Goal: Task Accomplishment & Management: Complete application form

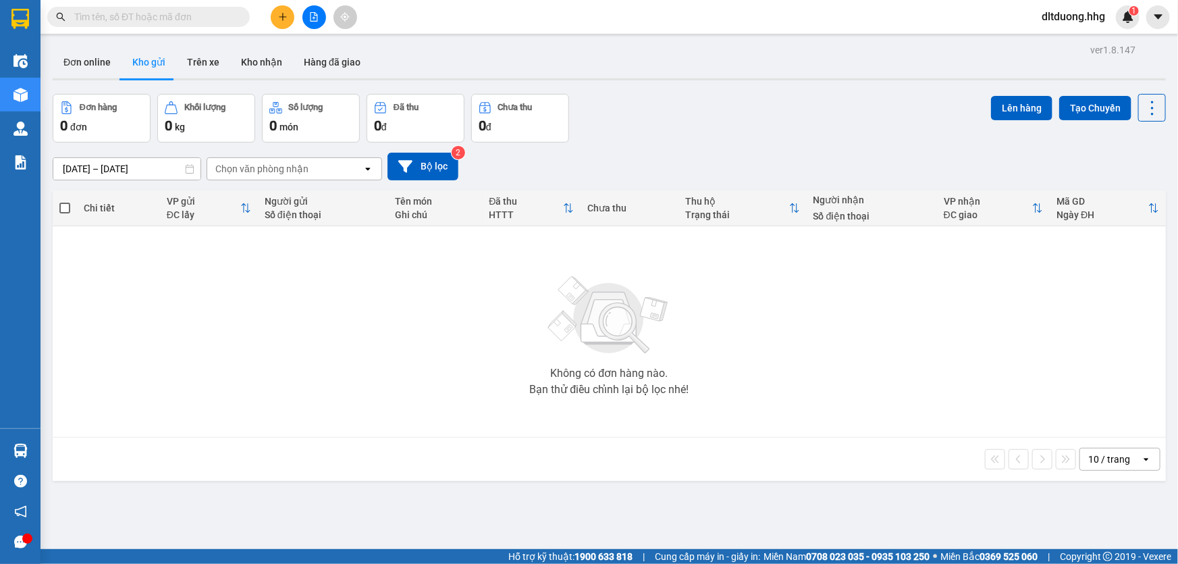
click at [193, 20] on input "text" at bounding box center [153, 16] width 159 height 15
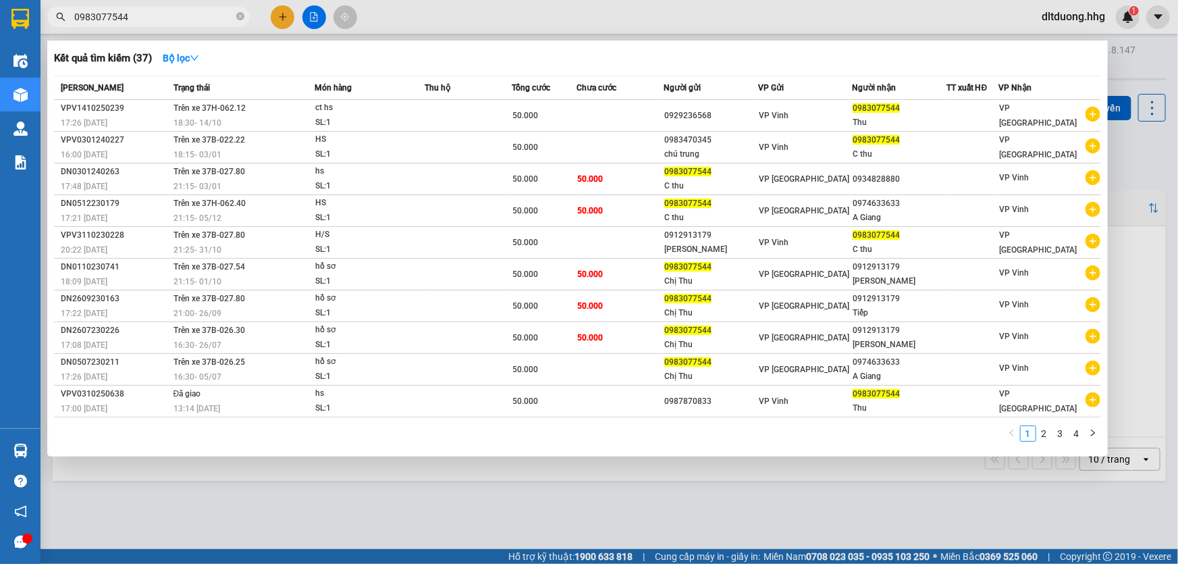
click at [155, 20] on input "0983077544" at bounding box center [153, 16] width 159 height 15
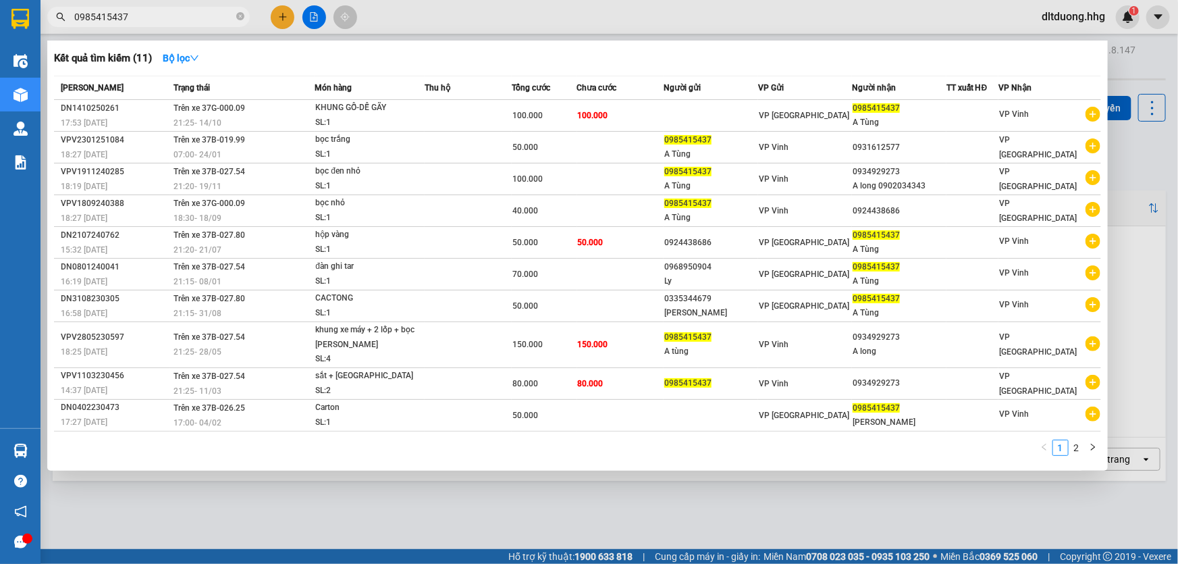
type input "0985415437"
click at [287, 18] on div at bounding box center [589, 282] width 1178 height 564
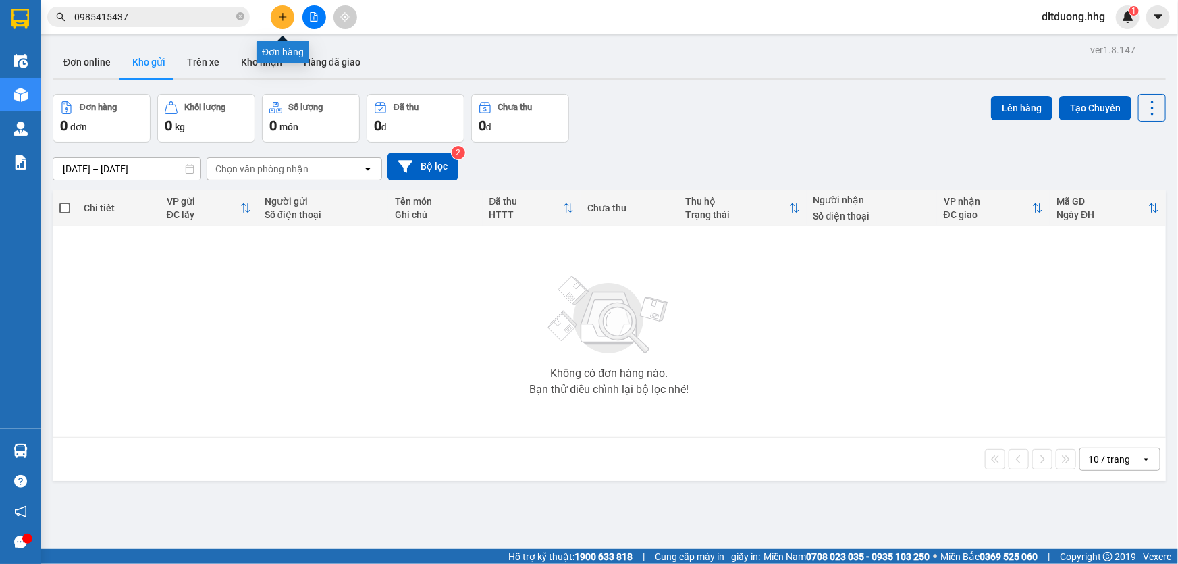
click at [287, 18] on icon "plus" at bounding box center [282, 16] width 9 height 9
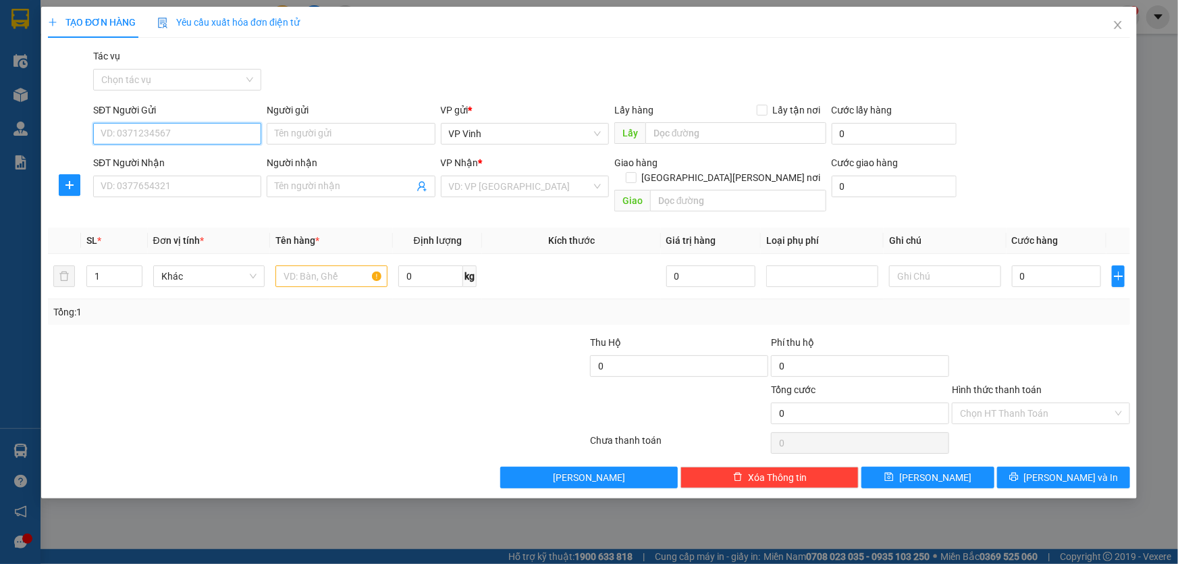
click at [210, 142] on input "SĐT Người Gửi" at bounding box center [177, 134] width 168 height 22
type input "0"
type input "0867521535"
click at [201, 188] on input "SĐT Người Nhận" at bounding box center [177, 187] width 168 height 22
type input "0354175911"
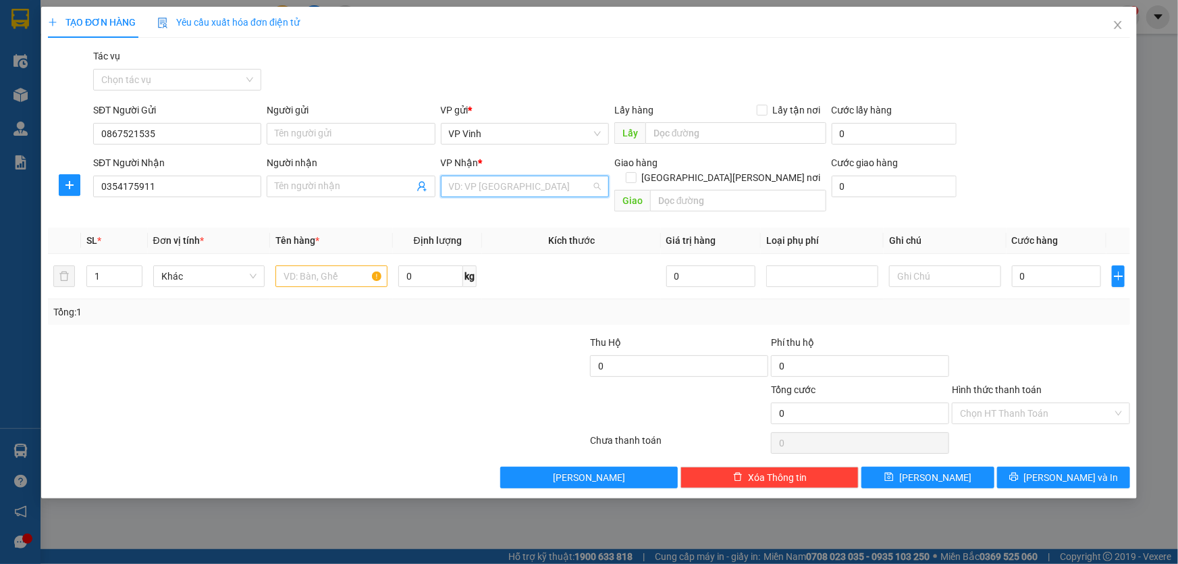
click at [488, 188] on input "search" at bounding box center [520, 186] width 142 height 20
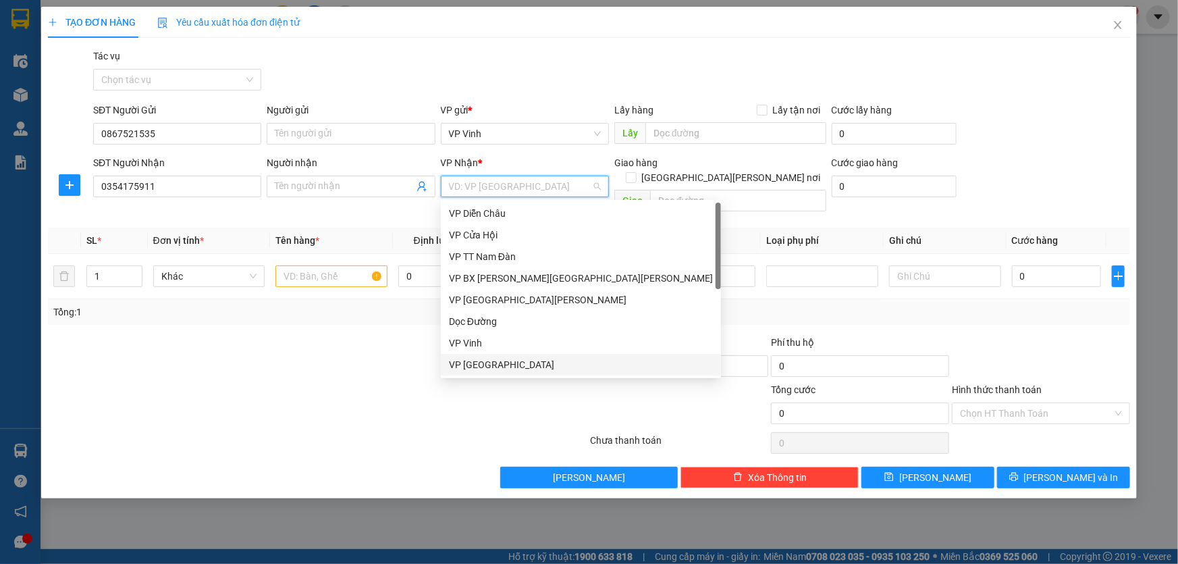
click at [469, 362] on div "VP Đà Nẵng" at bounding box center [581, 364] width 264 height 15
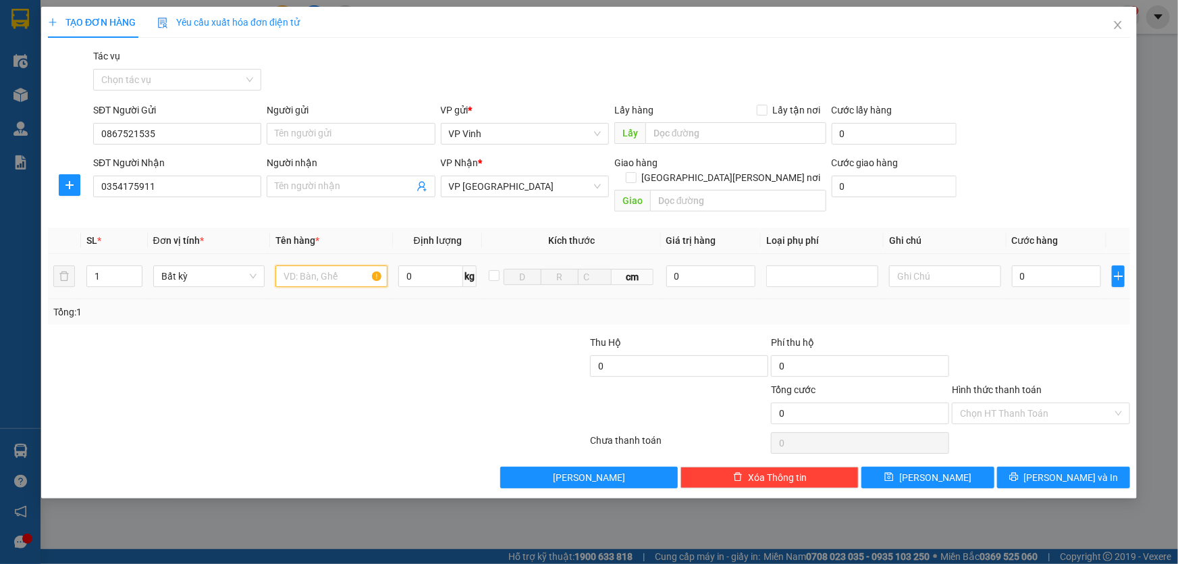
click at [312, 265] on input "text" at bounding box center [331, 276] width 112 height 22
type input "hộp nhỏ"
click at [1036, 265] on input "0" at bounding box center [1057, 276] width 90 height 22
type input "3"
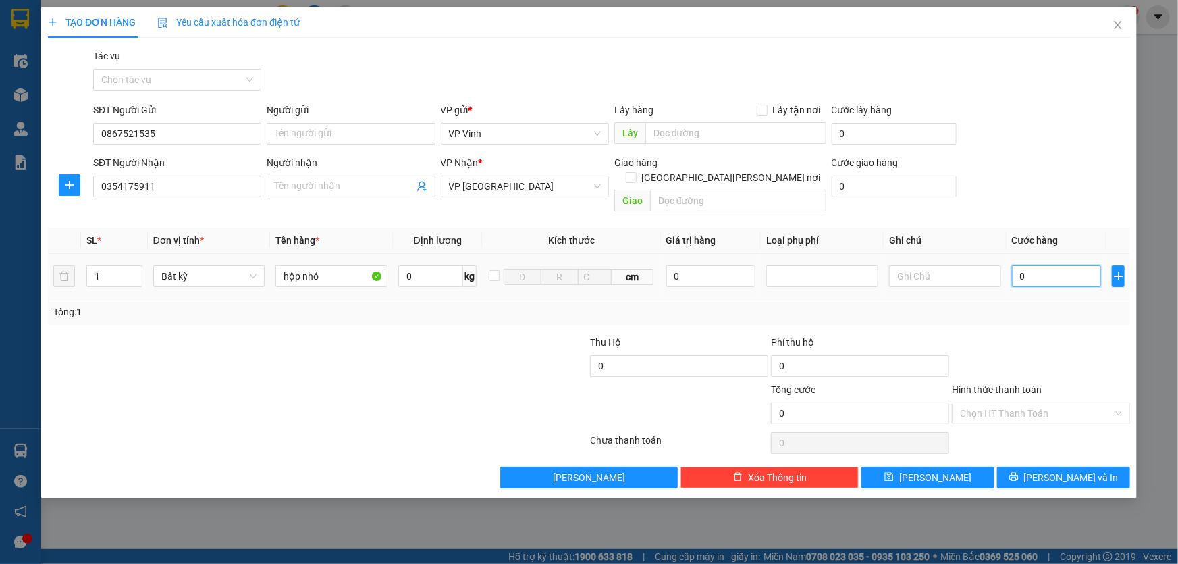
type input "3"
type input "30"
type input "300"
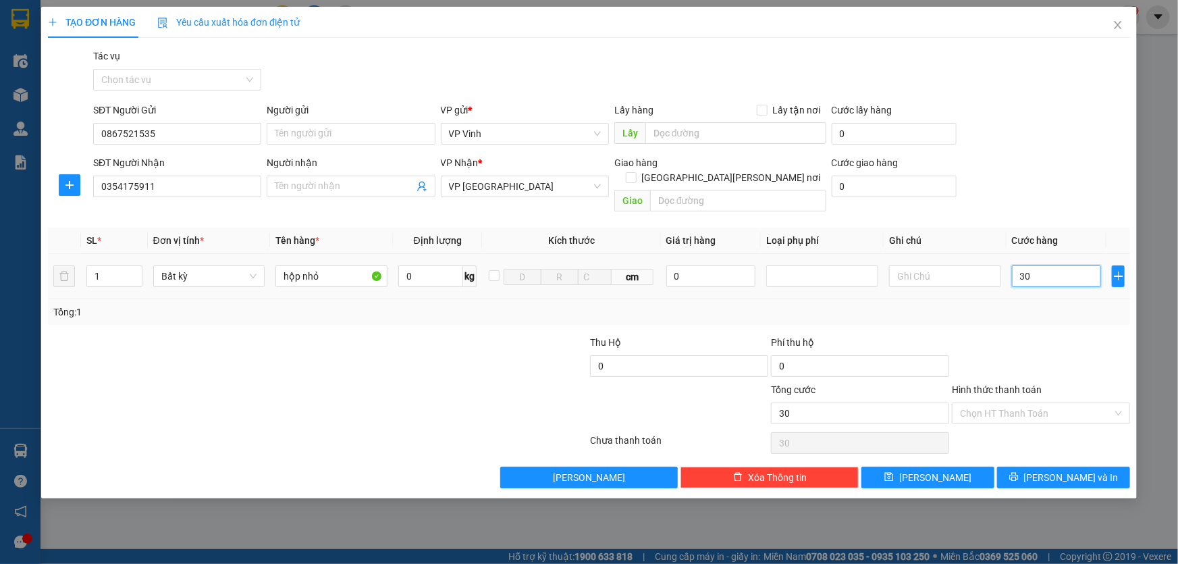
type input "300"
type input "3.000"
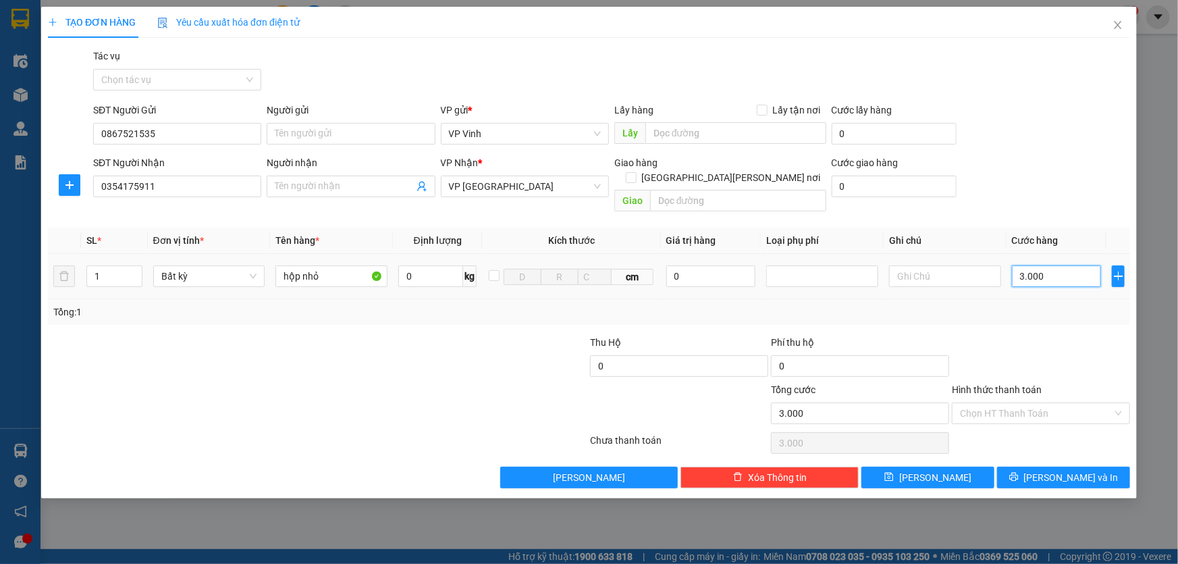
type input "30.000"
click at [1051, 403] on input "Hình thức thanh toán" at bounding box center [1036, 413] width 153 height 20
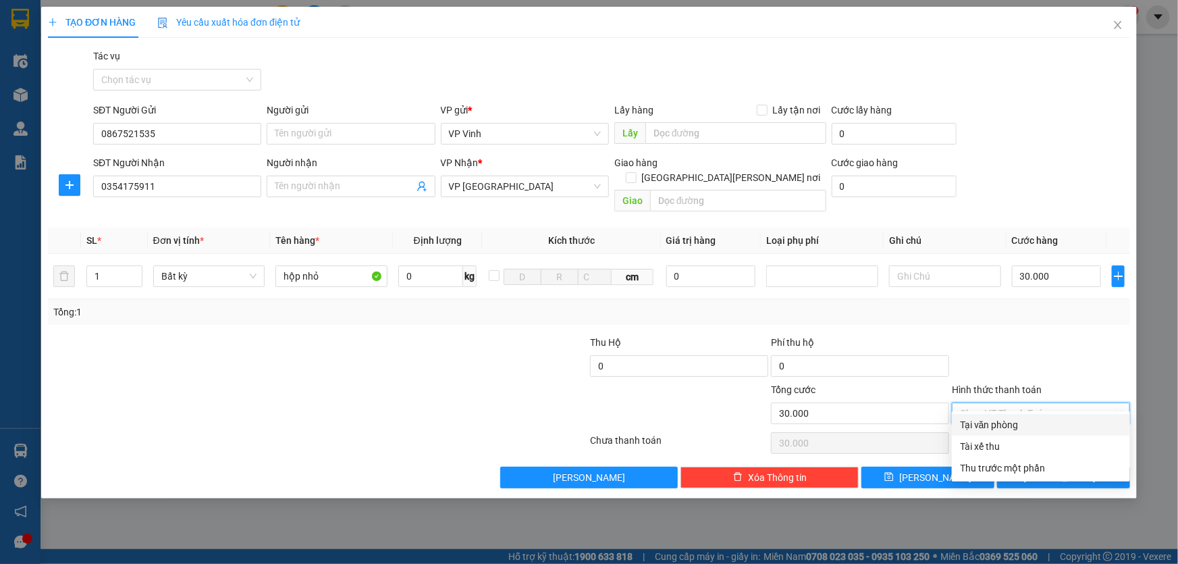
click at [1036, 426] on div "Tại văn phòng" at bounding box center [1041, 424] width 162 height 15
type input "0"
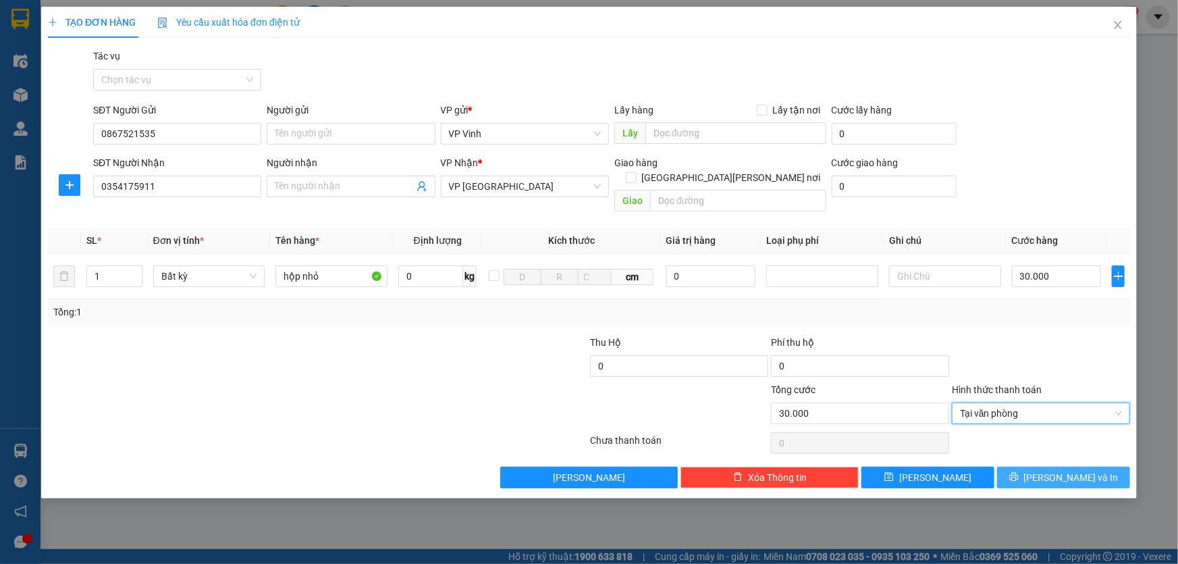
click at [1060, 470] on span "Lưu và In" at bounding box center [1071, 477] width 95 height 15
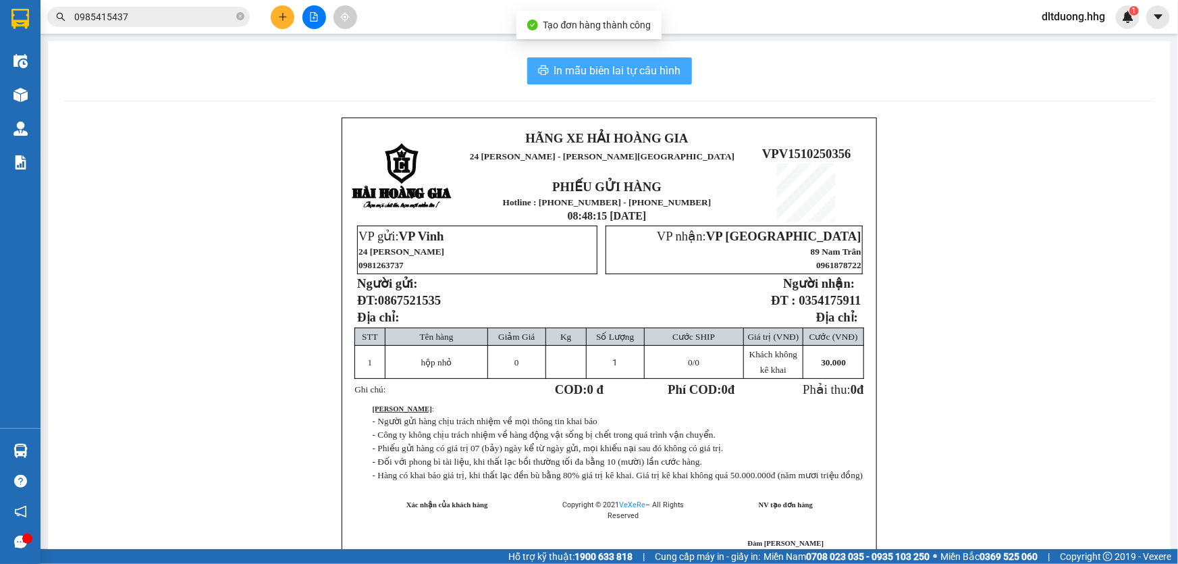
click at [629, 70] on span "In mẫu biên lai tự cấu hình" at bounding box center [617, 70] width 127 height 17
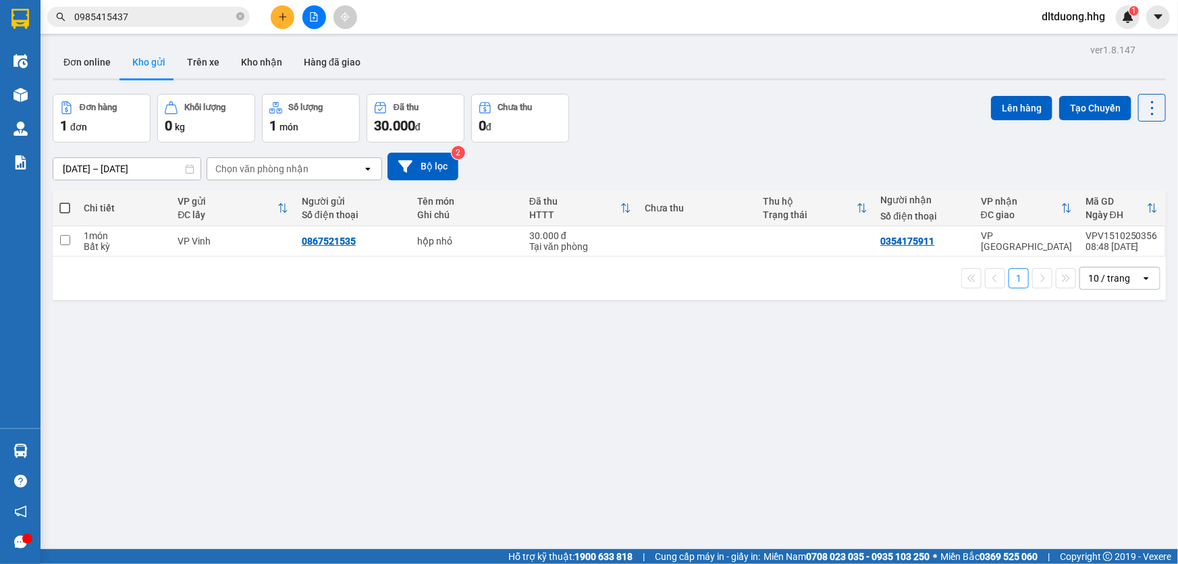
click at [1112, 284] on div "10 / trang" at bounding box center [1110, 278] width 61 height 22
click at [1107, 425] on span "100 / trang" at bounding box center [1105, 428] width 49 height 14
click at [192, 15] on input "0985415437" at bounding box center [153, 16] width 159 height 15
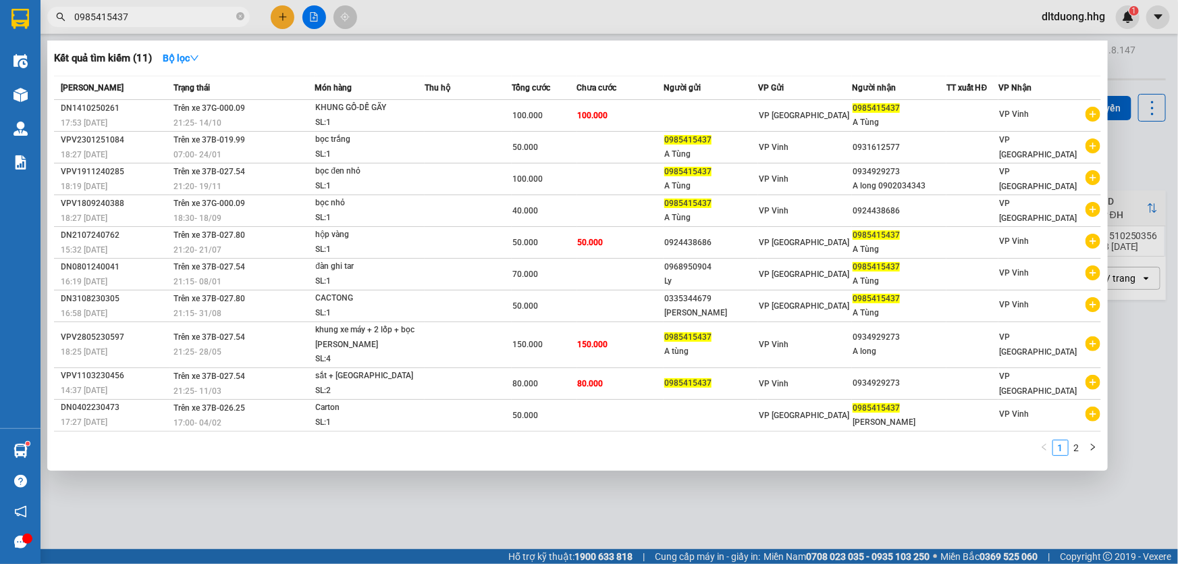
click at [192, 15] on input "0985415437" at bounding box center [153, 16] width 159 height 15
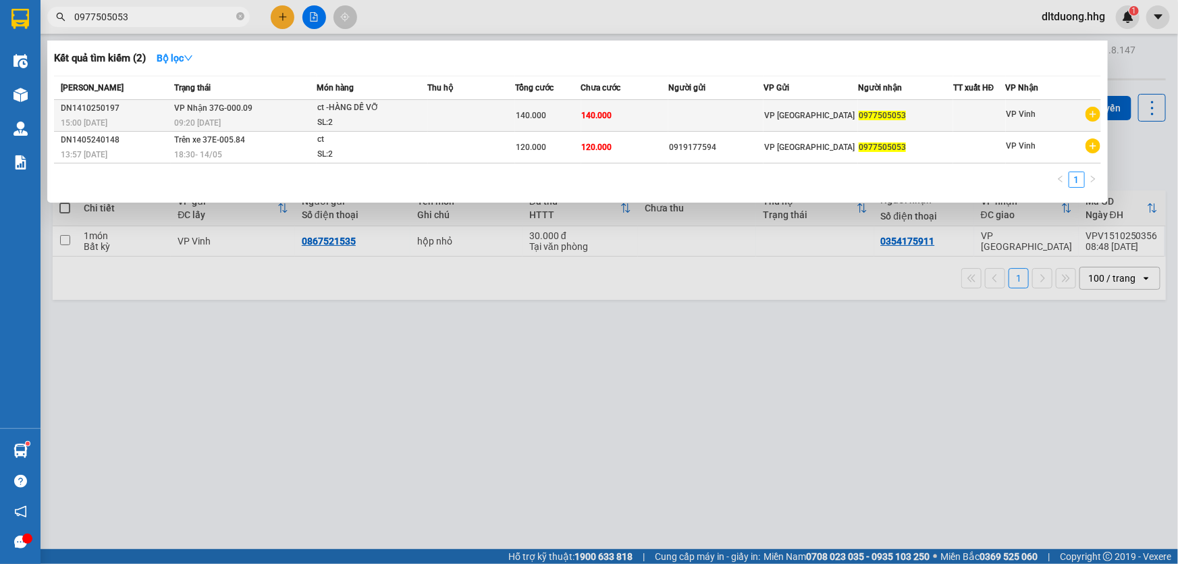
type input "0977505053"
click at [337, 113] on div "ct -HÀNG DỄ VỠ" at bounding box center [367, 108] width 101 height 15
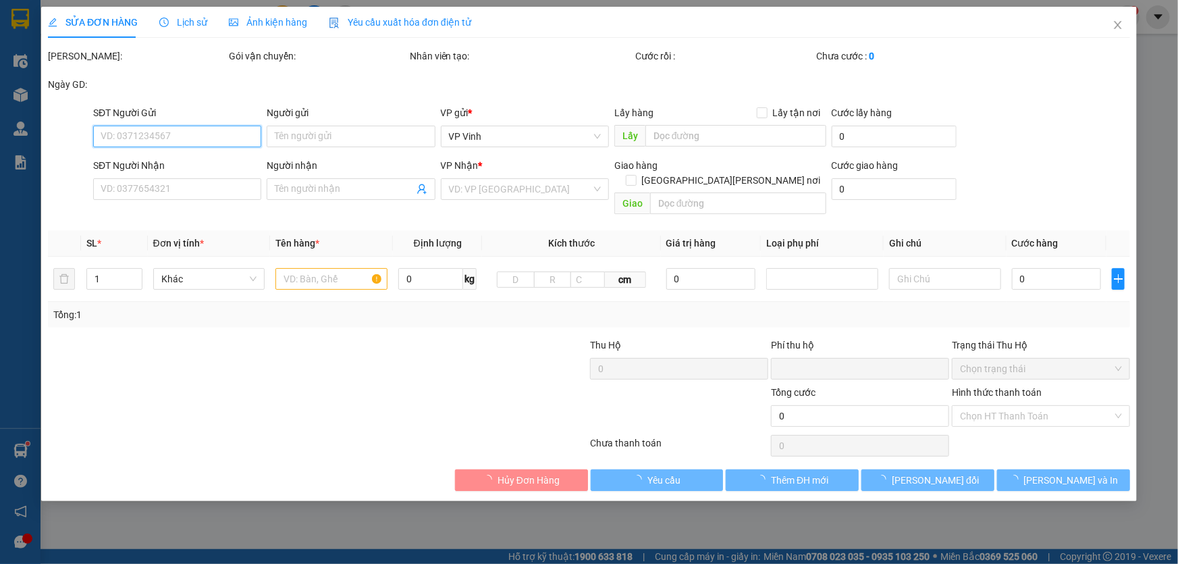
type input "0977505053"
type input "0"
type input "140.000"
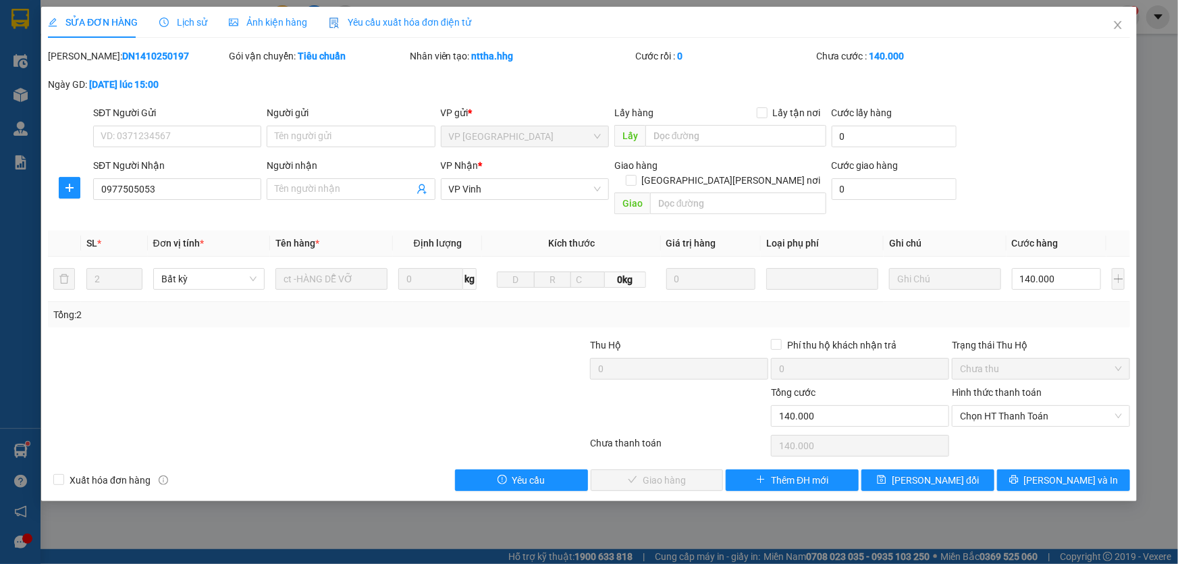
click at [182, 23] on span "Lịch sử" at bounding box center [183, 22] width 48 height 11
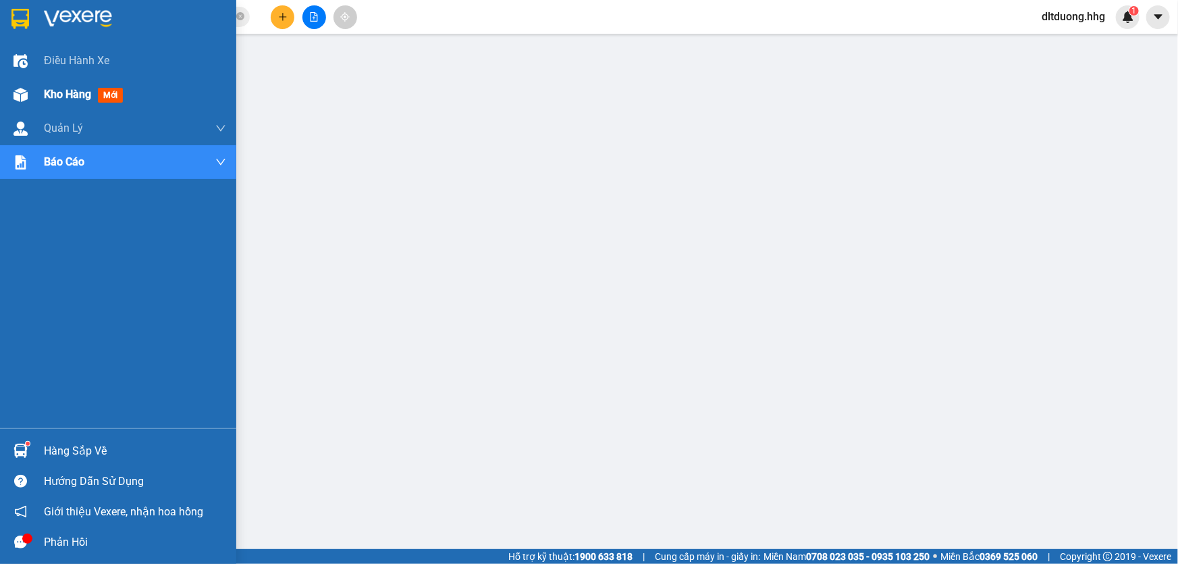
click at [67, 97] on span "Kho hàng" at bounding box center [67, 94] width 47 height 13
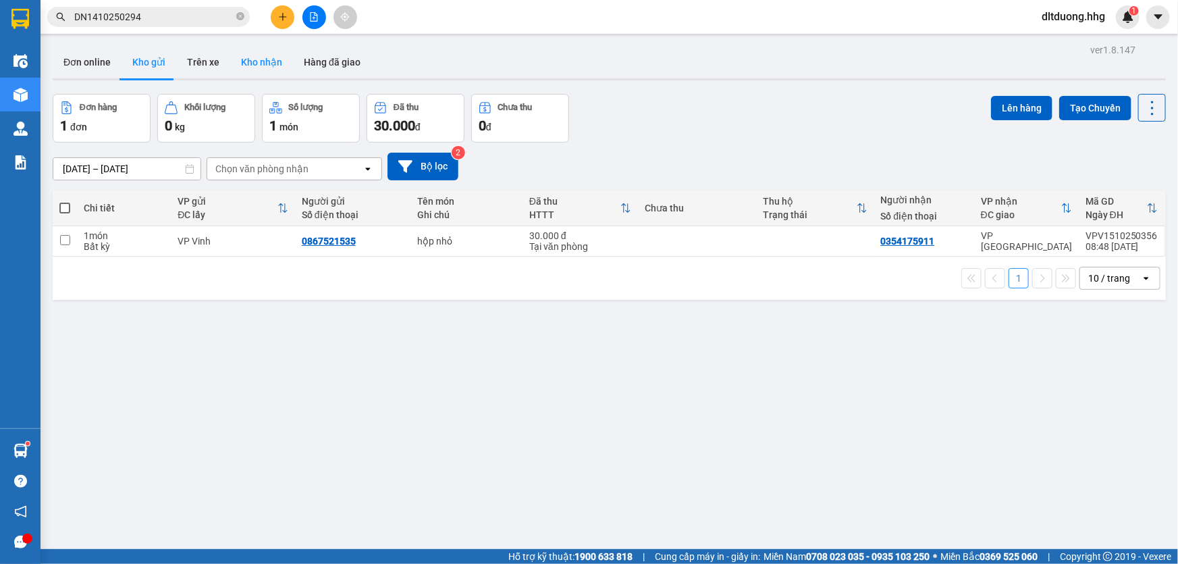
click at [272, 62] on button "Kho nhận" at bounding box center [261, 62] width 63 height 32
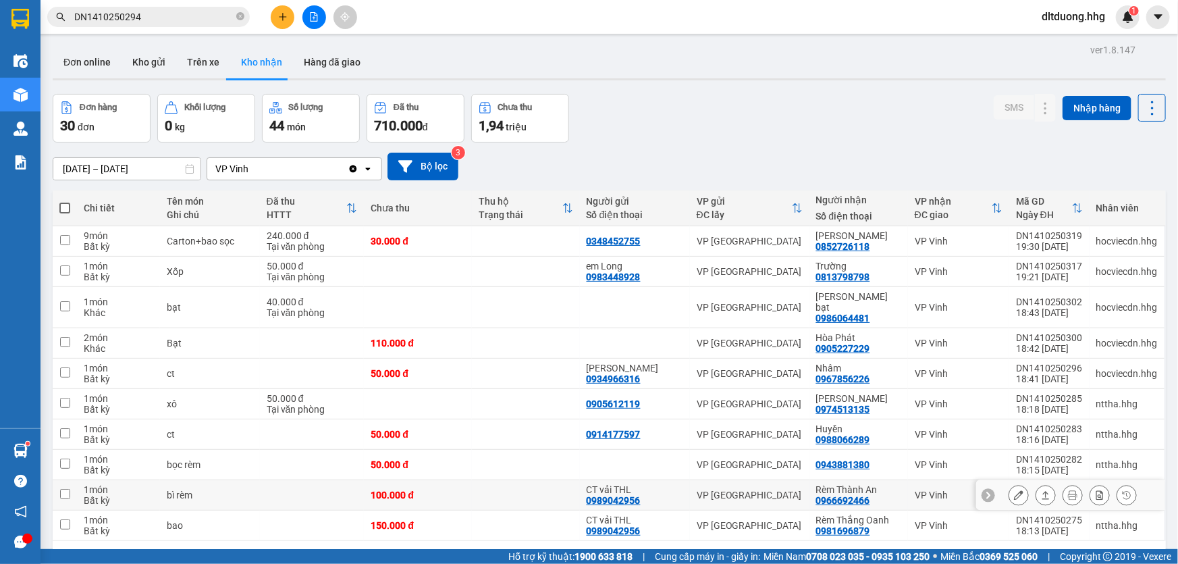
scroll to position [61, 0]
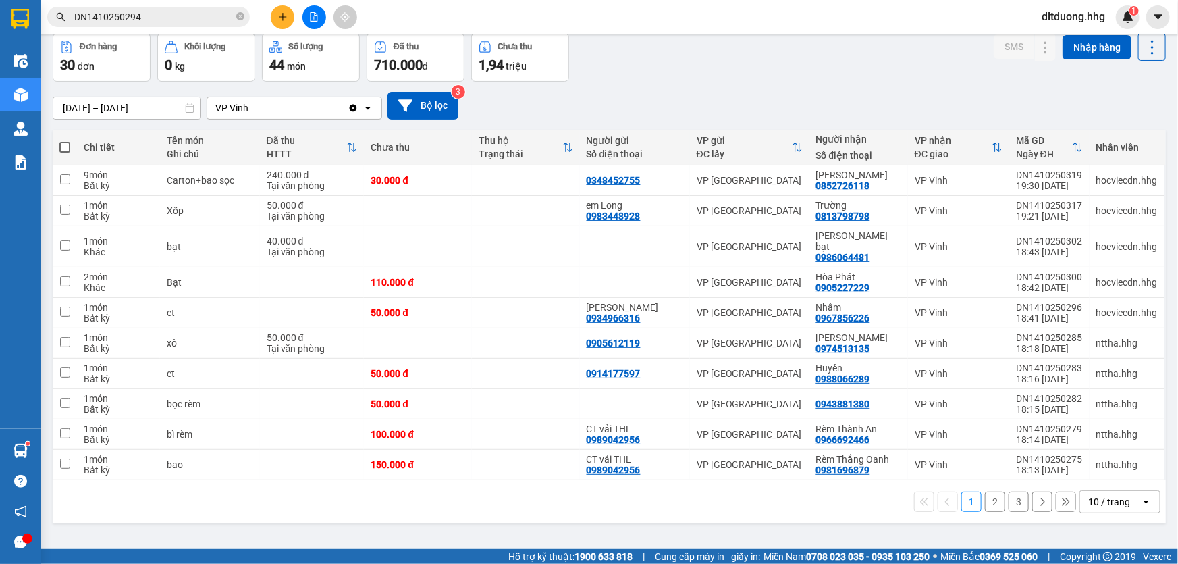
click at [1100, 495] on div "10 / trang" at bounding box center [1109, 502] width 42 height 14
click at [1095, 458] on span "100 / trang" at bounding box center [1105, 461] width 49 height 14
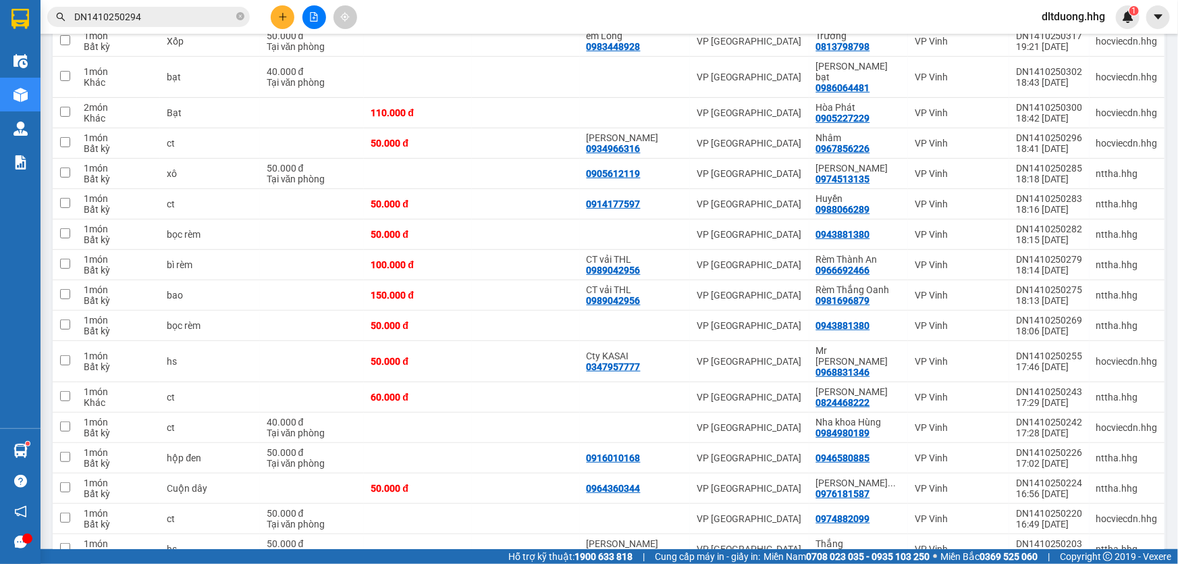
scroll to position [273, 0]
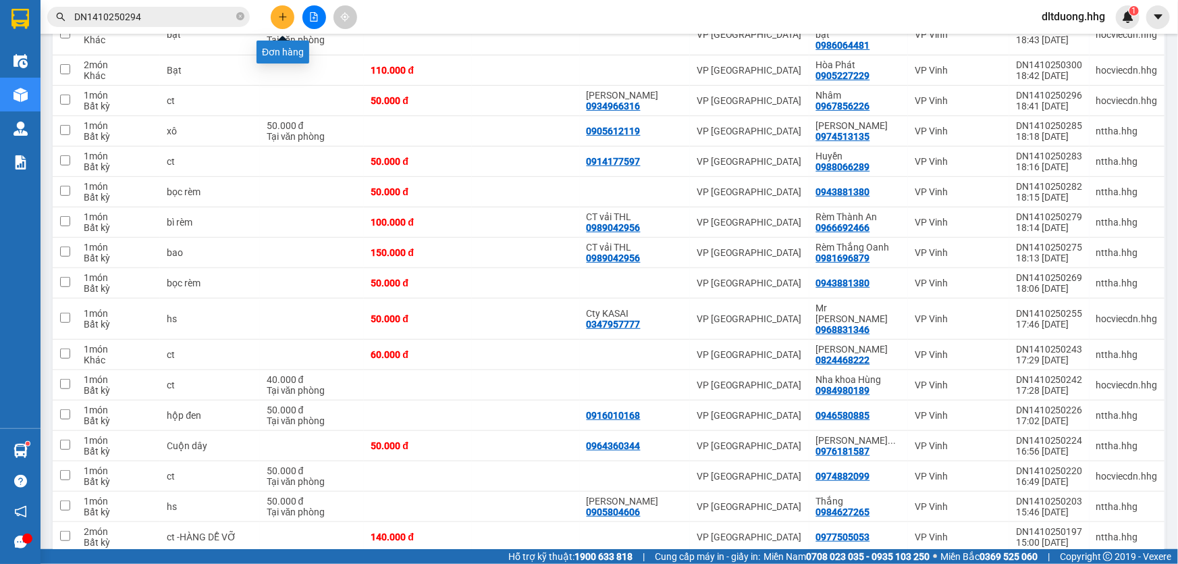
click at [282, 22] on button at bounding box center [283, 17] width 24 height 24
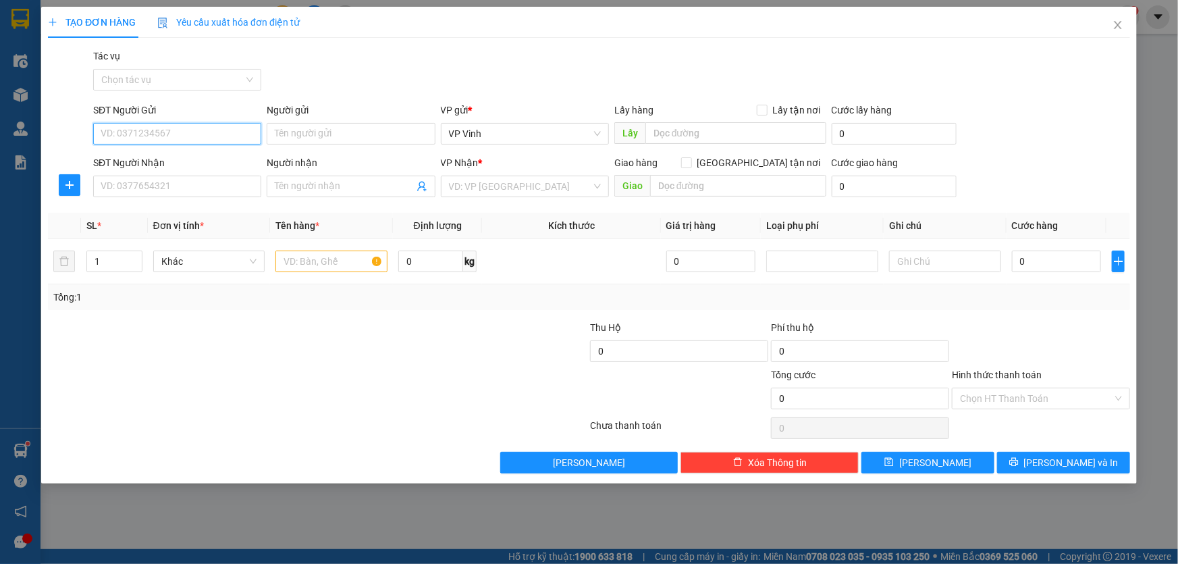
click at [209, 139] on input "SĐT Người Gửi" at bounding box center [177, 134] width 168 height 22
type input "0363052333"
click at [213, 193] on input "SĐT Người Nhận" at bounding box center [177, 187] width 168 height 22
type input "0905634567"
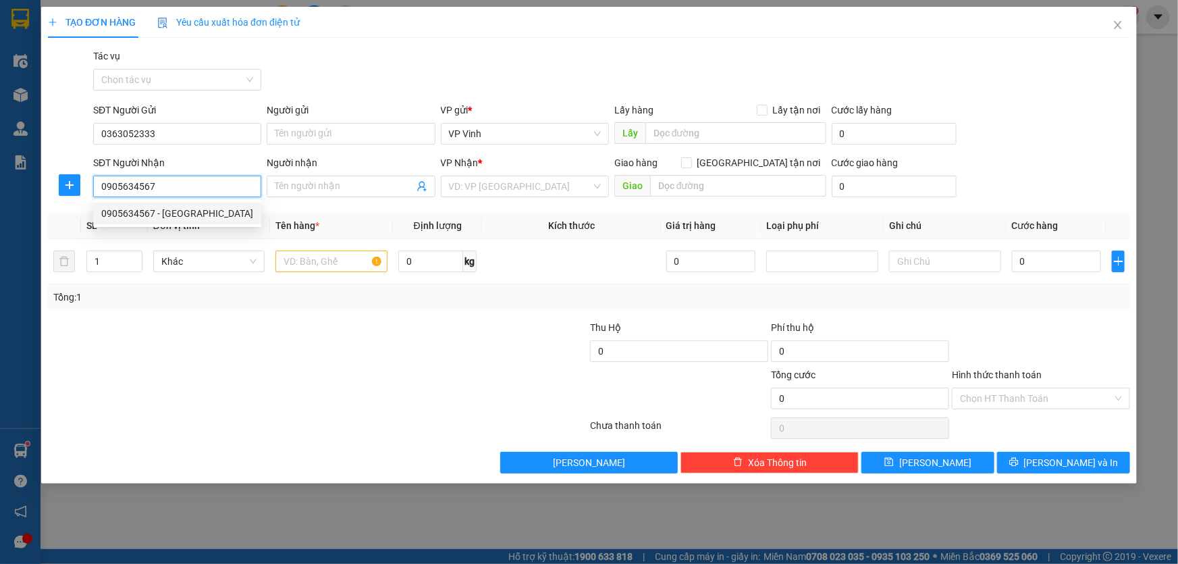
click at [146, 213] on div "0905634567 - Cty Anh Đức" at bounding box center [177, 213] width 152 height 15
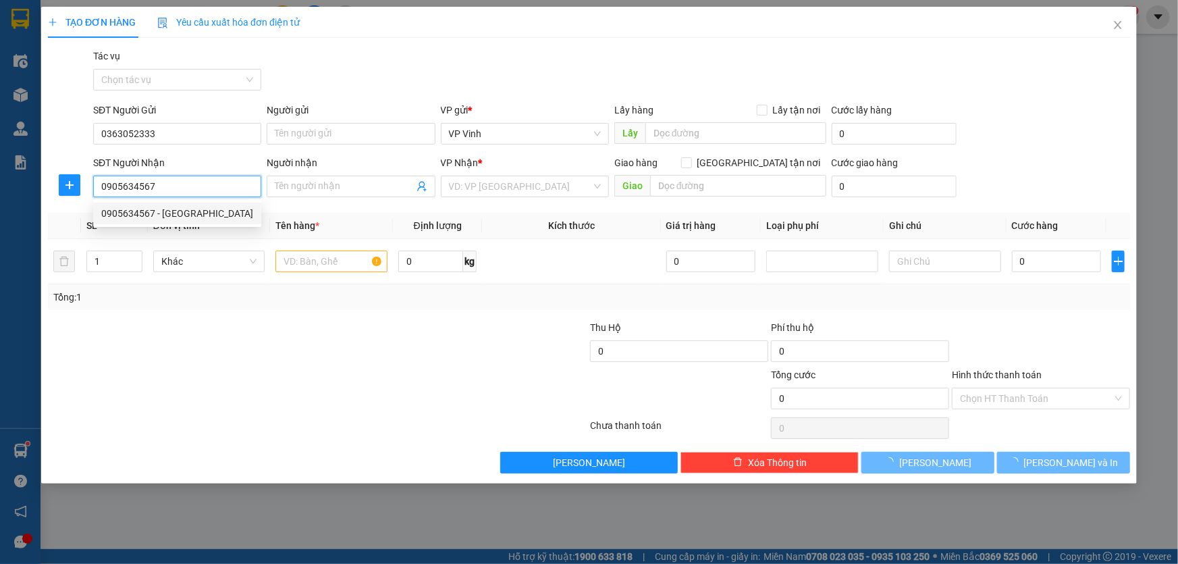
type input "Cty Anh Đức"
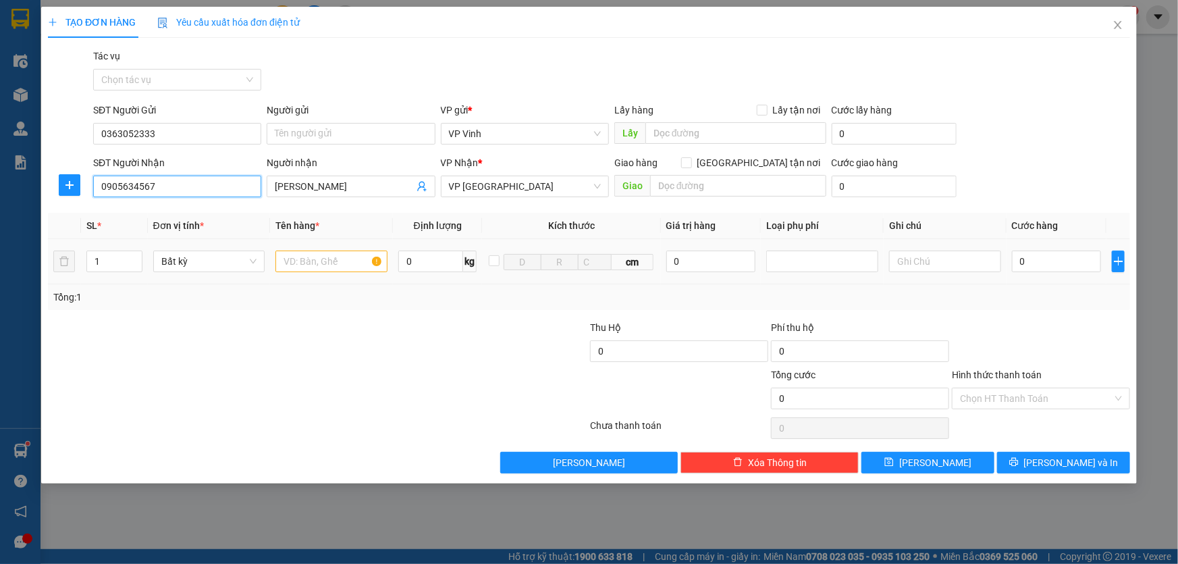
type input "0905634567"
click at [303, 258] on input "text" at bounding box center [331, 261] width 112 height 22
type input "c"
type input "bọc đen"
click at [1083, 267] on input "0" at bounding box center [1057, 261] width 90 height 22
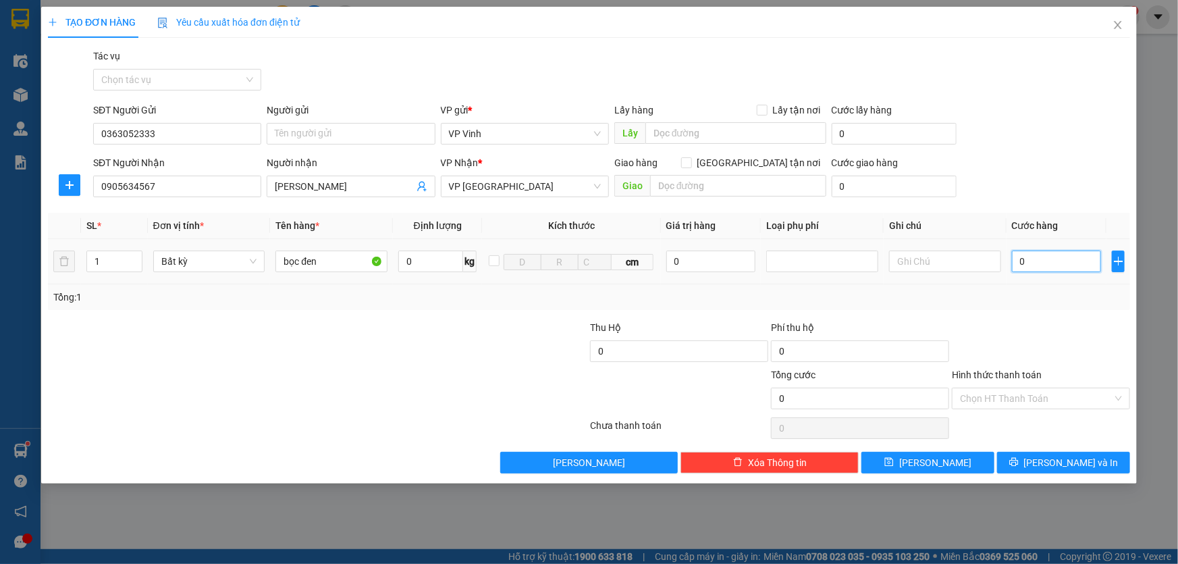
type input "5"
type input "50"
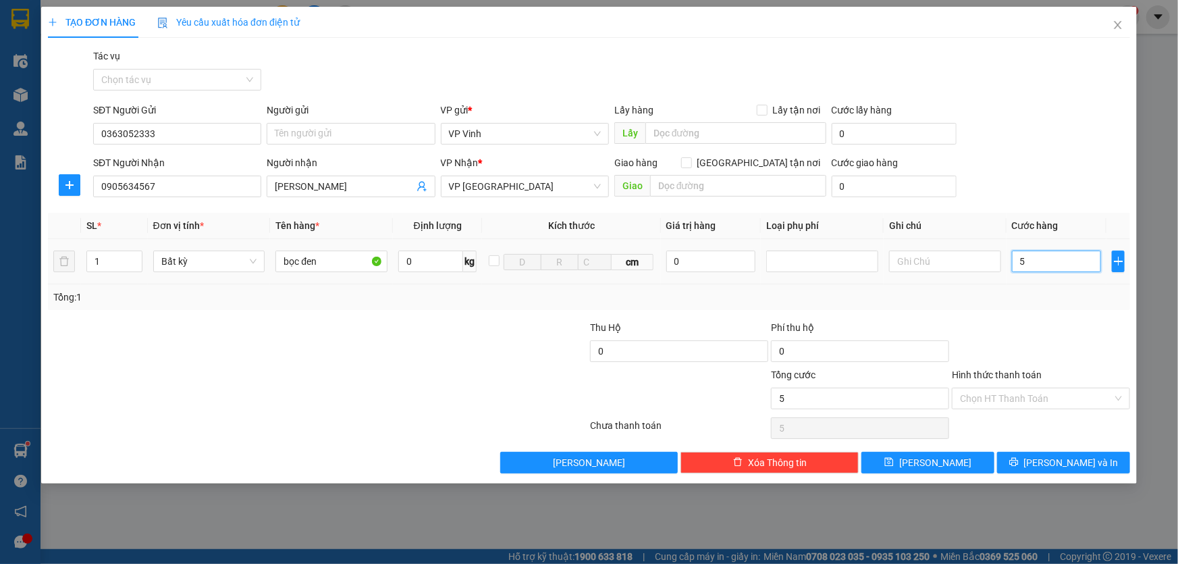
type input "50"
type input "500"
type input "5.000"
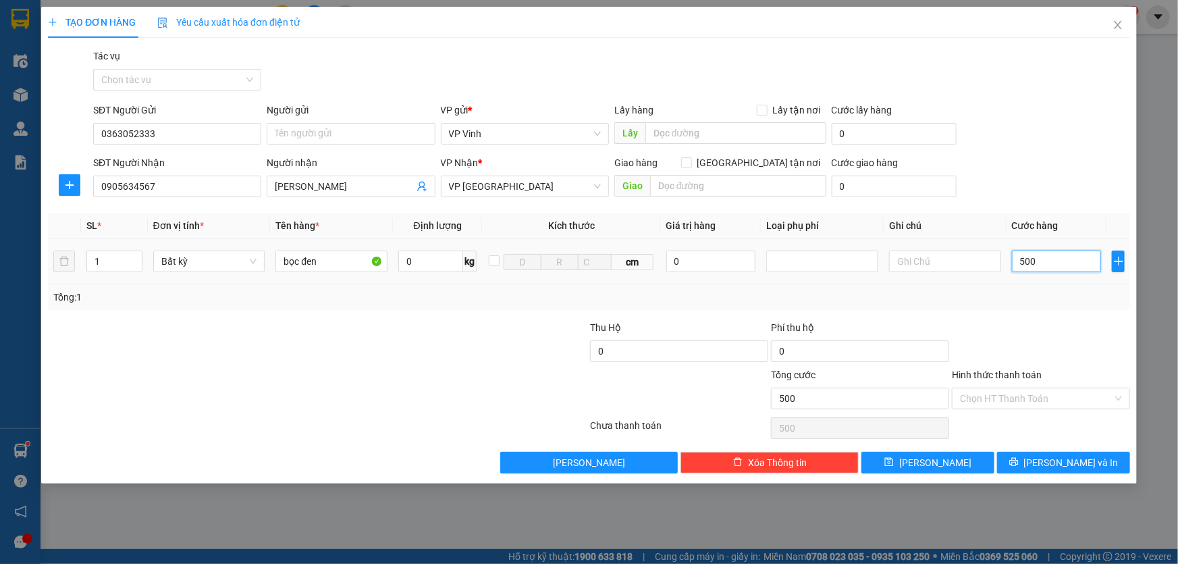
type input "5.000"
type input "50.000"
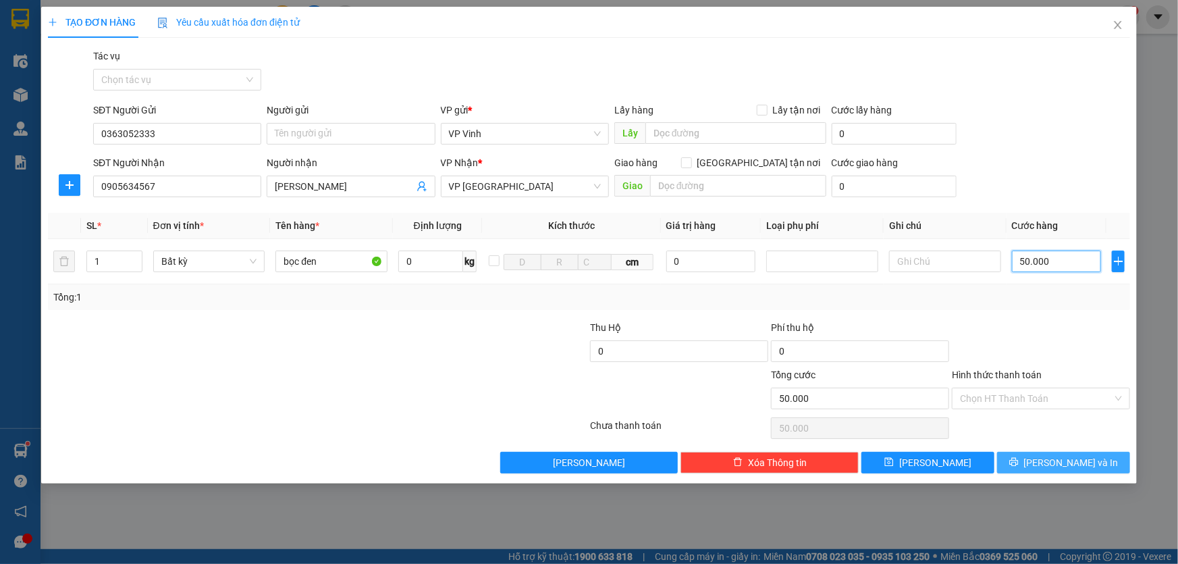
type input "50.000"
click at [1116, 465] on button "Lưu và In" at bounding box center [1063, 463] width 133 height 22
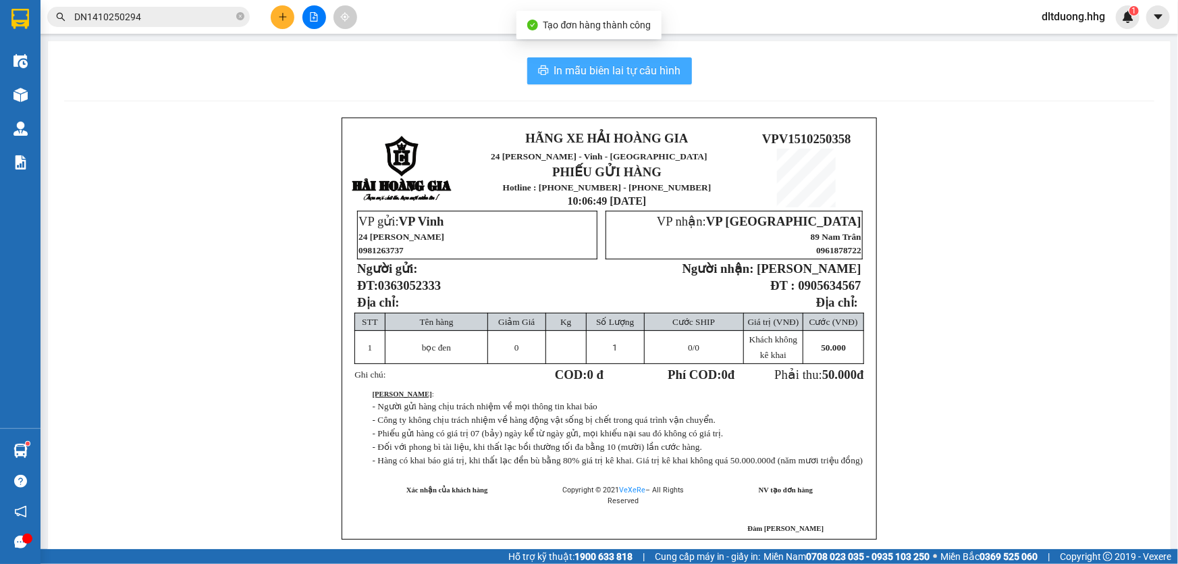
click at [631, 80] on button "In mẫu biên lai tự cấu hình" at bounding box center [609, 70] width 165 height 27
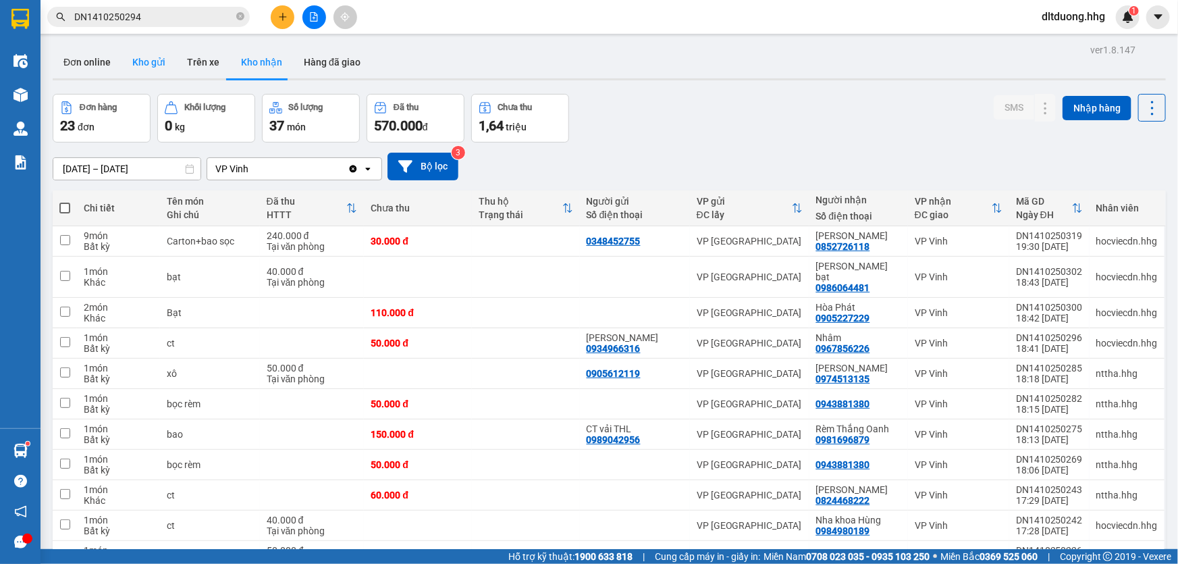
click at [134, 62] on button "Kho gửi" at bounding box center [149, 62] width 55 height 32
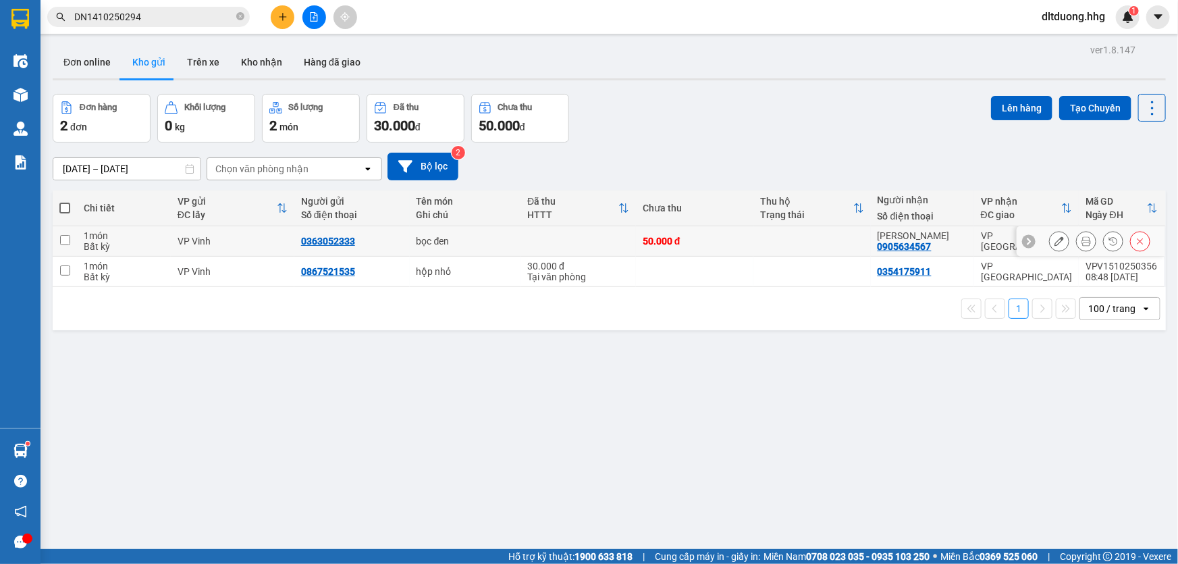
click at [1082, 237] on icon at bounding box center [1086, 240] width 9 height 9
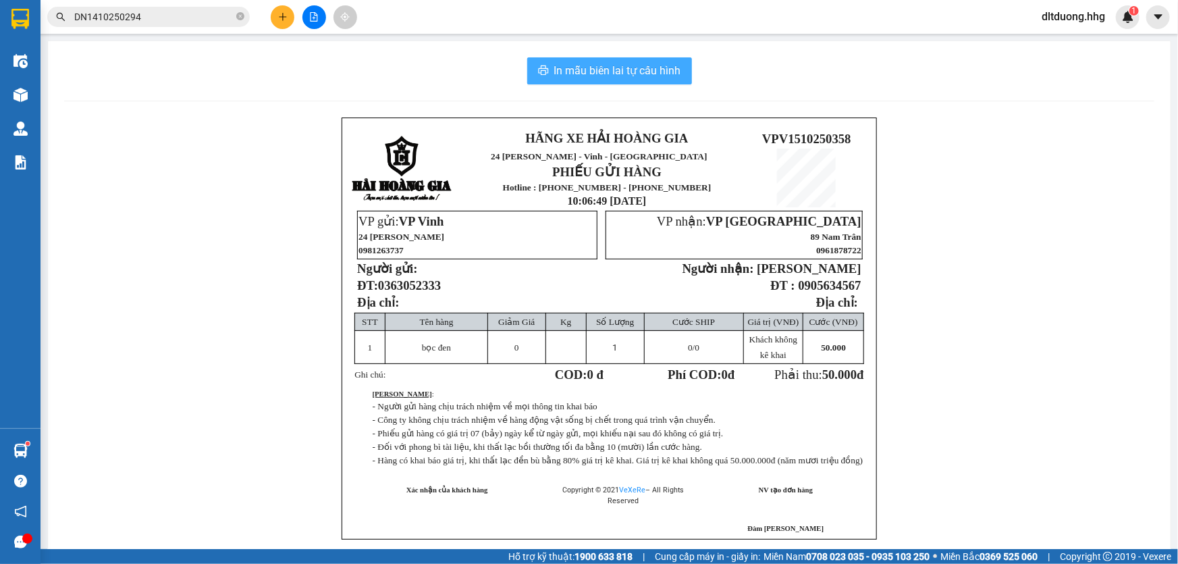
click at [585, 76] on span "In mẫu biên lai tự cấu hình" at bounding box center [617, 70] width 127 height 17
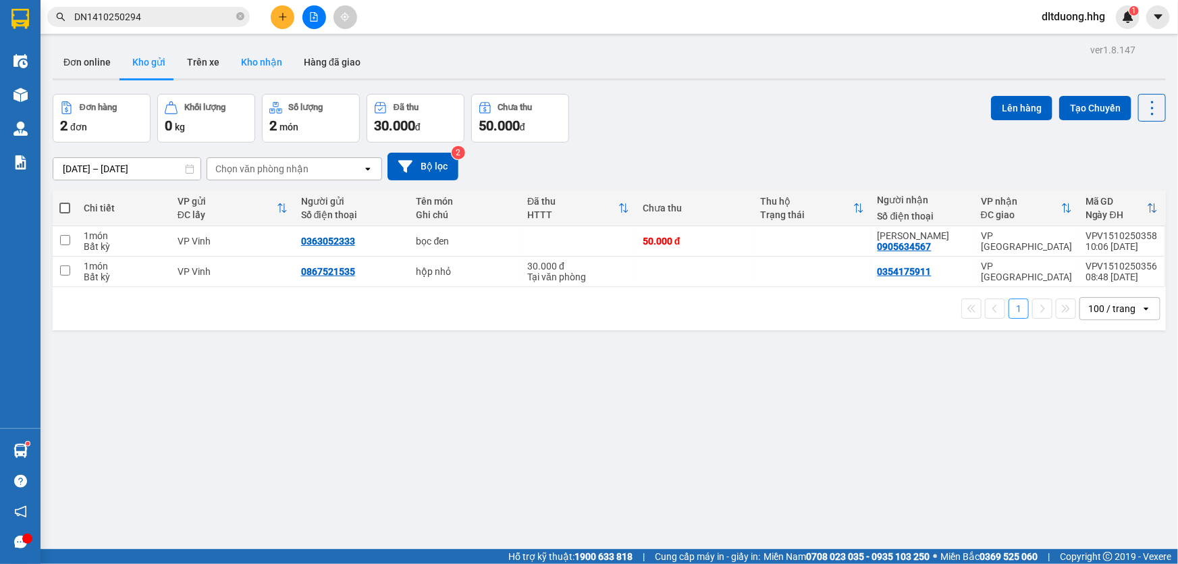
click at [270, 63] on button "Kho nhận" at bounding box center [261, 62] width 63 height 32
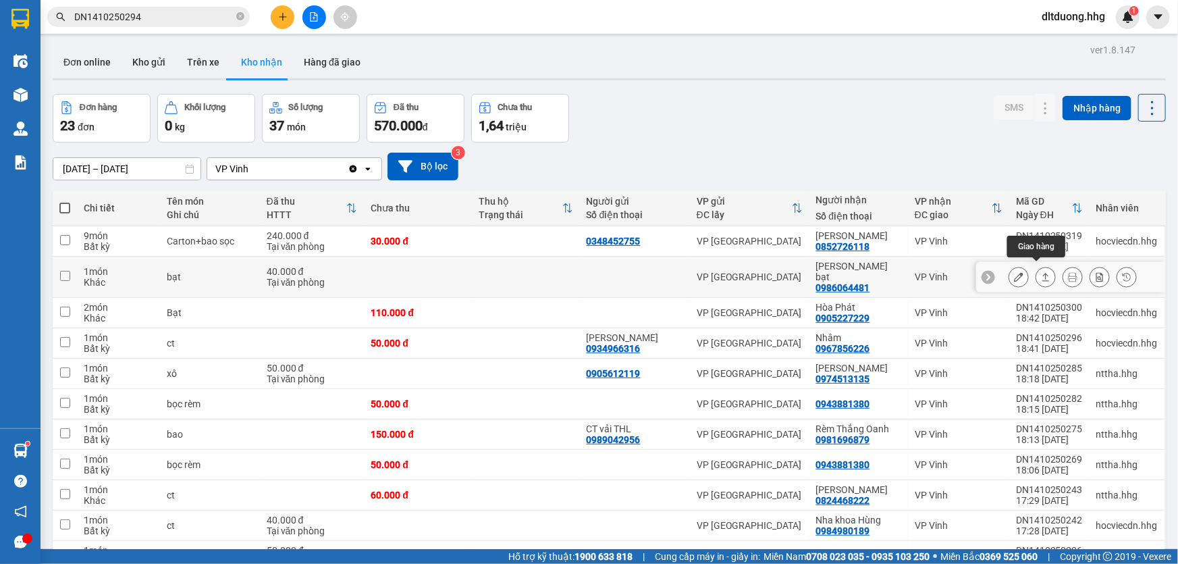
click at [1041, 275] on icon at bounding box center [1045, 276] width 9 height 9
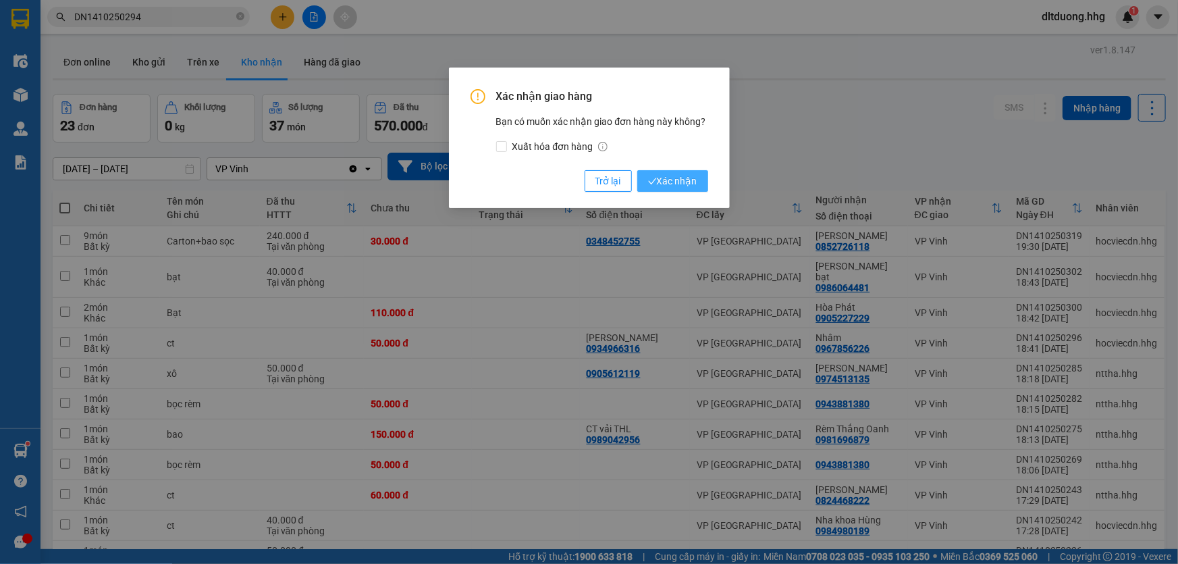
click at [674, 184] on span "Xác nhận" at bounding box center [672, 181] width 49 height 15
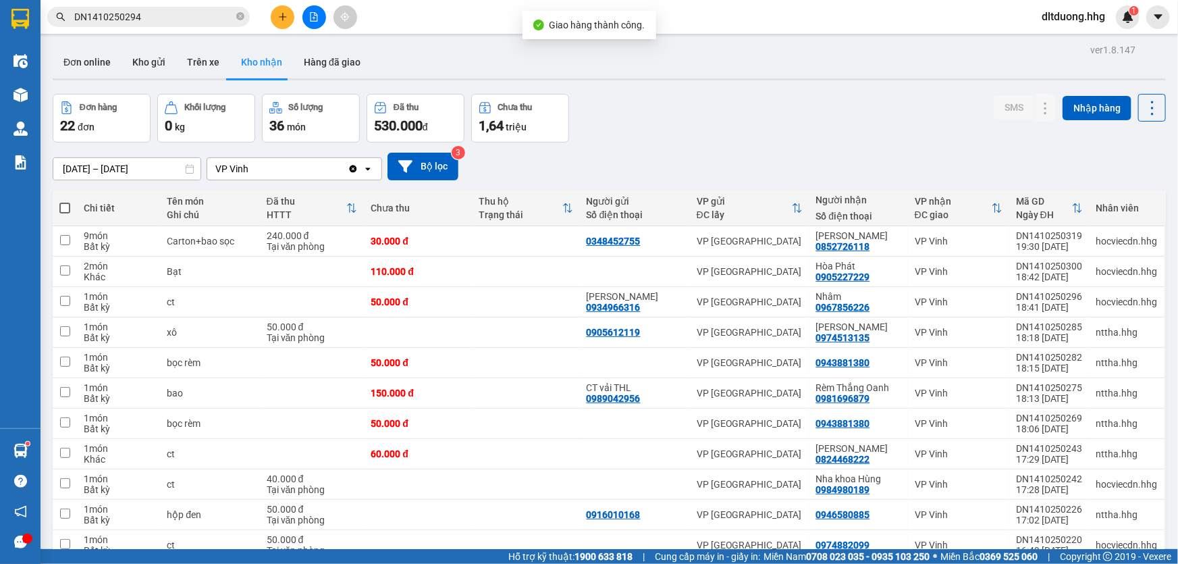
click at [206, 14] on input "DN1410250294" at bounding box center [153, 16] width 159 height 15
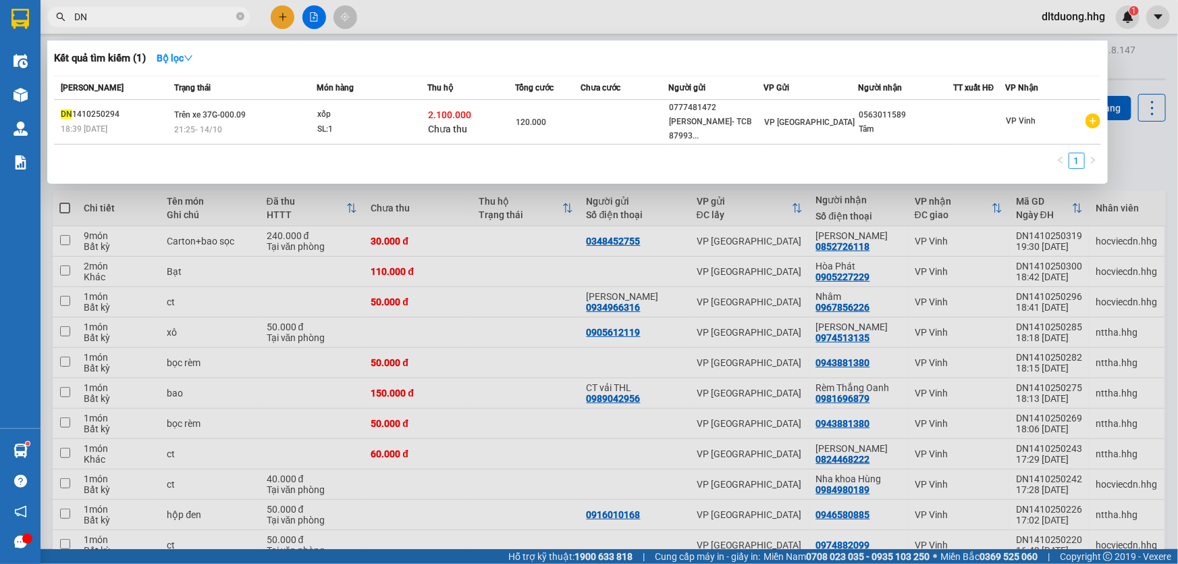
type input "D"
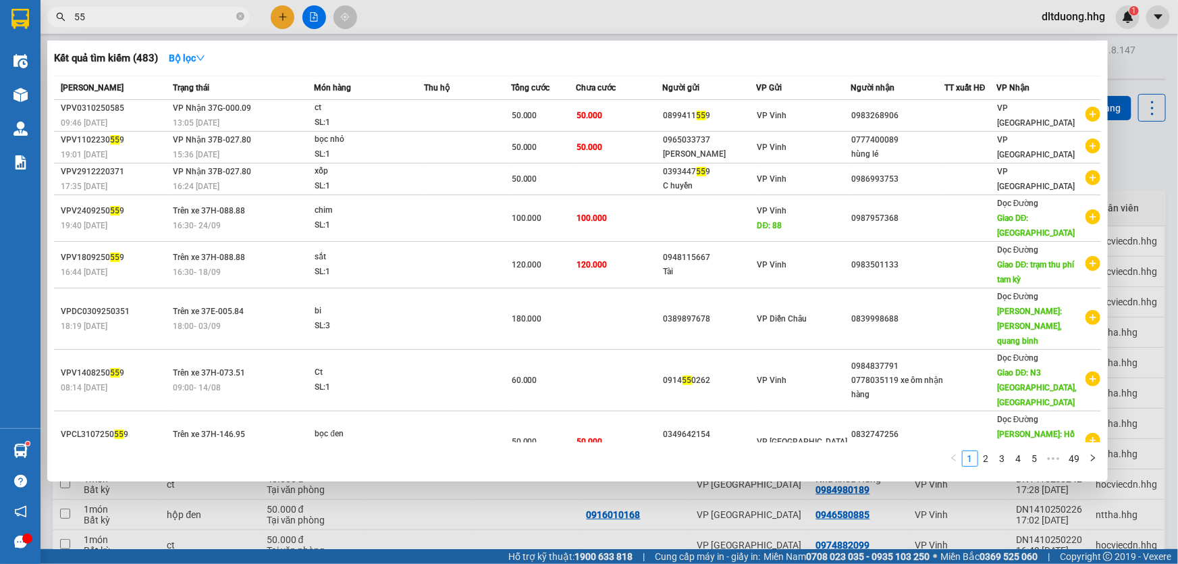
type input "5"
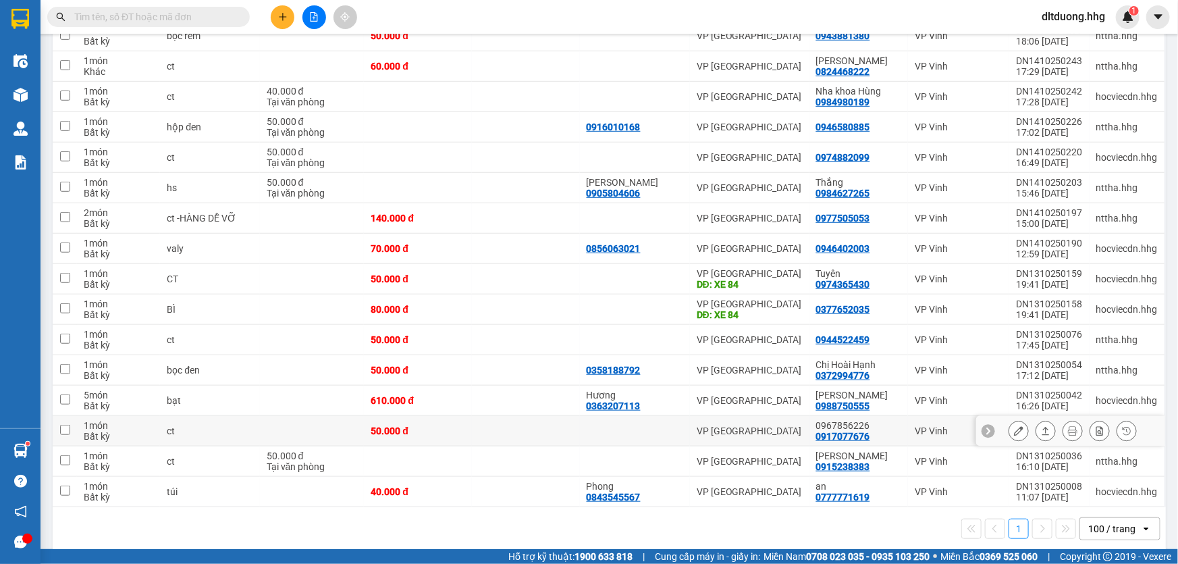
scroll to position [398, 0]
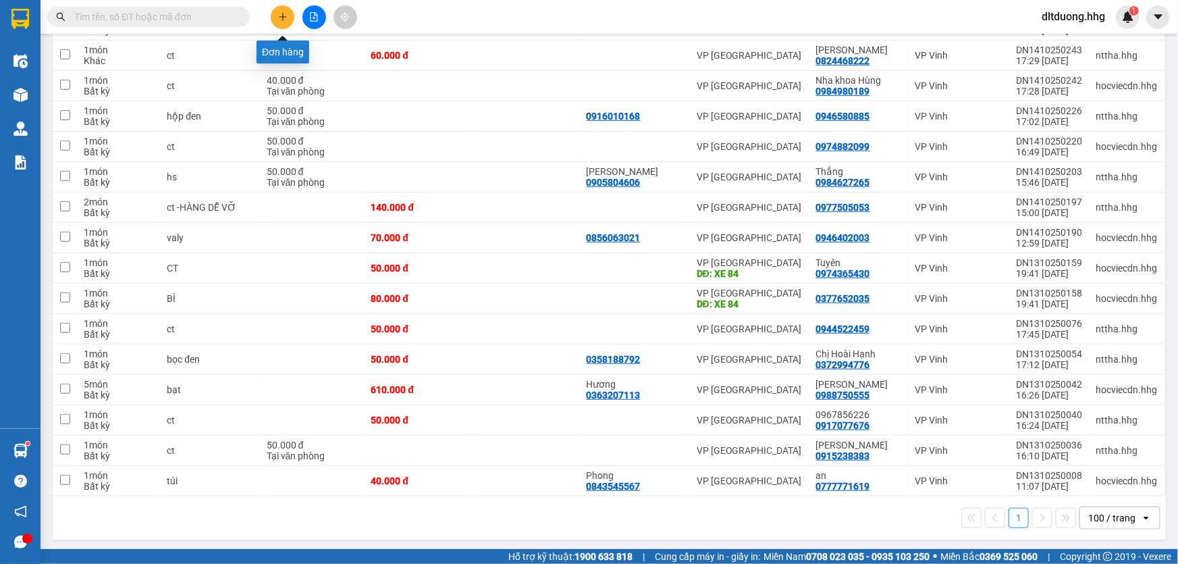
click at [282, 16] on icon "plus" at bounding box center [282, 16] width 1 height 7
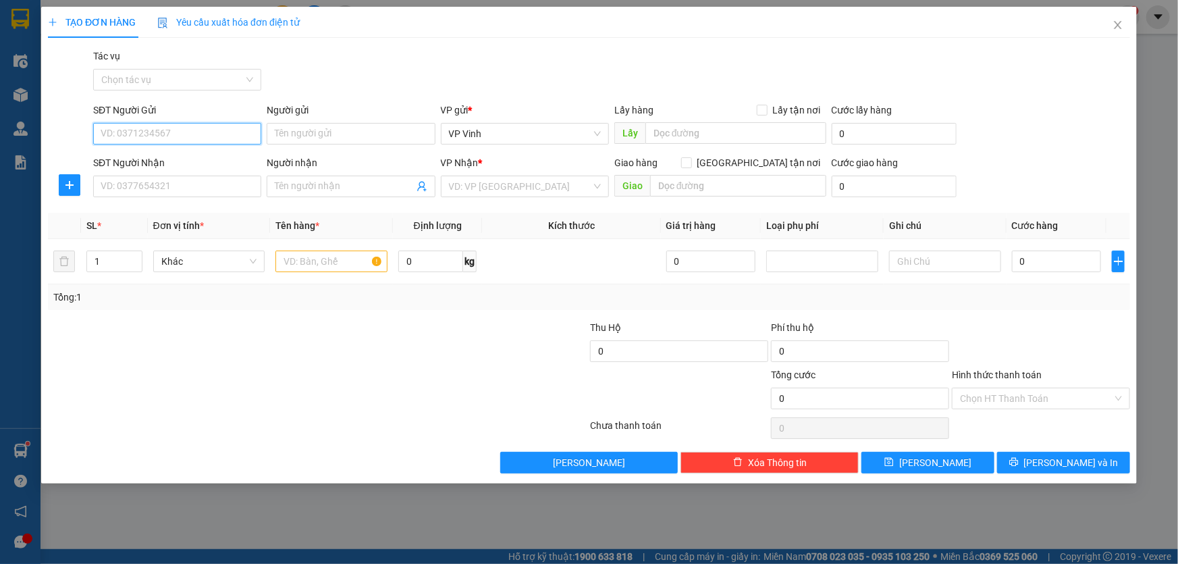
click at [170, 128] on input "SĐT Người Gửi" at bounding box center [177, 134] width 168 height 22
type input "0965372266"
click at [185, 186] on input "SĐT Người Nhận" at bounding box center [177, 187] width 168 height 22
type input "0901052225"
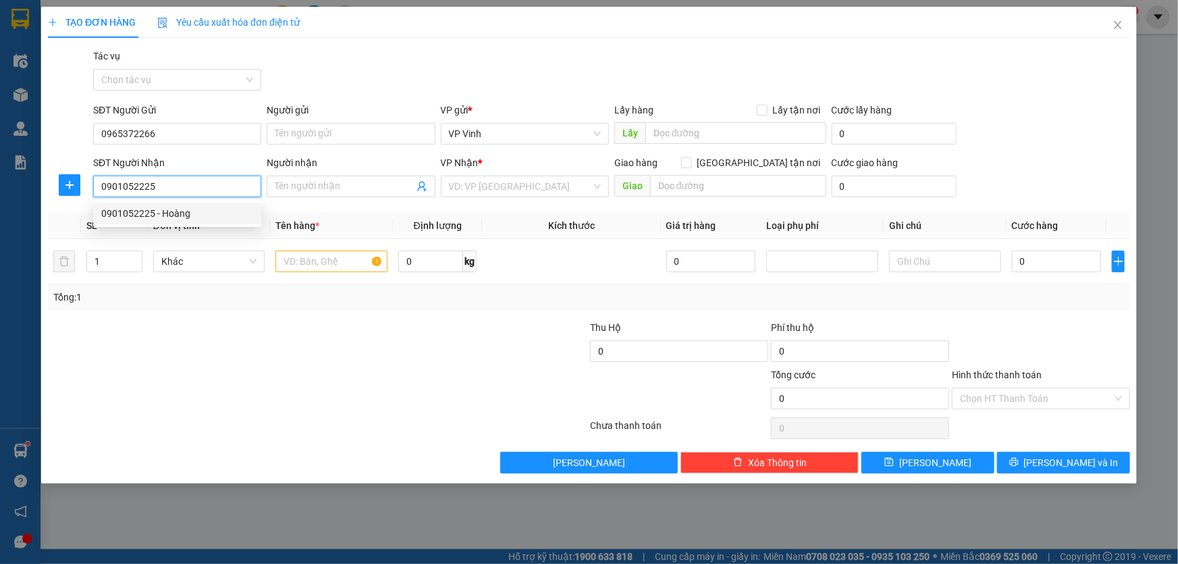
click at [187, 208] on div "0901052225 - Hoàng" at bounding box center [177, 213] width 152 height 15
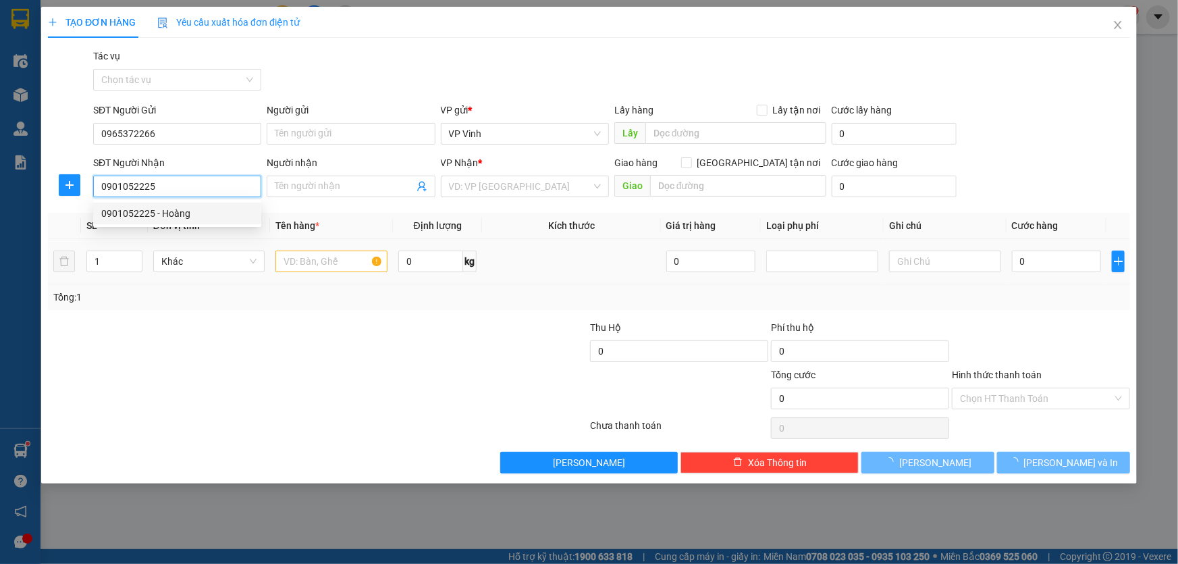
type input "Hoàng"
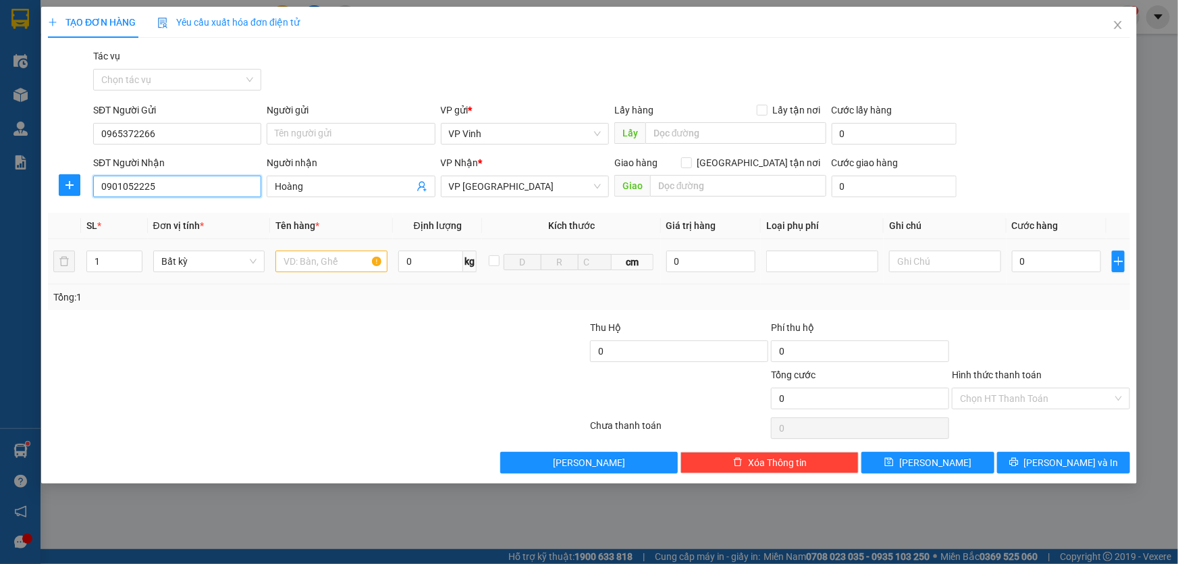
type input "0901052225"
click at [325, 259] on input "text" at bounding box center [331, 261] width 112 height 22
type input "x"
type input "cục xốp trắng"
click at [122, 263] on input "1" at bounding box center [114, 261] width 55 height 20
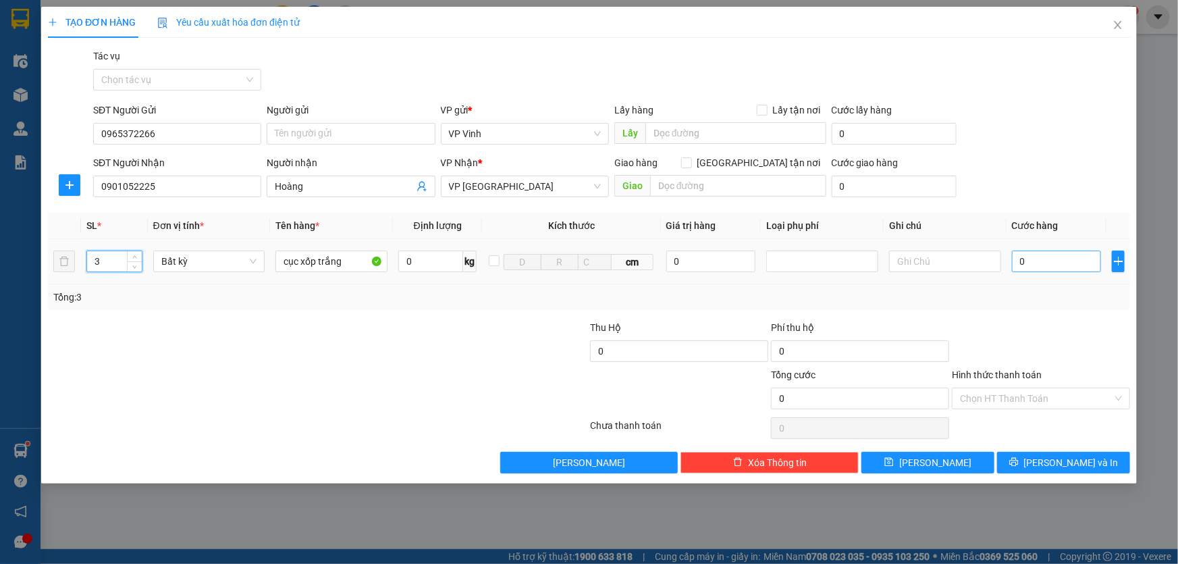
type input "3"
click at [1036, 257] on input "0" at bounding box center [1057, 261] width 90 height 22
type input "3"
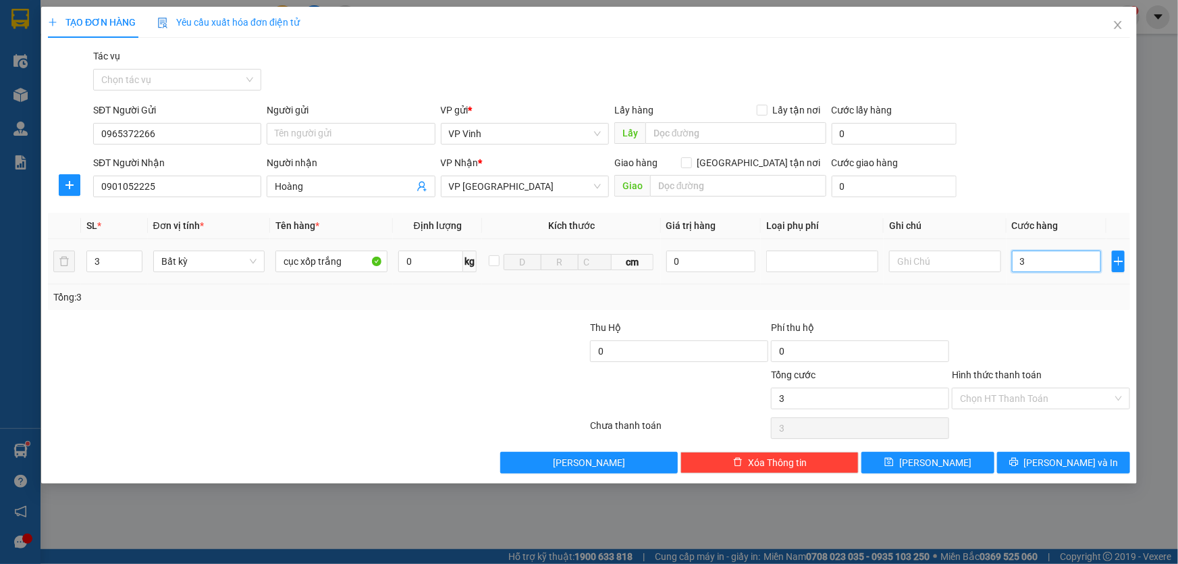
type input "35"
type input "350"
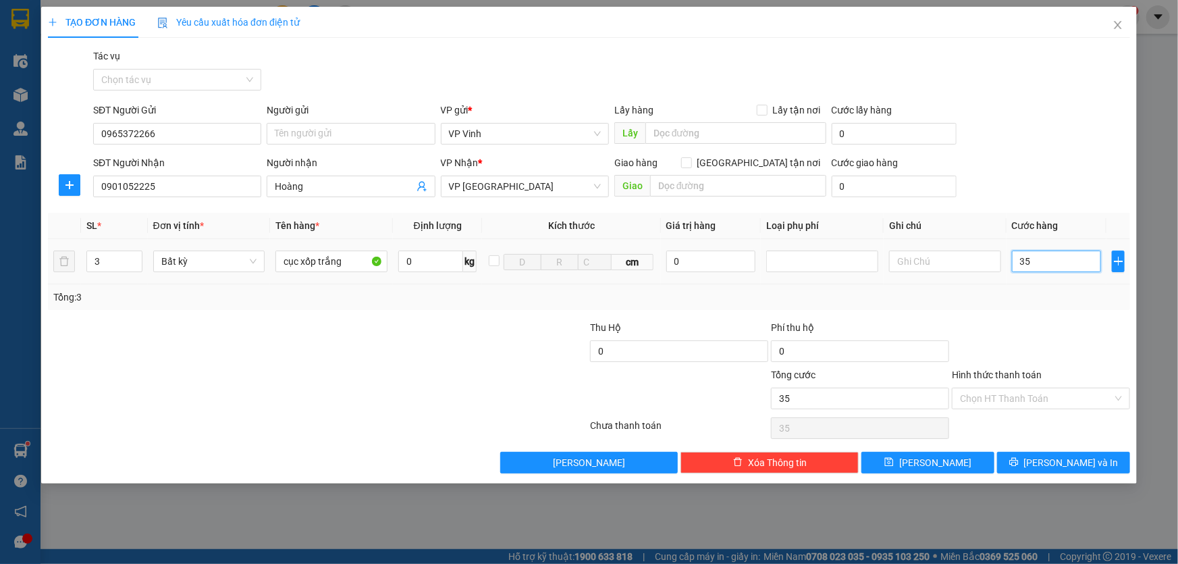
type input "350"
type input "3.500"
type input "35.000"
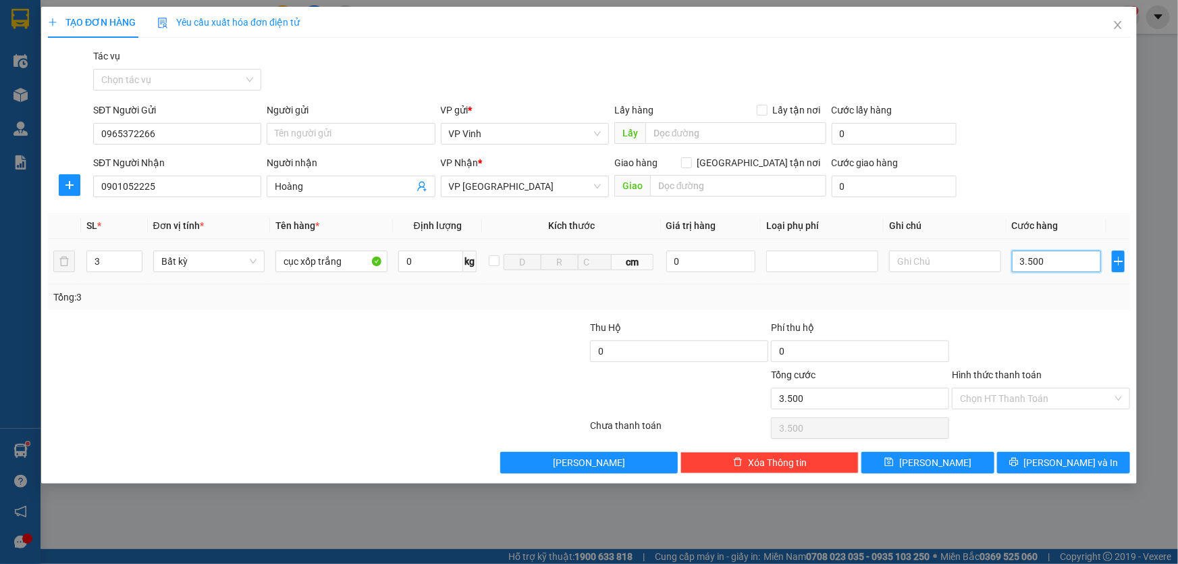
type input "35.000"
type input "350.000"
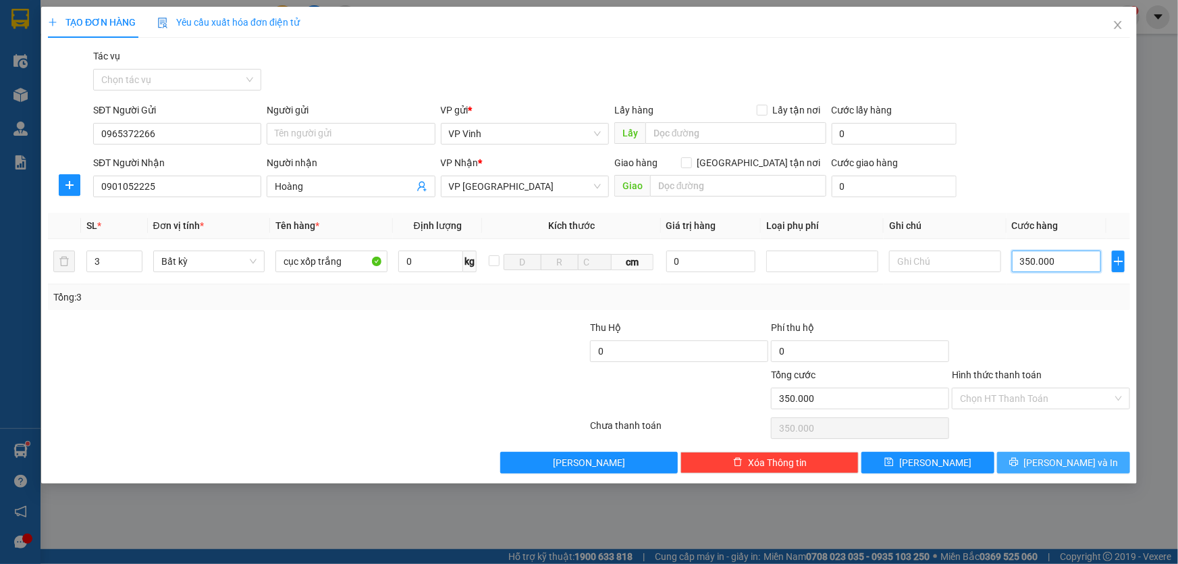
type input "350.000"
click at [1066, 458] on span "Lưu và In" at bounding box center [1071, 462] width 95 height 15
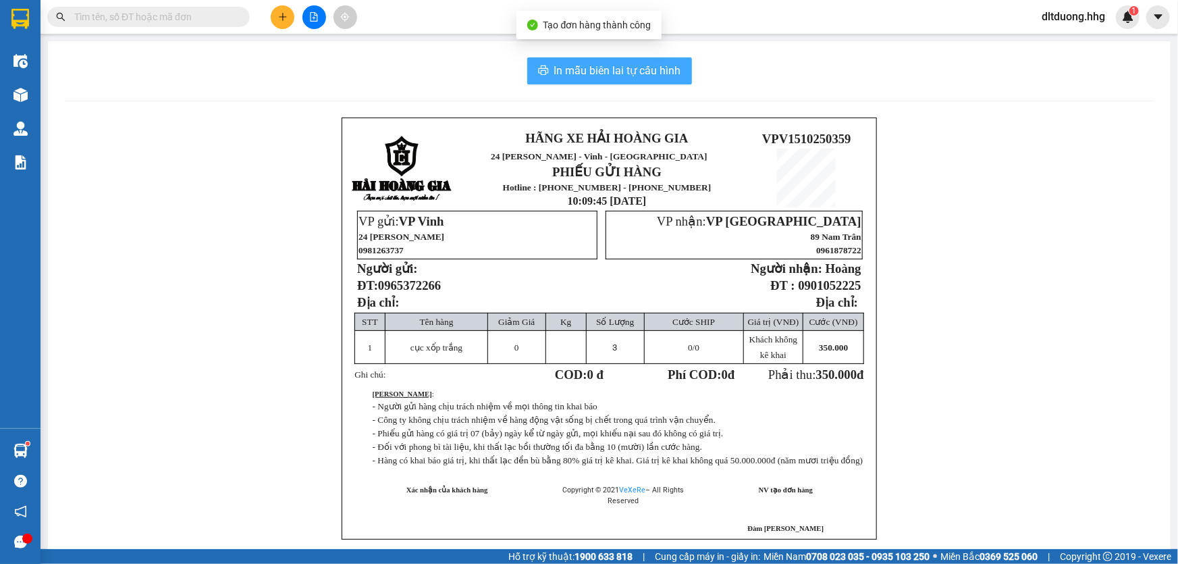
click at [562, 65] on span "In mẫu biên lai tự cấu hình" at bounding box center [617, 70] width 127 height 17
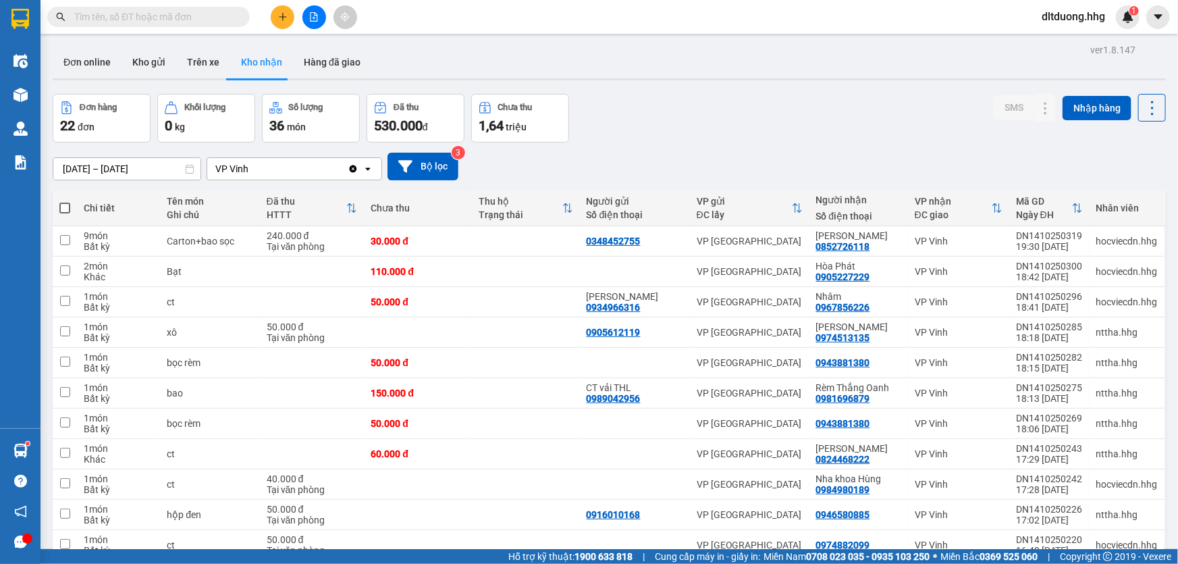
click at [154, 171] on input "13/10/2025 – 15/10/2025" at bounding box center [126, 169] width 147 height 22
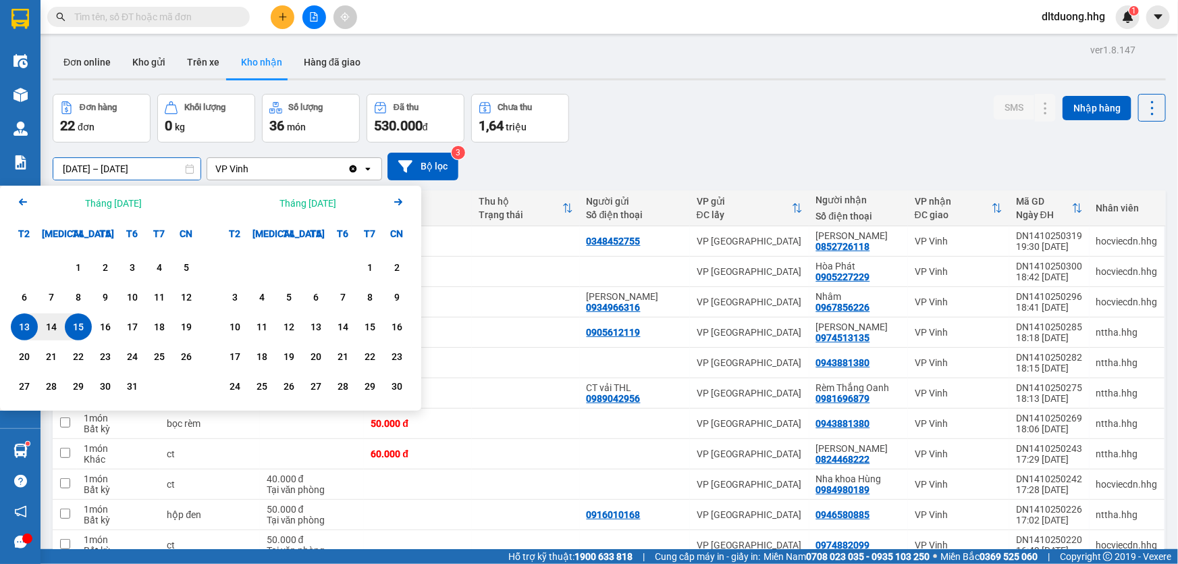
click at [20, 203] on icon "Previous month." at bounding box center [23, 201] width 8 height 7
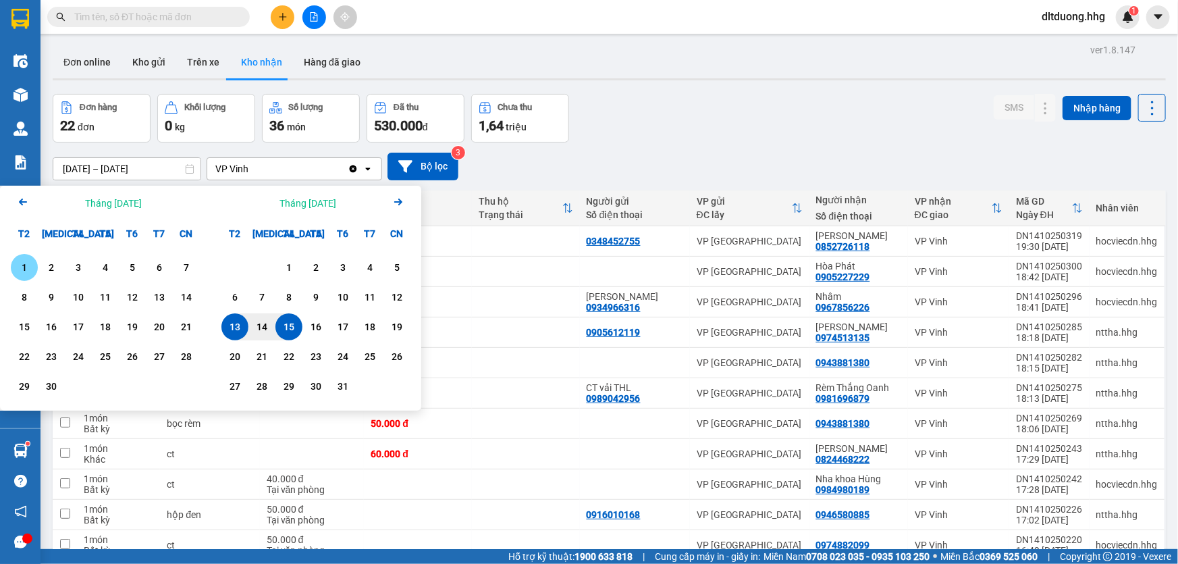
click at [20, 203] on icon "Previous month." at bounding box center [23, 201] width 8 height 7
click at [20, 199] on icon "Arrow Left" at bounding box center [23, 202] width 16 height 16
click at [45, 263] on div "1" at bounding box center [51, 267] width 19 height 16
click at [402, 198] on icon "Arrow Right" at bounding box center [398, 202] width 16 height 16
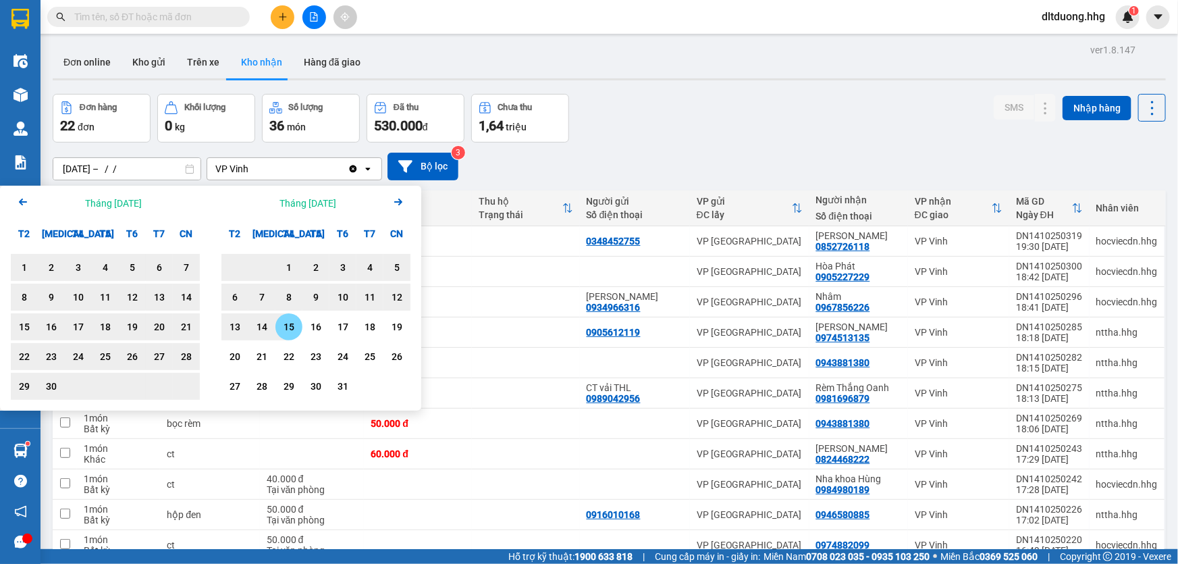
click at [282, 322] on div "15" at bounding box center [289, 327] width 19 height 16
type input "01/07/2025 – 15/10/2025"
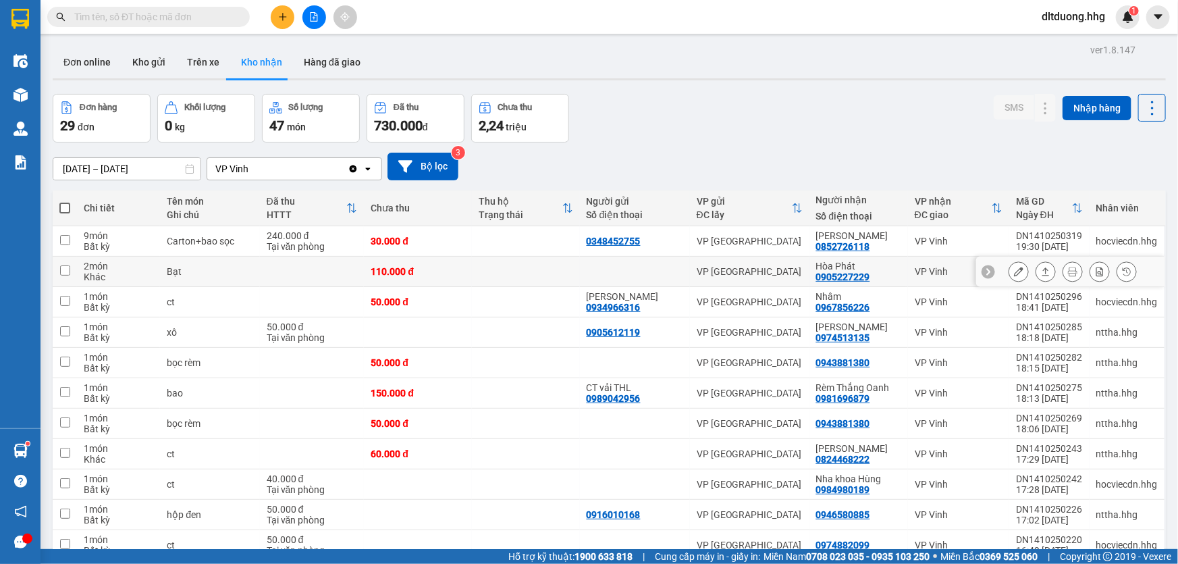
click at [1014, 271] on icon at bounding box center [1018, 271] width 9 height 9
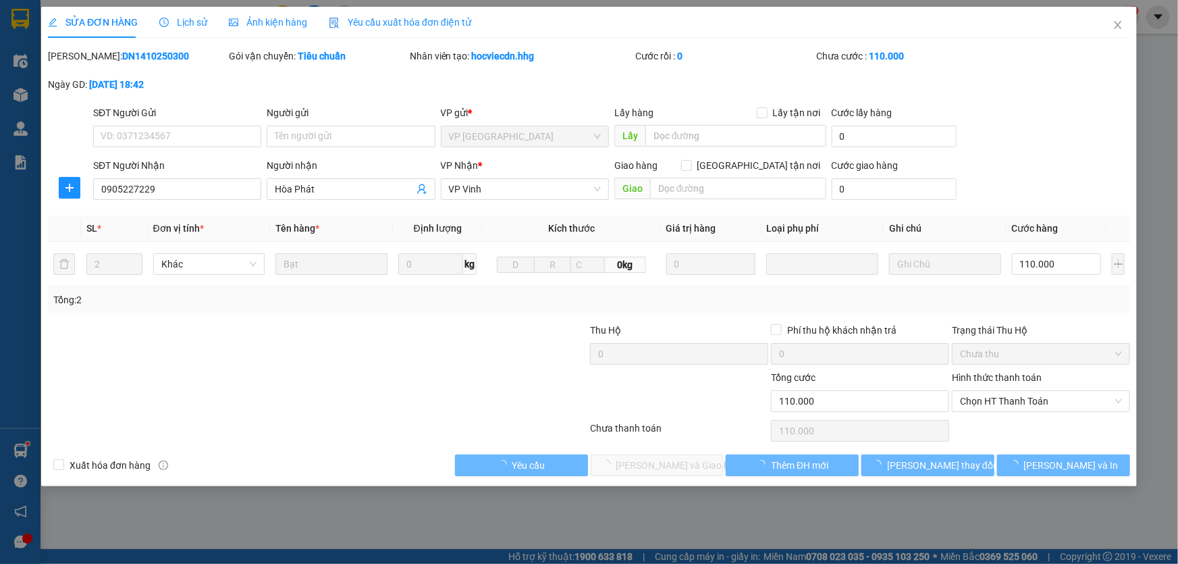
type input "0905227229"
type input "Hòa Phát"
type input "0"
type input "110.000"
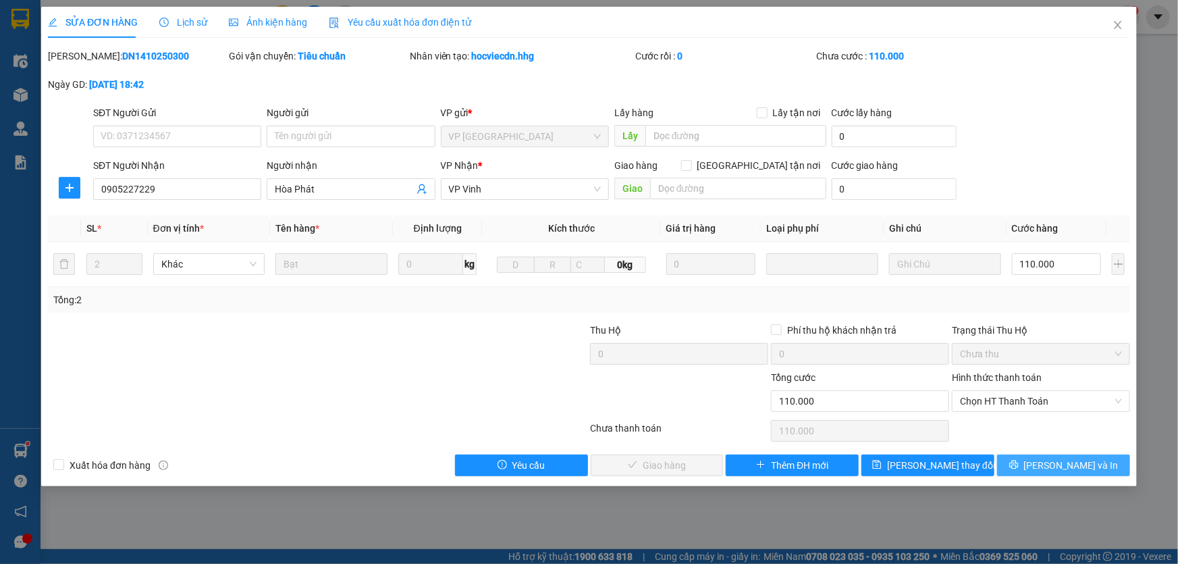
click at [1019, 470] on span "printer" at bounding box center [1013, 465] width 9 height 11
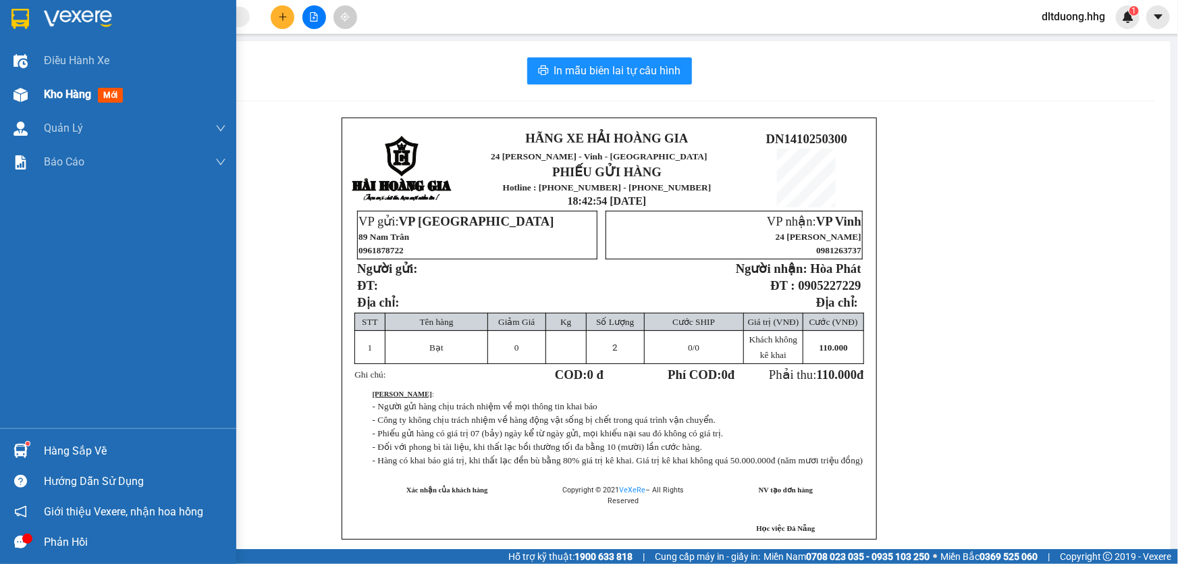
click at [53, 95] on span "Kho hàng" at bounding box center [67, 94] width 47 height 13
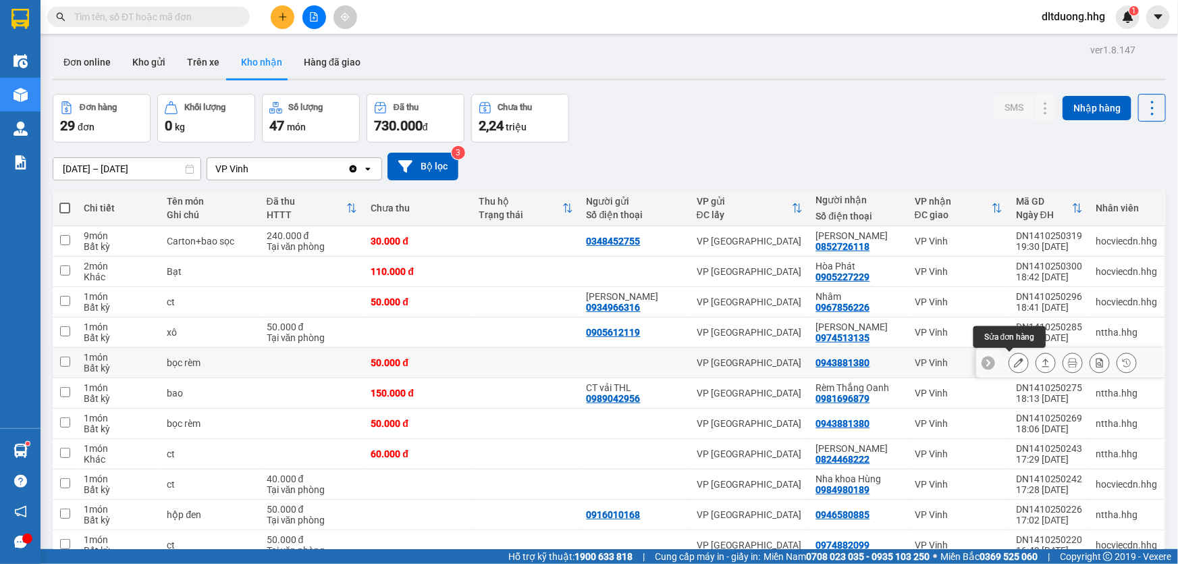
click at [1014, 366] on icon at bounding box center [1018, 362] width 9 height 9
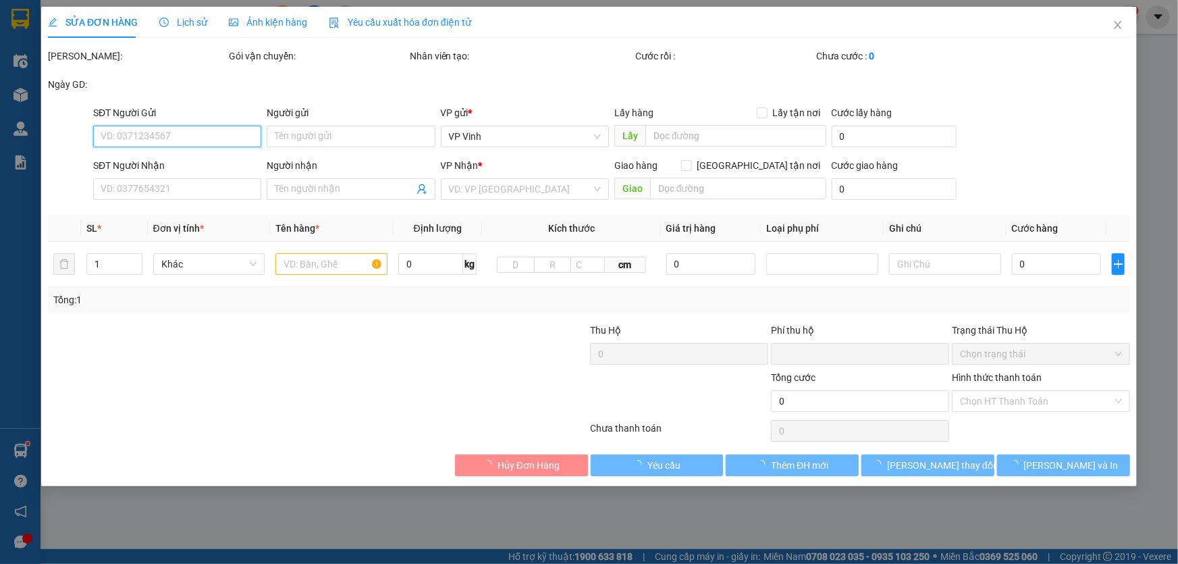
type input "0943881380"
type input "0"
type input "50.000"
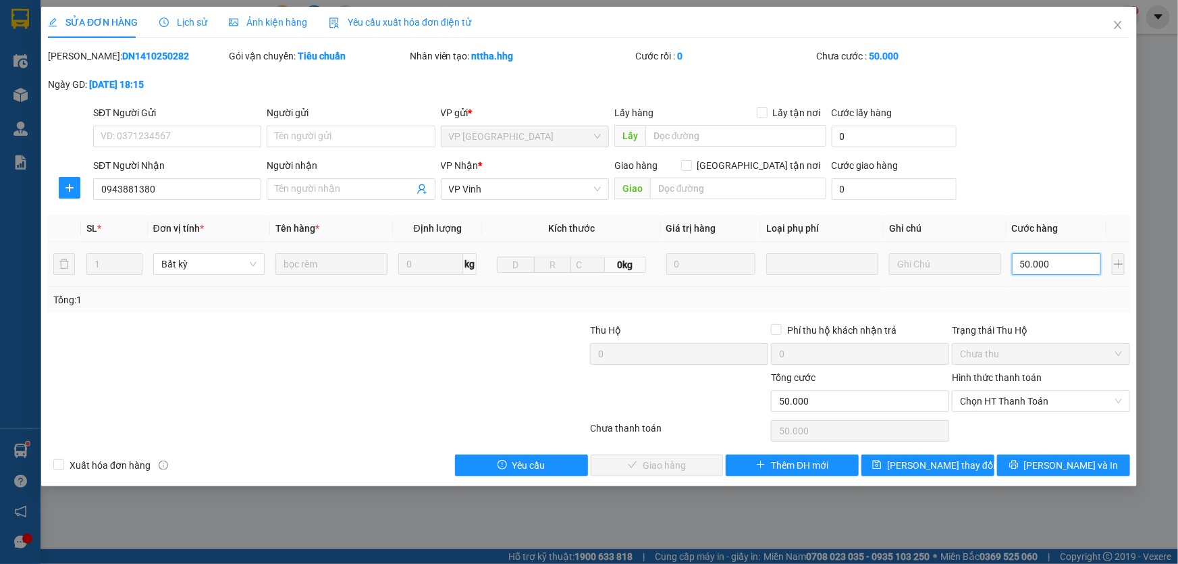
click at [1032, 268] on input "50.000" at bounding box center [1057, 264] width 90 height 22
type input "1"
type input "1.000"
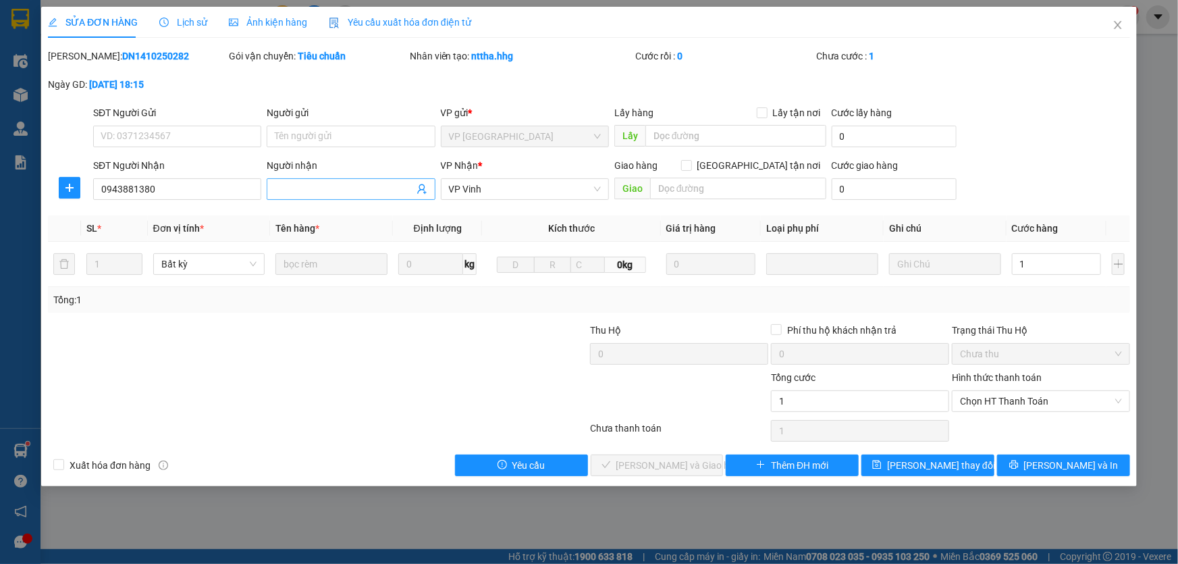
type input "1.000"
click at [294, 182] on input "Người nhận" at bounding box center [344, 189] width 138 height 15
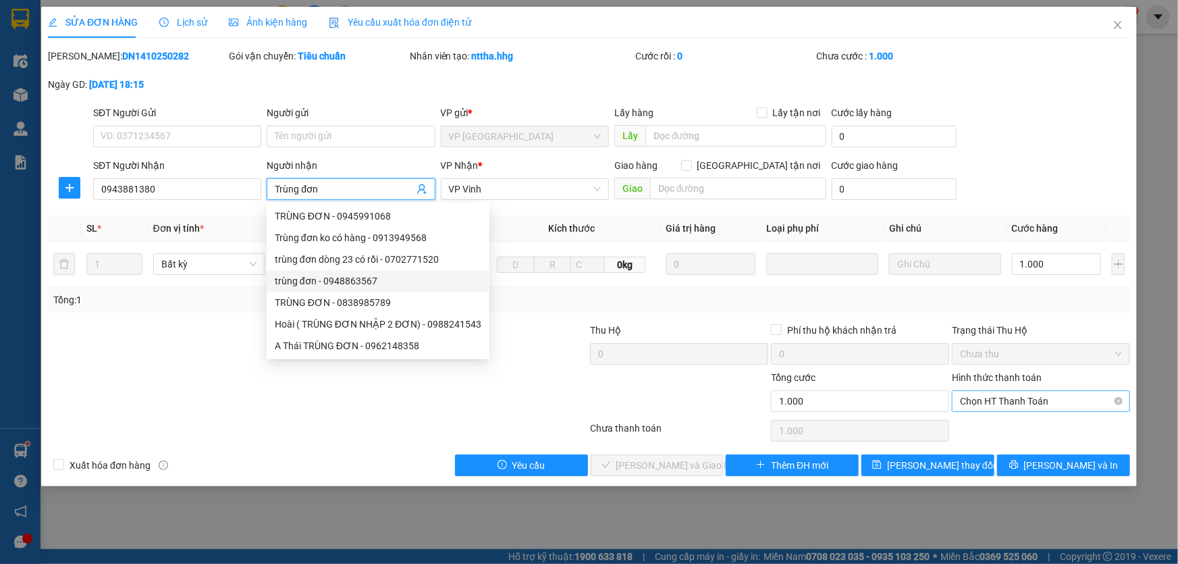
click at [973, 405] on span "Chọn HT Thanh Toán" at bounding box center [1041, 401] width 162 height 20
type input "Trùng đơn"
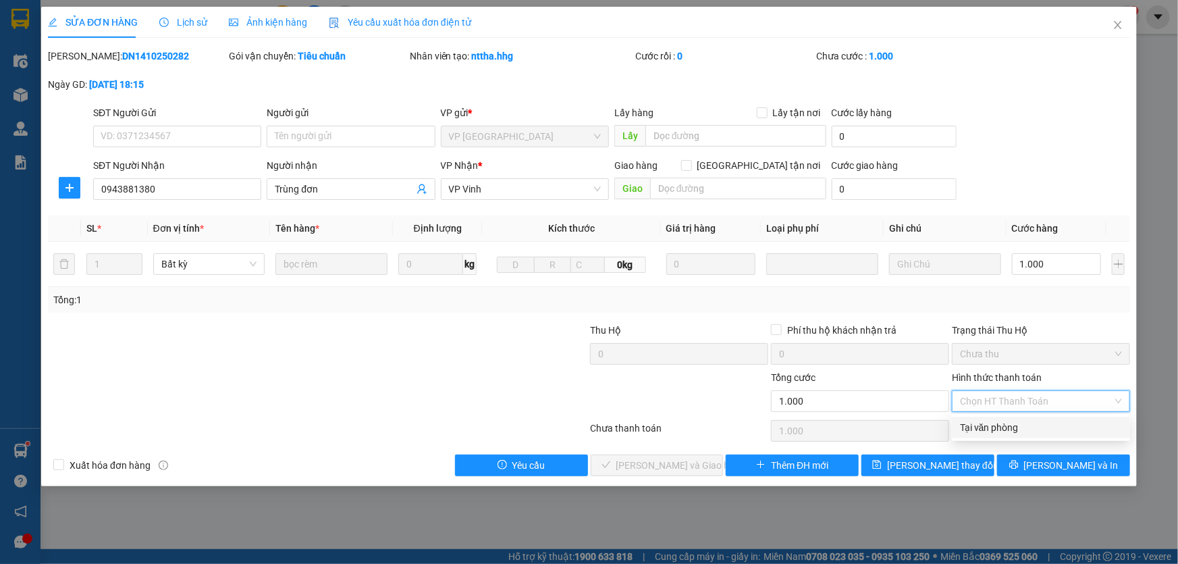
click at [977, 427] on div "Tại văn phòng" at bounding box center [1041, 427] width 162 height 15
type input "0"
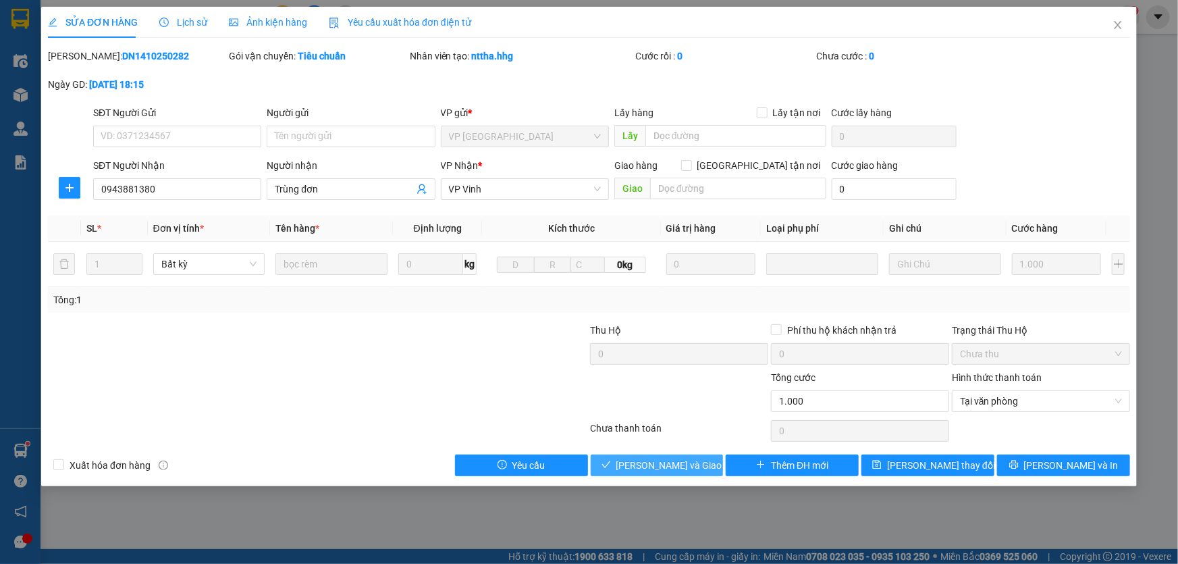
click at [706, 460] on button "Lưu và Giao hàng" at bounding box center [657, 465] width 133 height 22
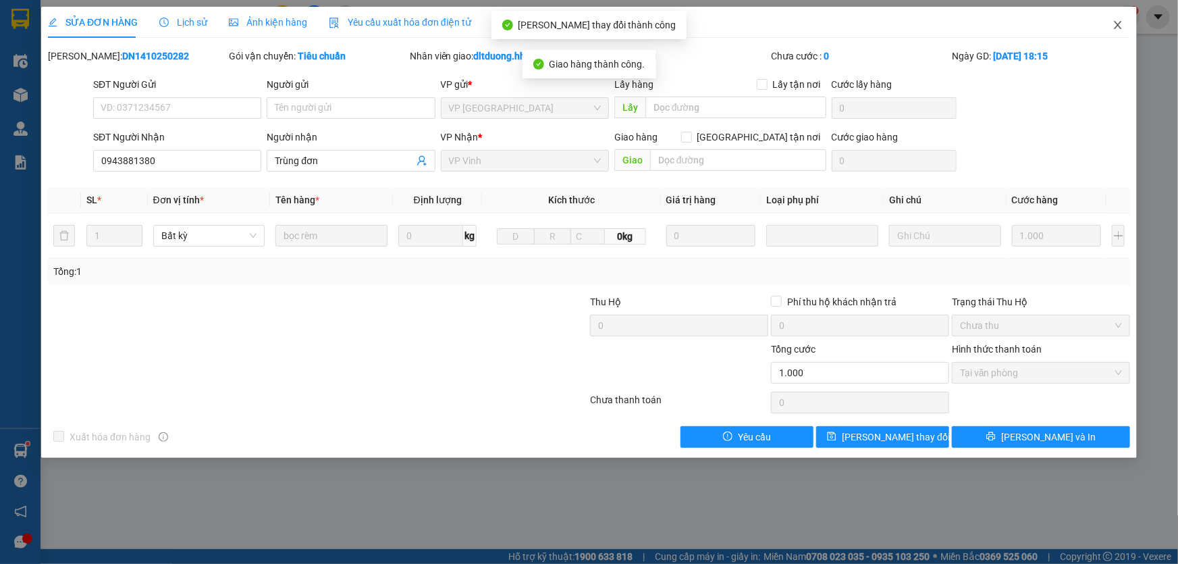
click at [1118, 28] on icon "close" at bounding box center [1118, 25] width 11 height 11
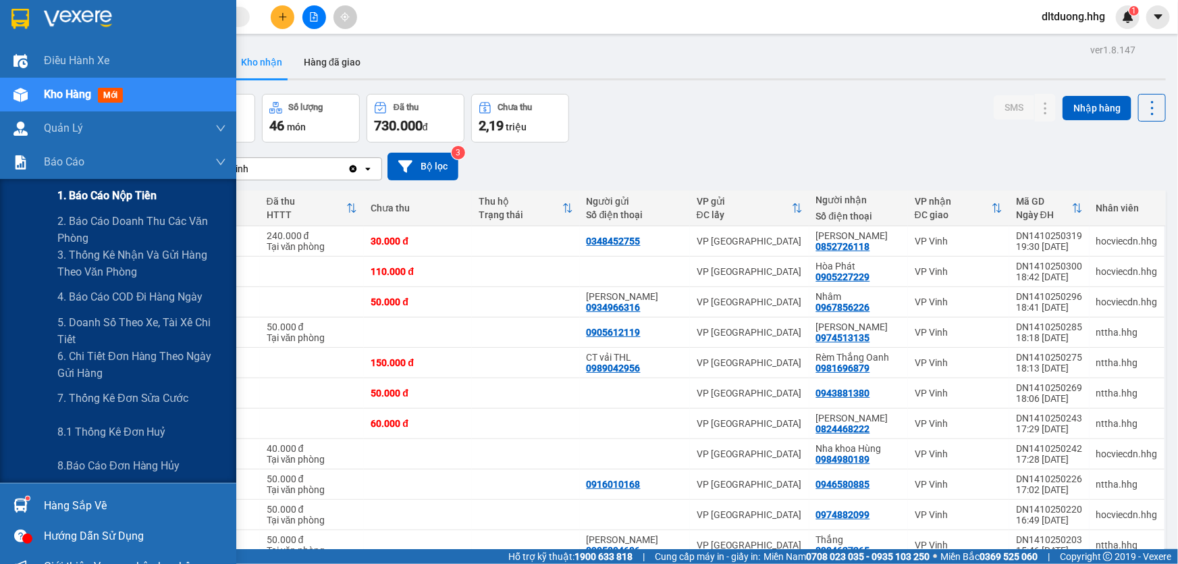
click at [101, 201] on span "1. Báo cáo nộp tiền" at bounding box center [106, 195] width 99 height 17
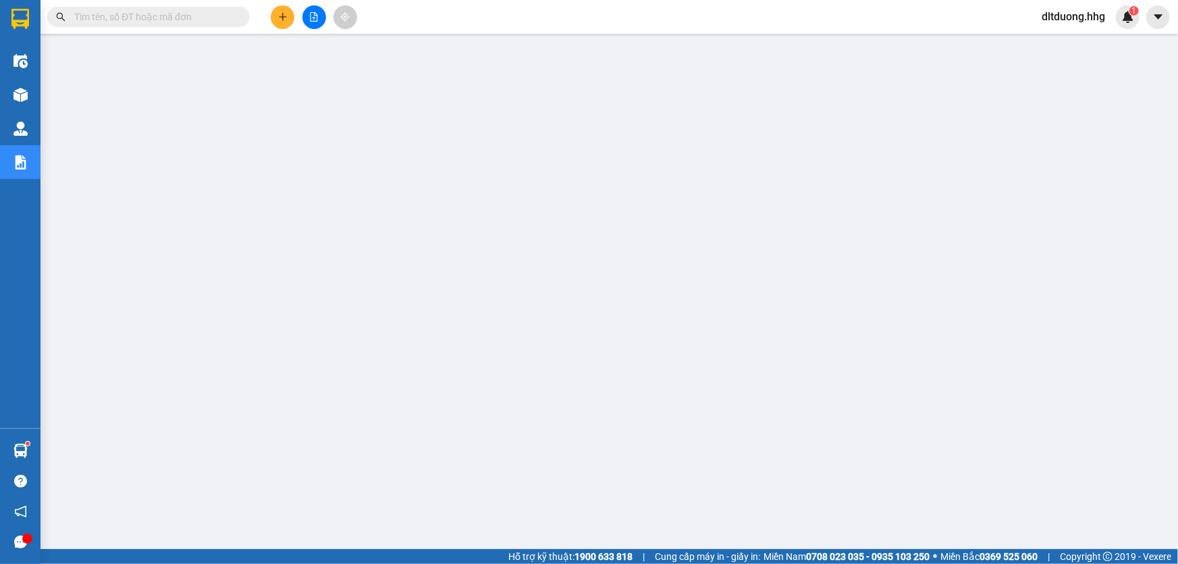
click at [174, 21] on input "text" at bounding box center [153, 16] width 159 height 15
paste input "DN1410250294"
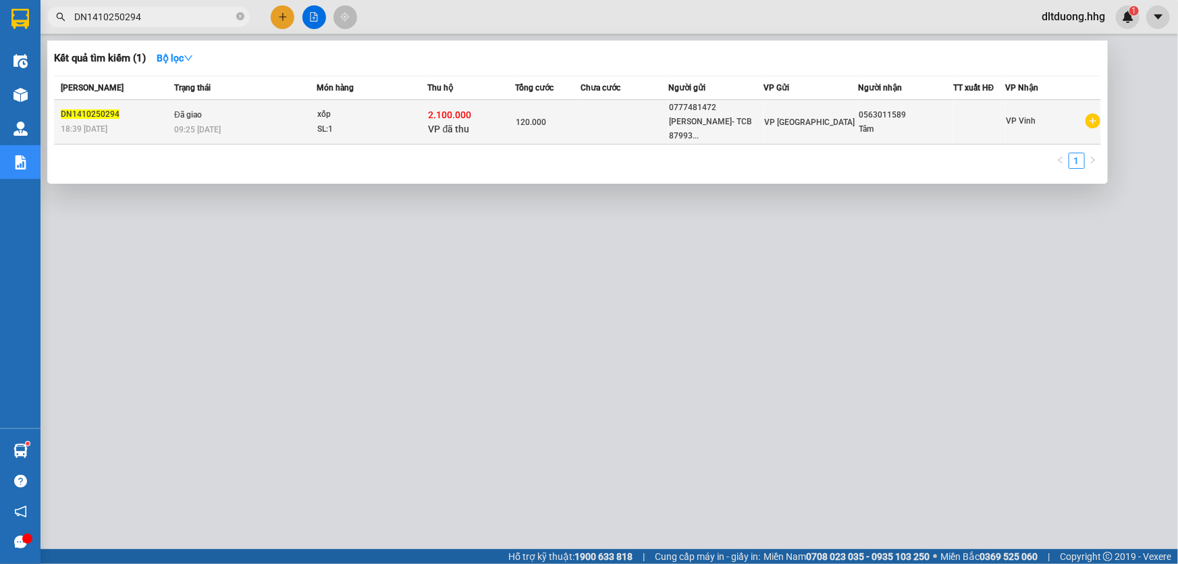
type input "DN1410250294"
click at [566, 115] on div "120.000" at bounding box center [548, 122] width 64 height 15
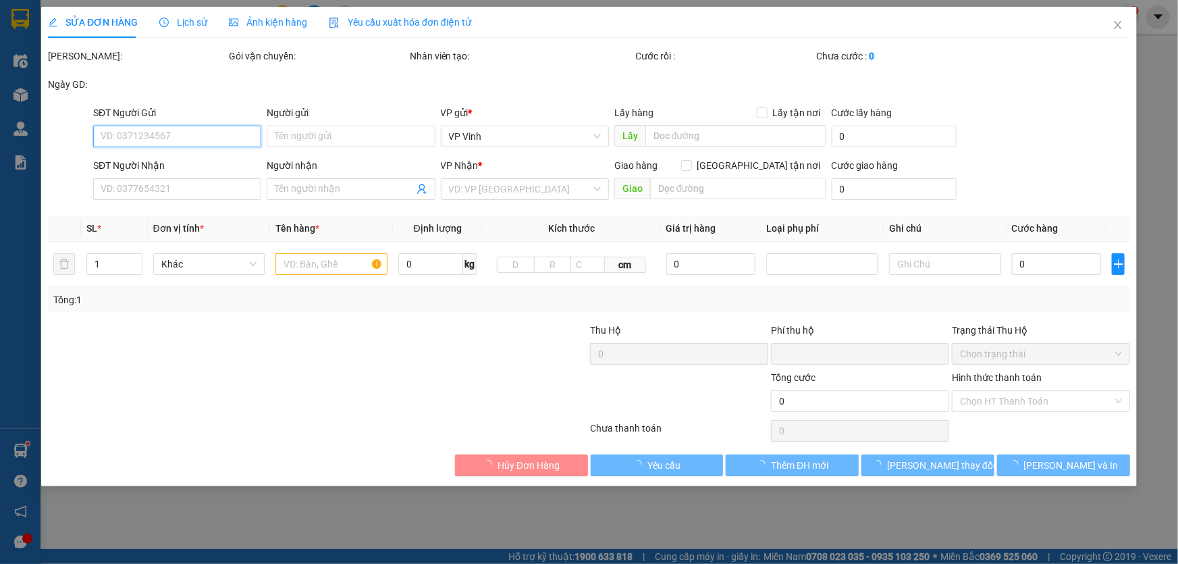
type input "0777481472"
type input "Trần Thị Minh Thảo- TCB 8799393979"
type input "0563011589"
type input "Tâm"
type input "2.100.000"
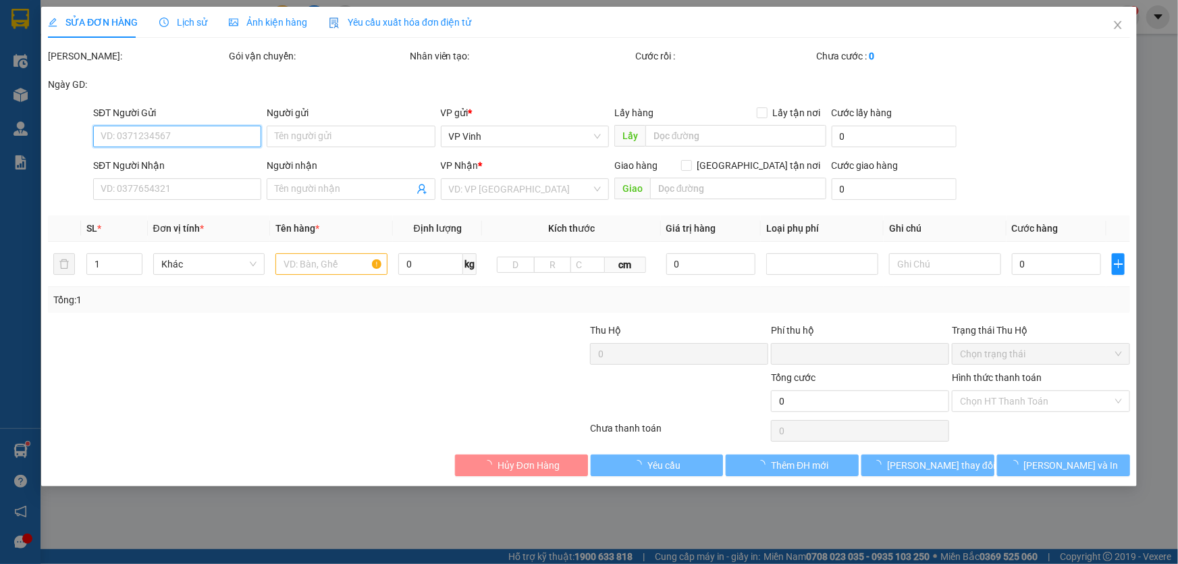
type input "20.000"
type input "120.000"
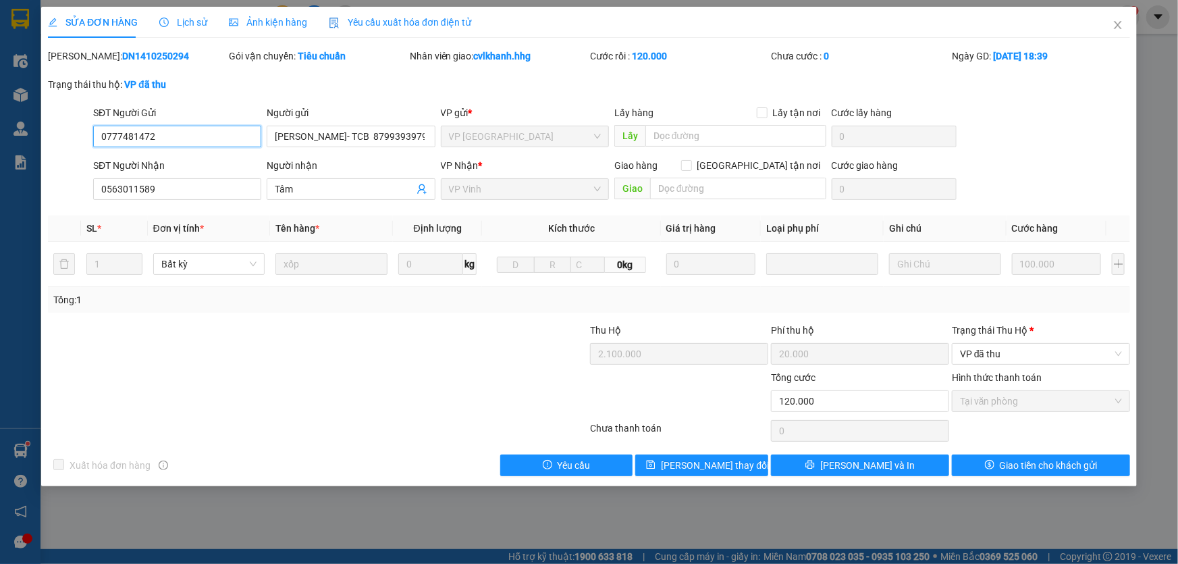
drag, startPoint x: 199, startPoint y: 138, endPoint x: 90, endPoint y: 142, distance: 109.4
click at [90, 142] on div "SĐT Người Gửi 0777481472 0777481472" at bounding box center [177, 128] width 174 height 47
click at [1119, 24] on icon "close" at bounding box center [1117, 25] width 7 height 8
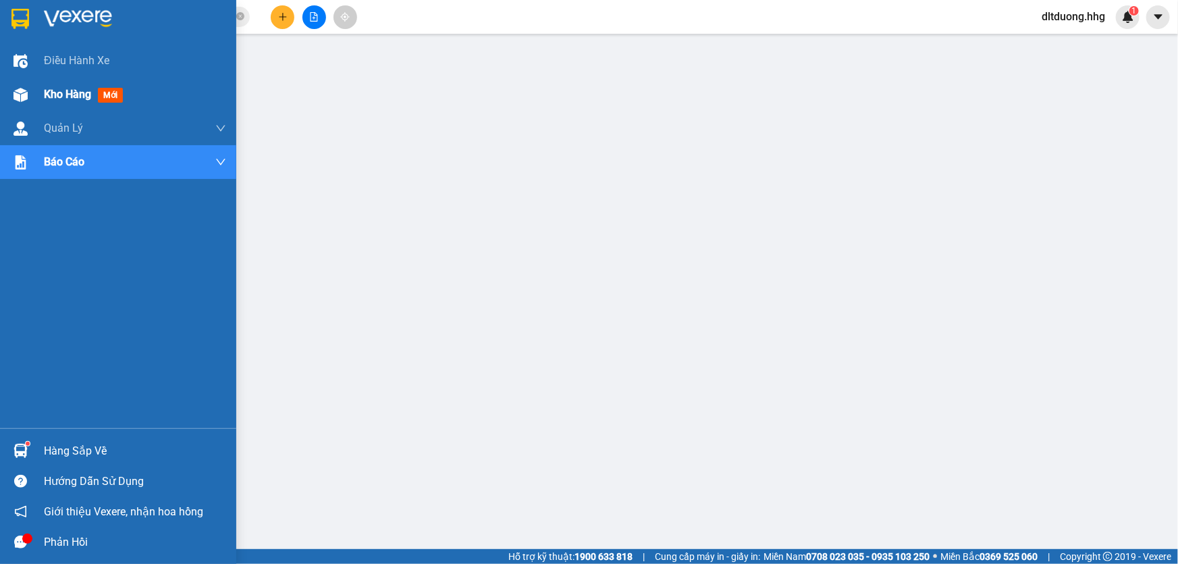
click at [61, 94] on span "Kho hàng" at bounding box center [67, 94] width 47 height 13
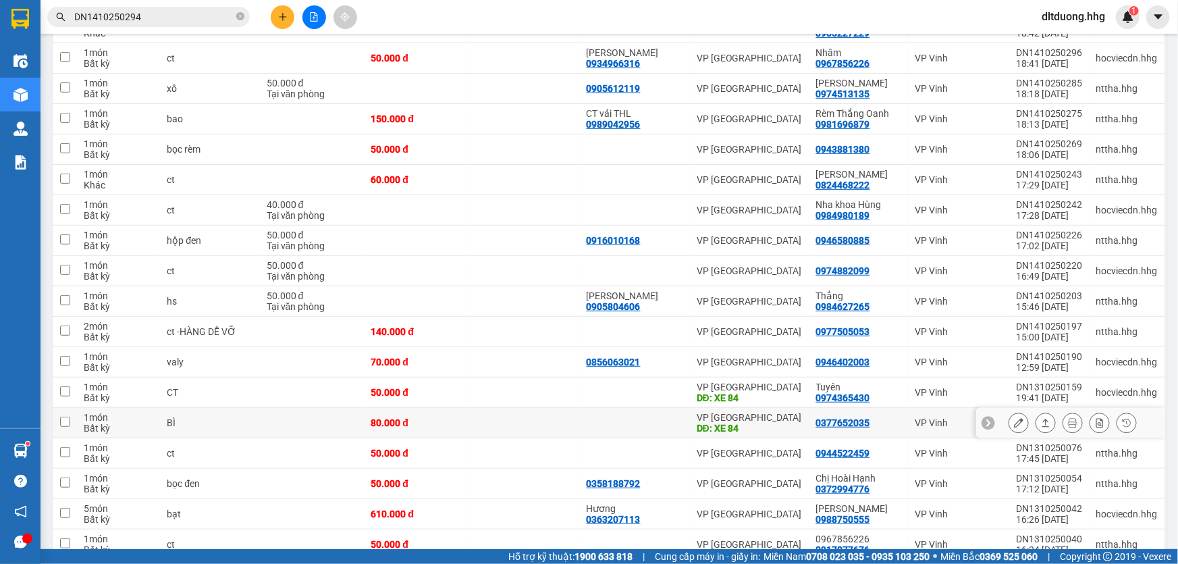
scroll to position [245, 0]
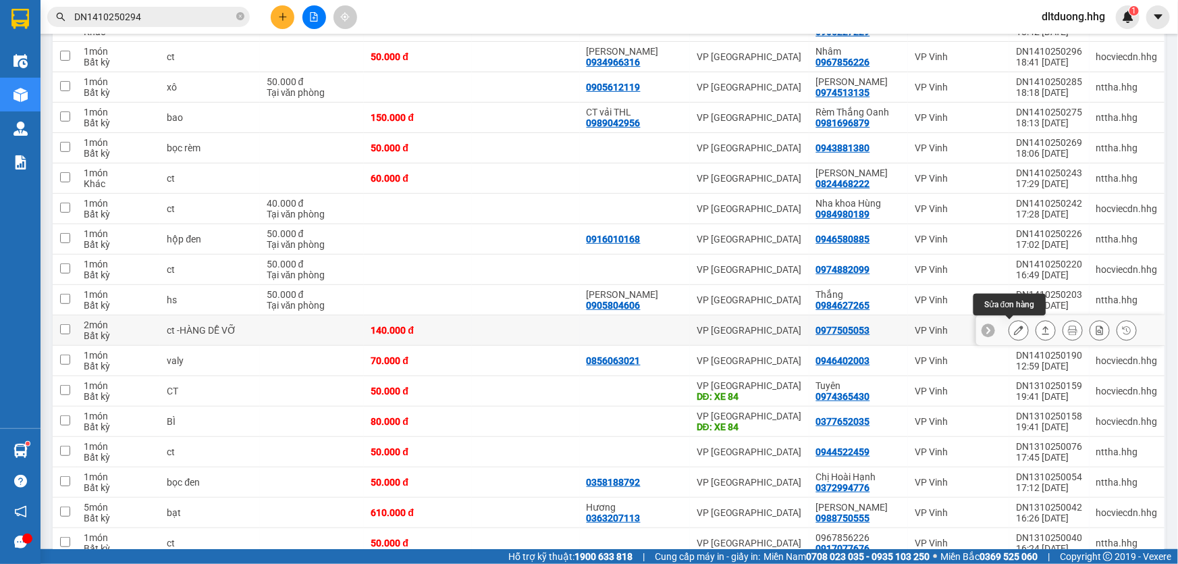
click at [1009, 329] on button at bounding box center [1018, 331] width 19 height 24
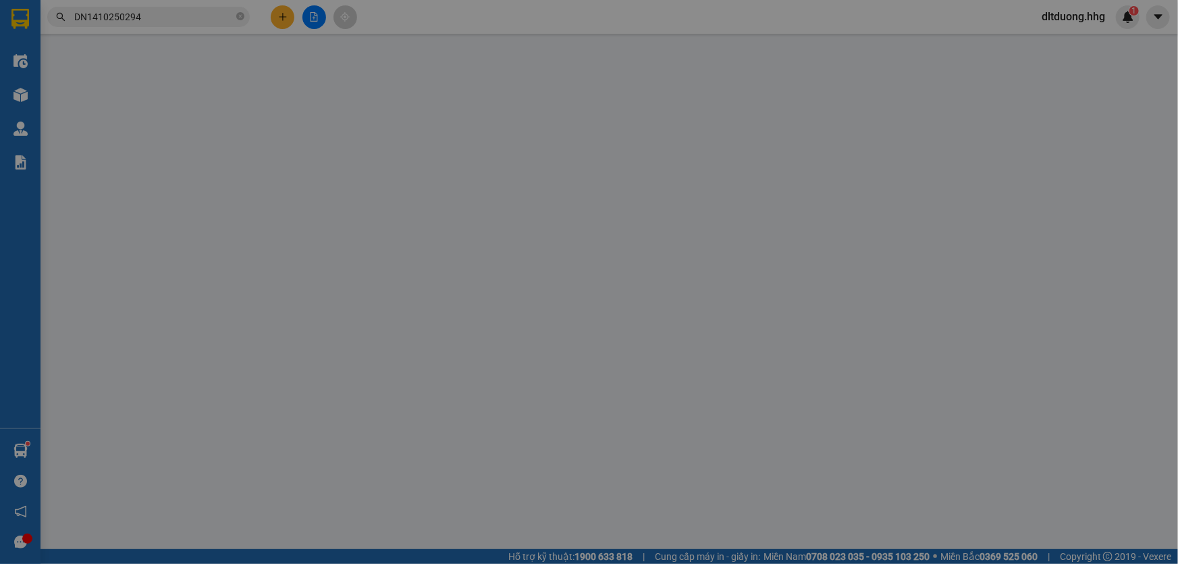
type input "0977505053"
type input "0"
type input "140.000"
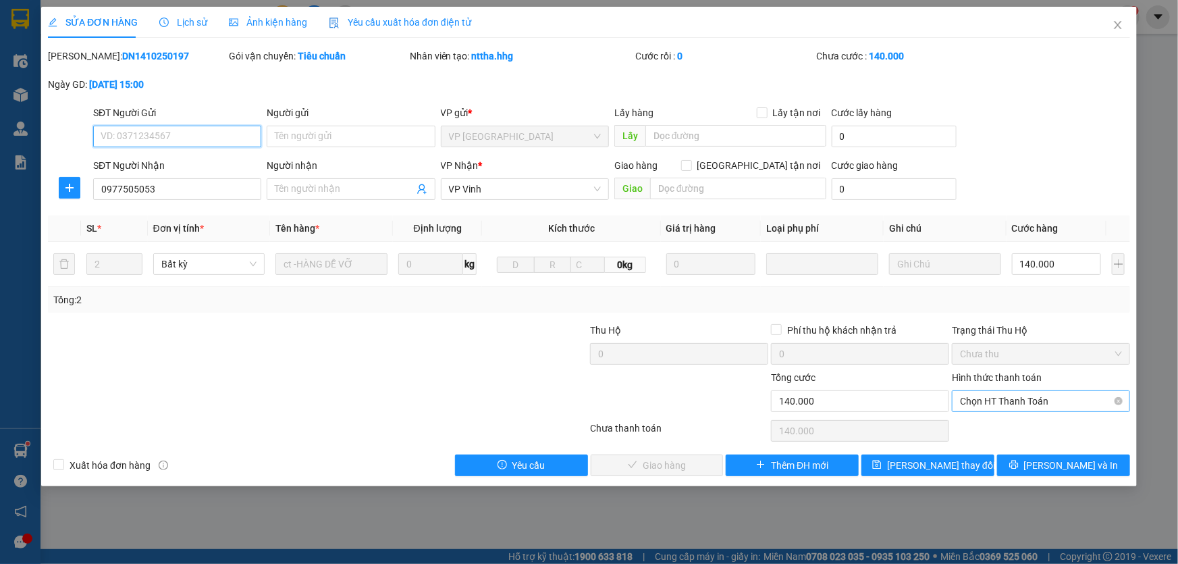
click at [1016, 400] on span "Chọn HT Thanh Toán" at bounding box center [1041, 401] width 162 height 20
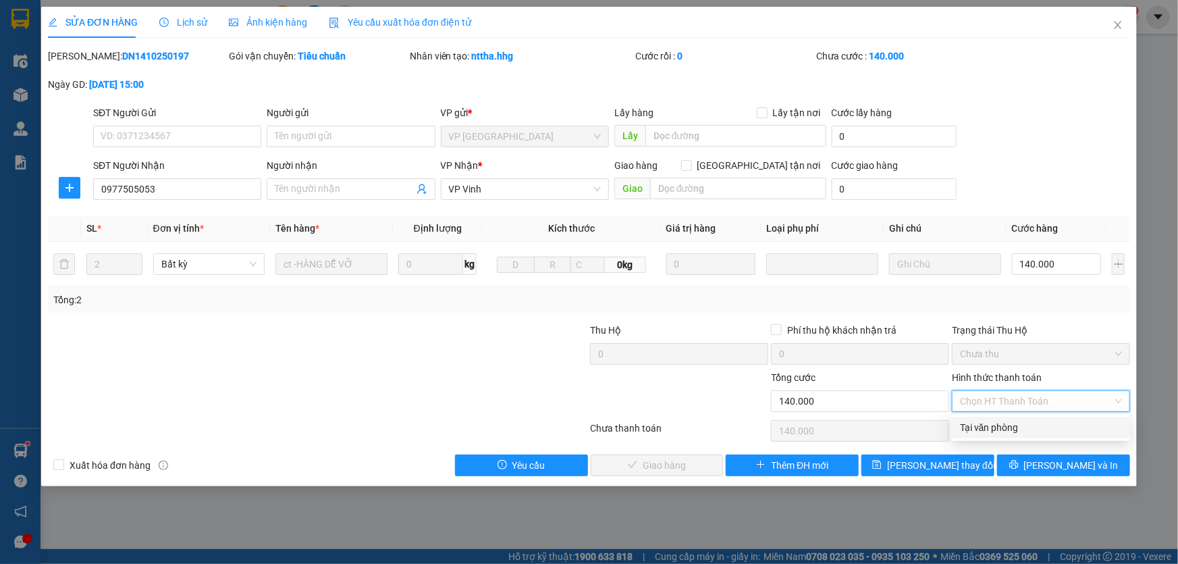
click at [999, 425] on div "Tại văn phòng" at bounding box center [1041, 427] width 162 height 15
type input "0"
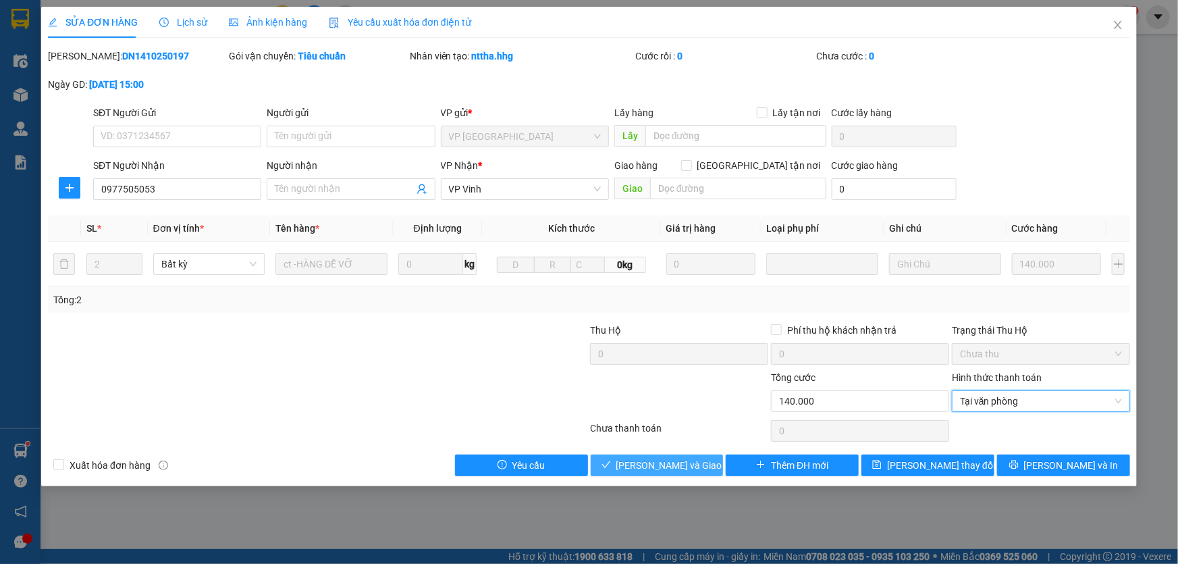
click at [651, 466] on span "Lưu và Giao hàng" at bounding box center [681, 465] width 130 height 15
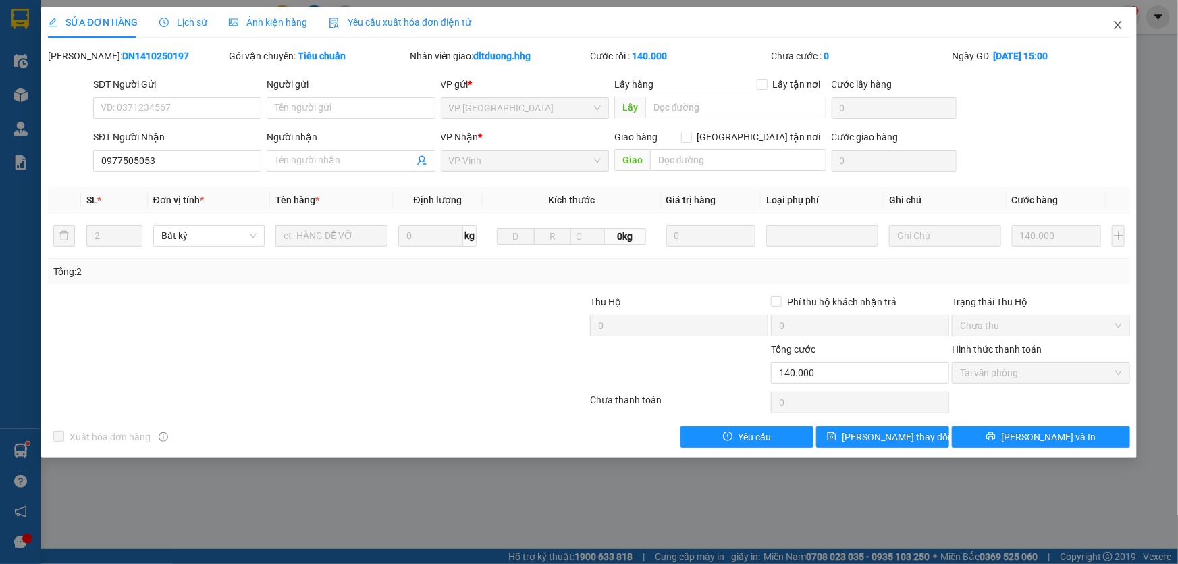
click at [1117, 27] on icon "close" at bounding box center [1117, 25] width 7 height 8
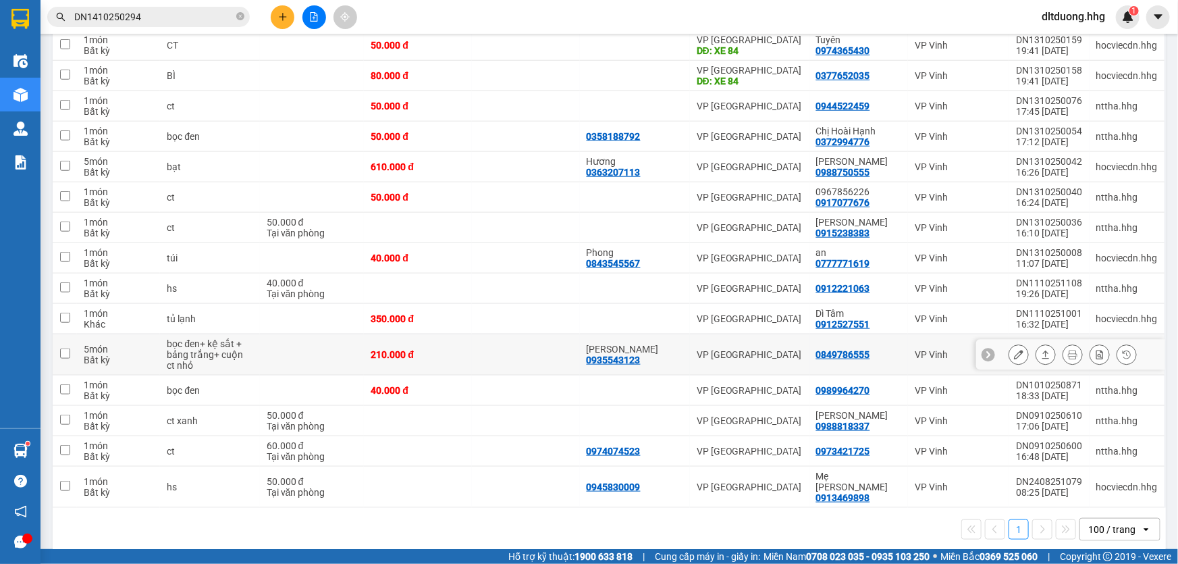
scroll to position [560, 0]
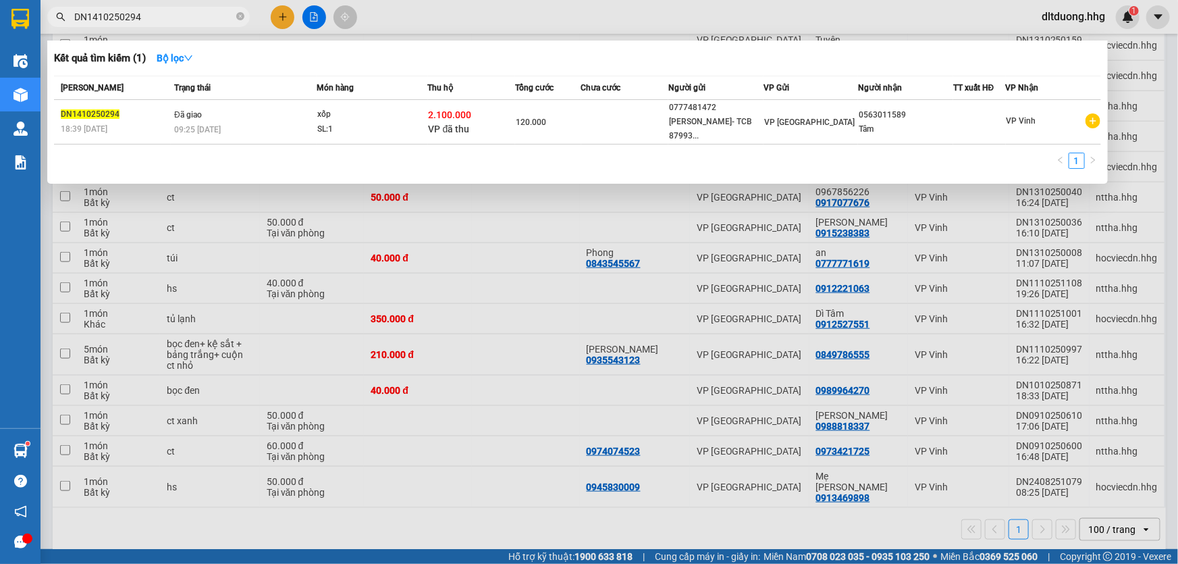
click at [151, 14] on input "DN1410250294" at bounding box center [153, 16] width 159 height 15
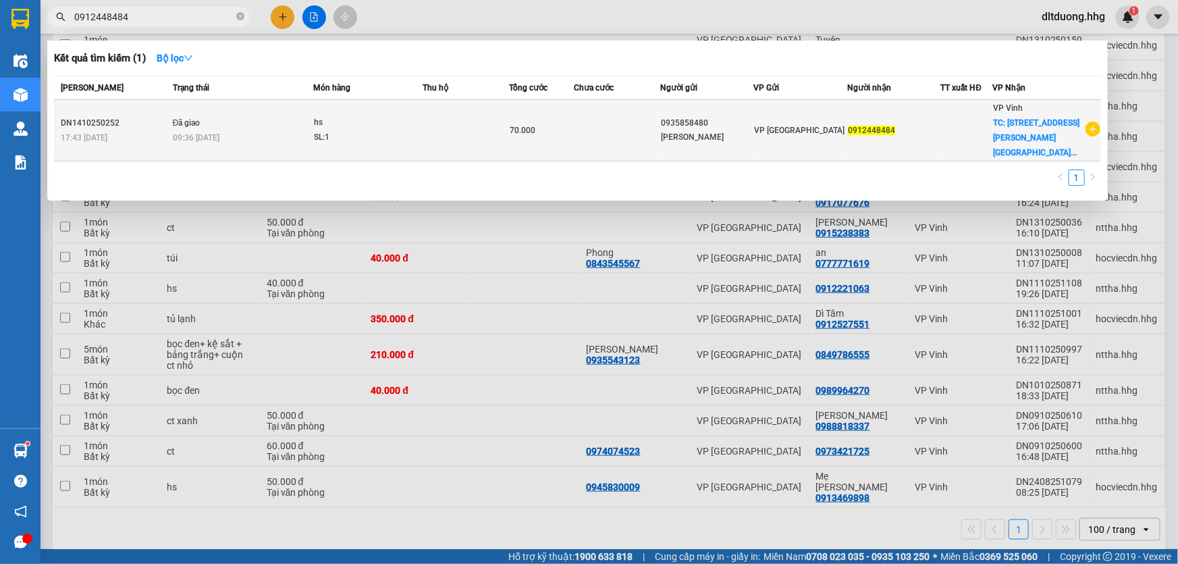
type input "0912448484"
click at [574, 138] on td "70.000" at bounding box center [541, 130] width 65 height 61
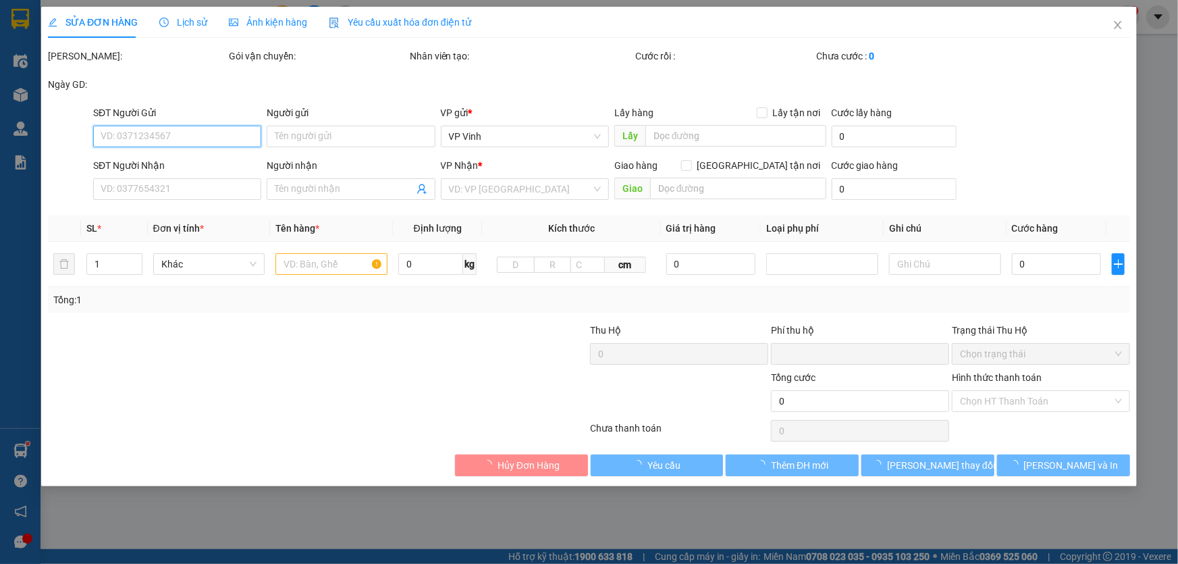
type input "0935858480"
type input "MINH HIEN"
type input "0912448484"
checkbox input "true"
type input "372 Lê Nin, P. Trường Vĩnh, Nghệ An"
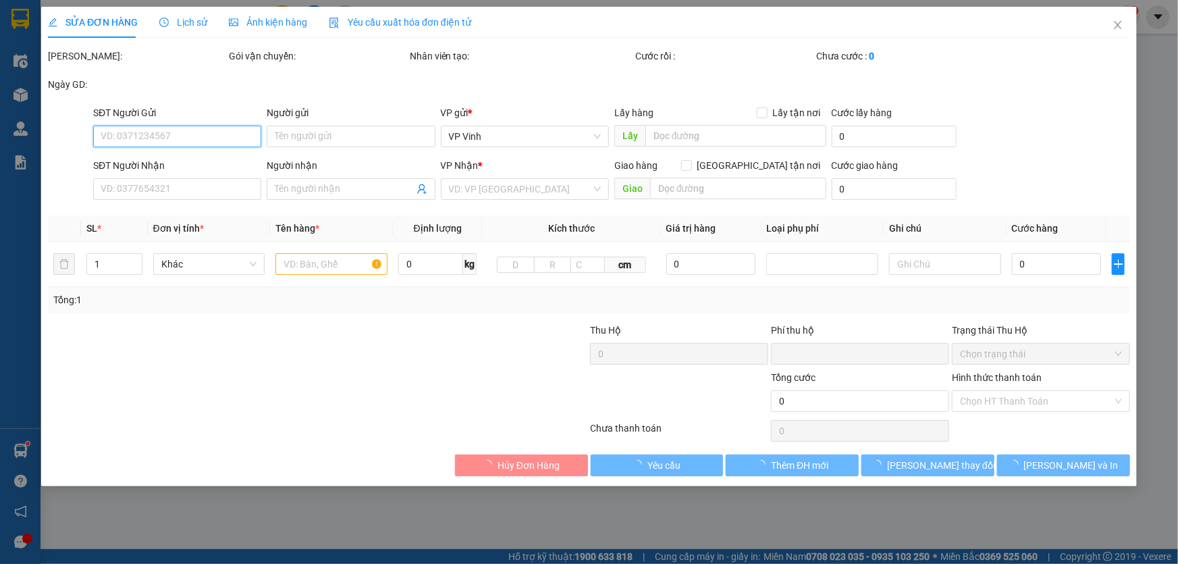
type input "20.000"
type input "0"
type input "70.000"
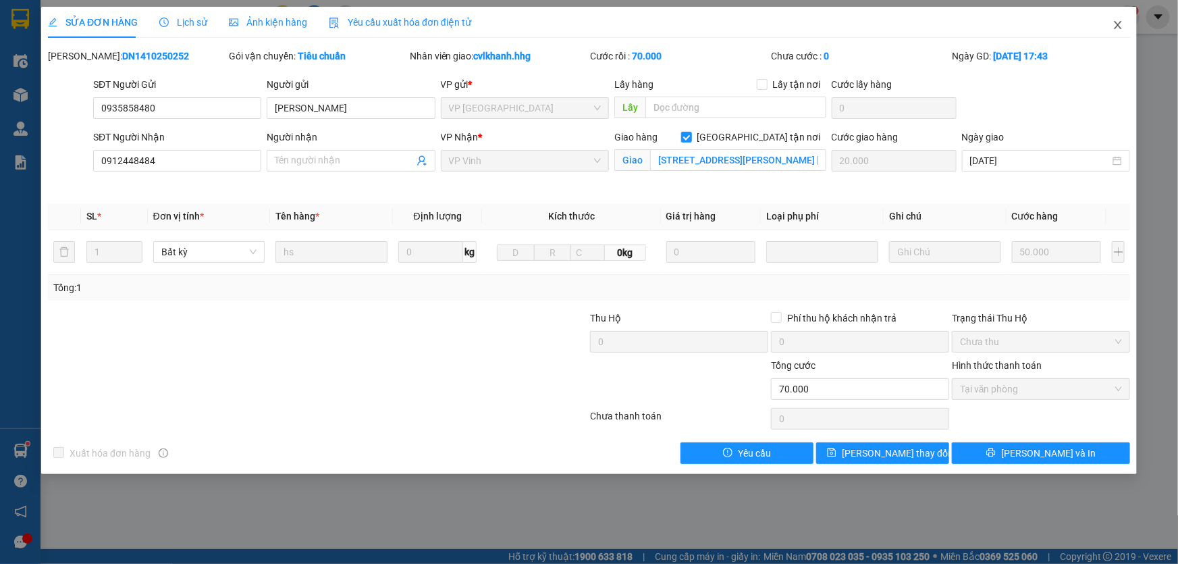
click at [1117, 27] on icon "close" at bounding box center [1117, 25] width 7 height 8
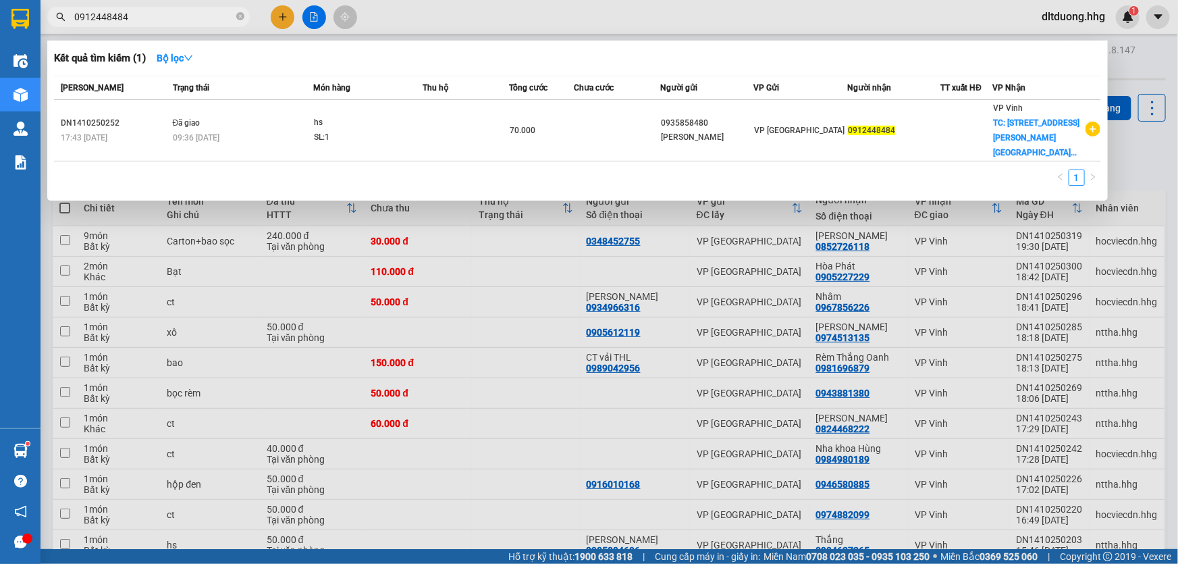
click at [154, 16] on input "0912448484" at bounding box center [153, 16] width 159 height 15
click at [627, 2] on div at bounding box center [589, 282] width 1178 height 564
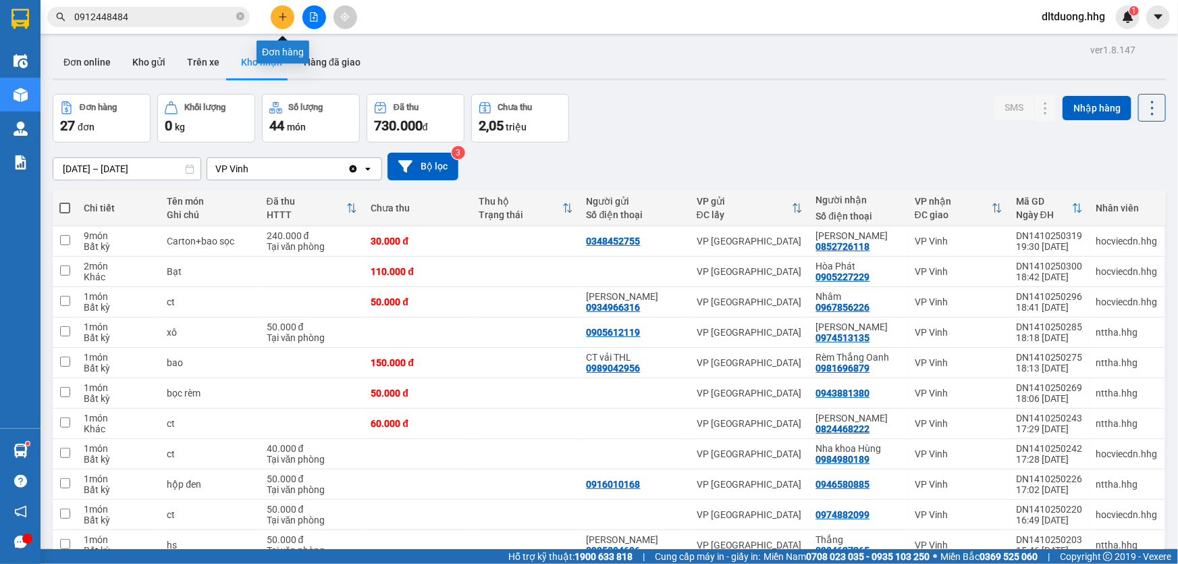
click at [283, 19] on icon "plus" at bounding box center [282, 16] width 1 height 7
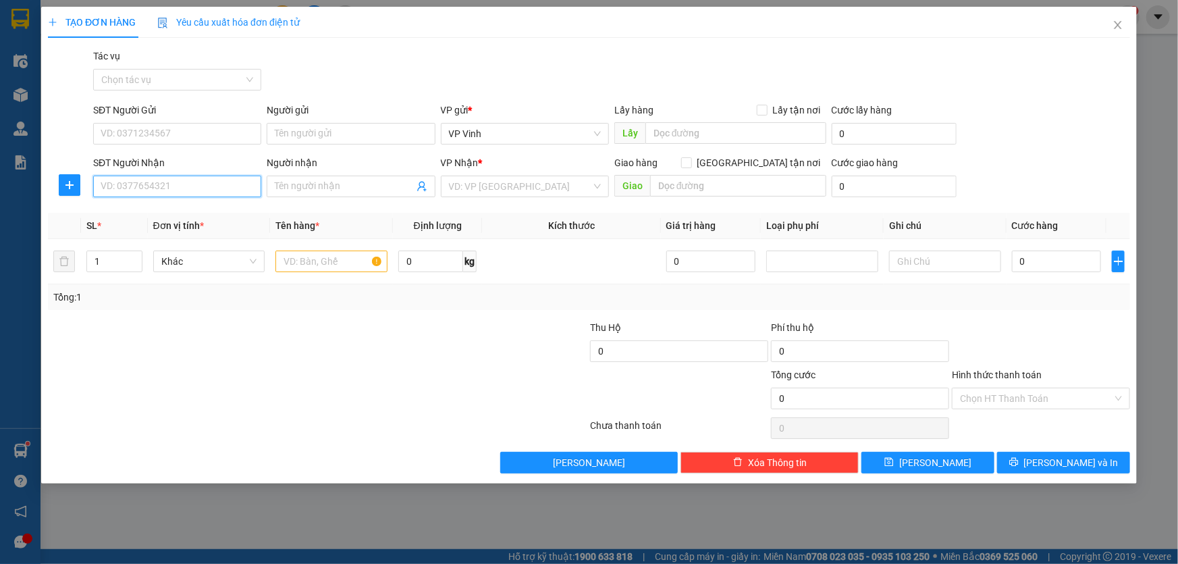
click at [212, 189] on input "SĐT Người Nhận" at bounding box center [177, 187] width 168 height 22
click at [204, 210] on div "0982036636 - Đức Anh" at bounding box center [177, 213] width 152 height 15
type input "0982036636"
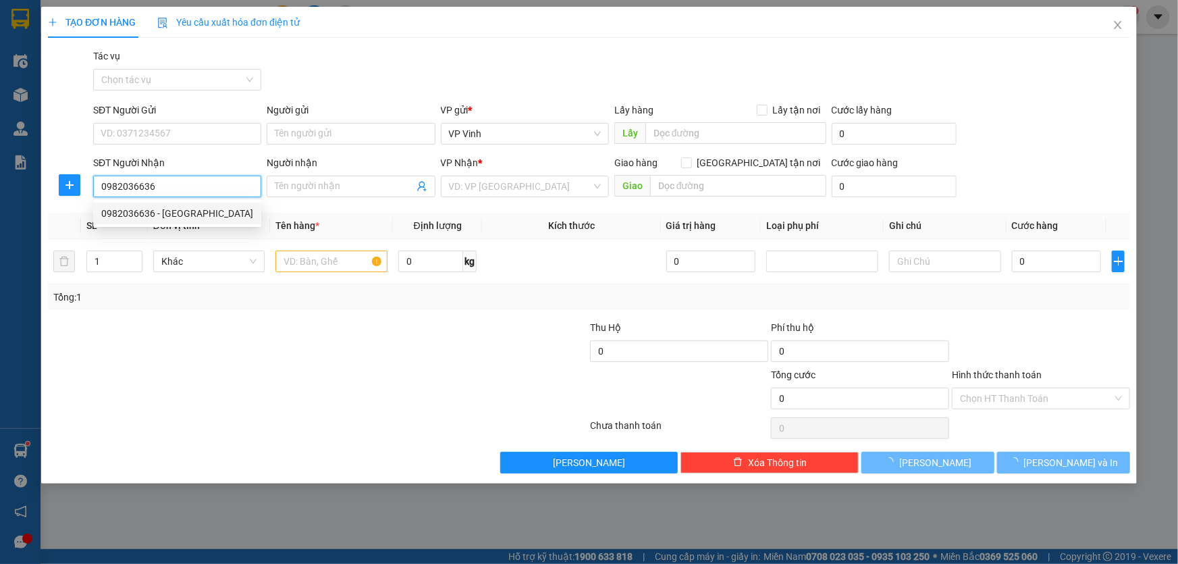
type input "Đức Anh"
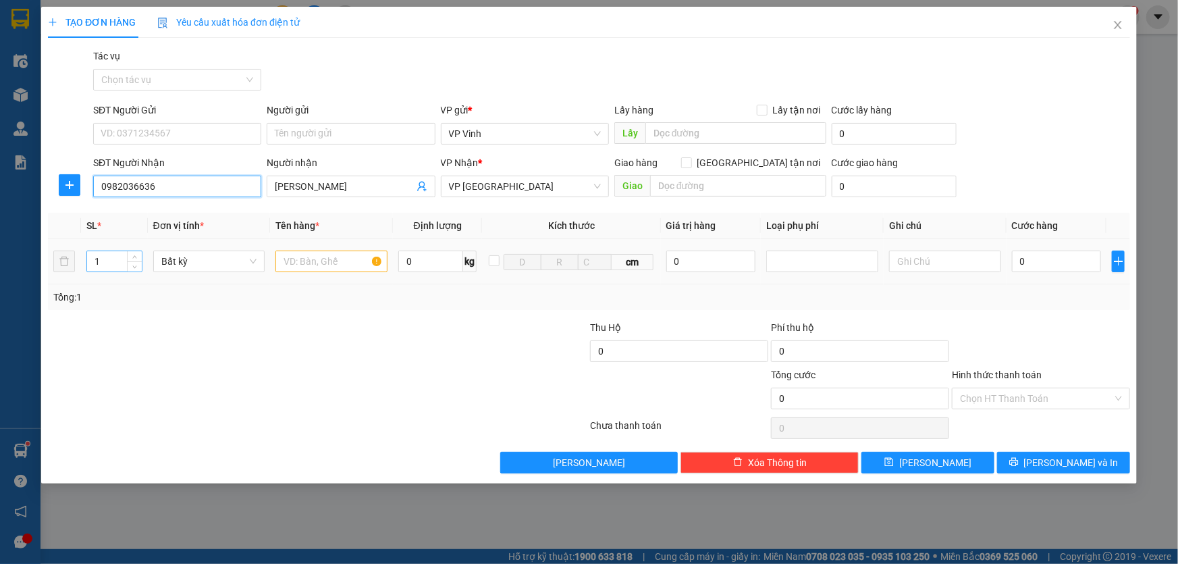
type input "0982036636"
click at [104, 265] on input "1" at bounding box center [114, 261] width 55 height 20
type input "4"
click at [330, 265] on input "text" at bounding box center [331, 261] width 112 height 22
type input "can rượu"
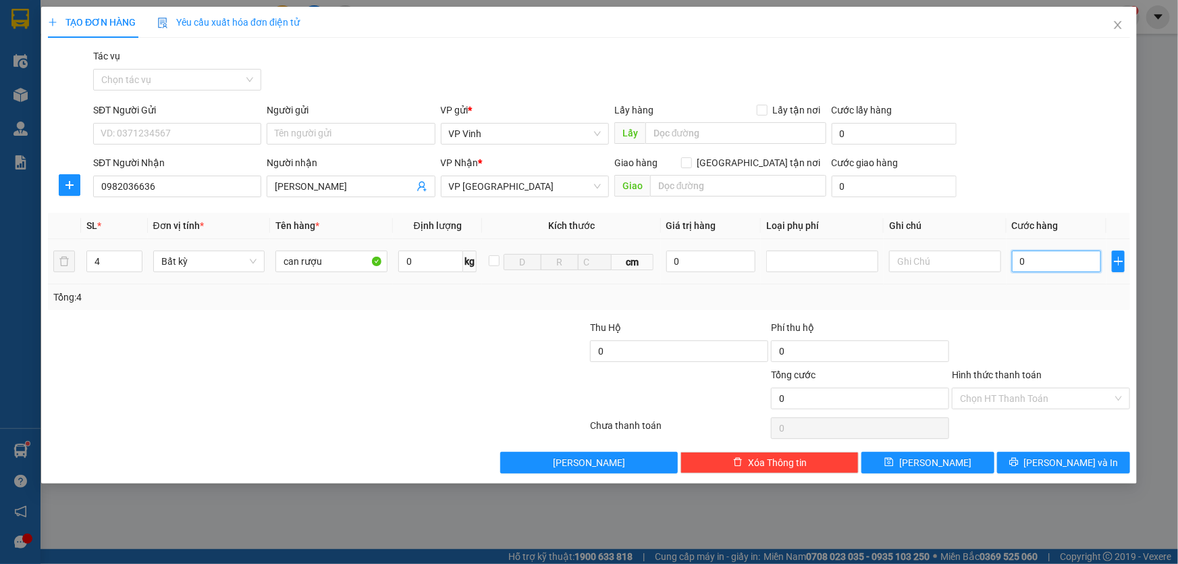
click at [1055, 259] on input "0" at bounding box center [1057, 261] width 90 height 22
type input "1"
type input "17"
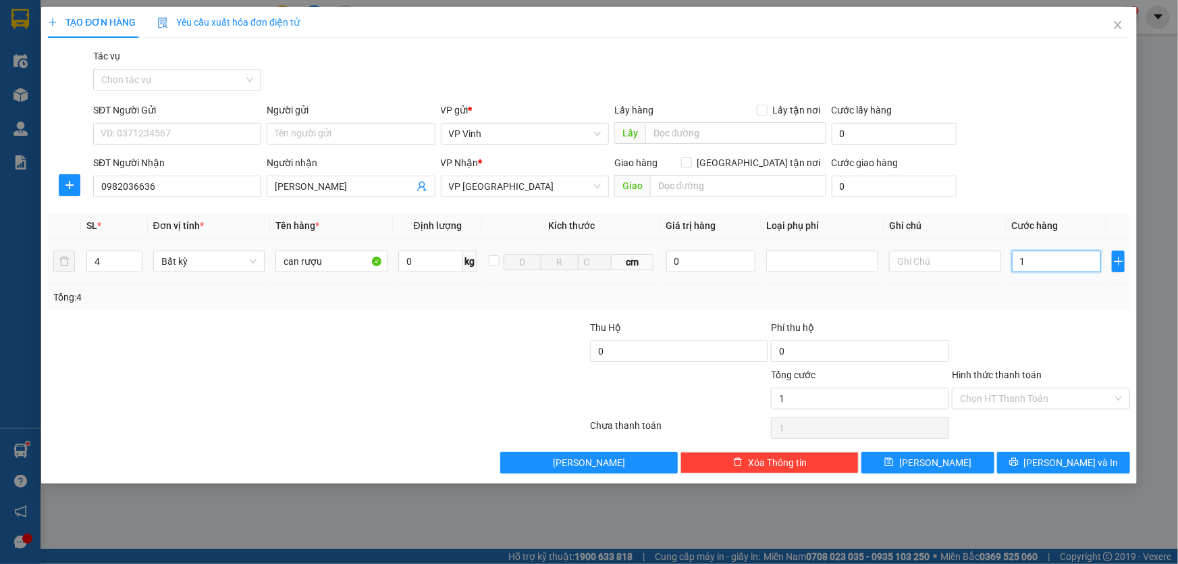
type input "17"
type input "1"
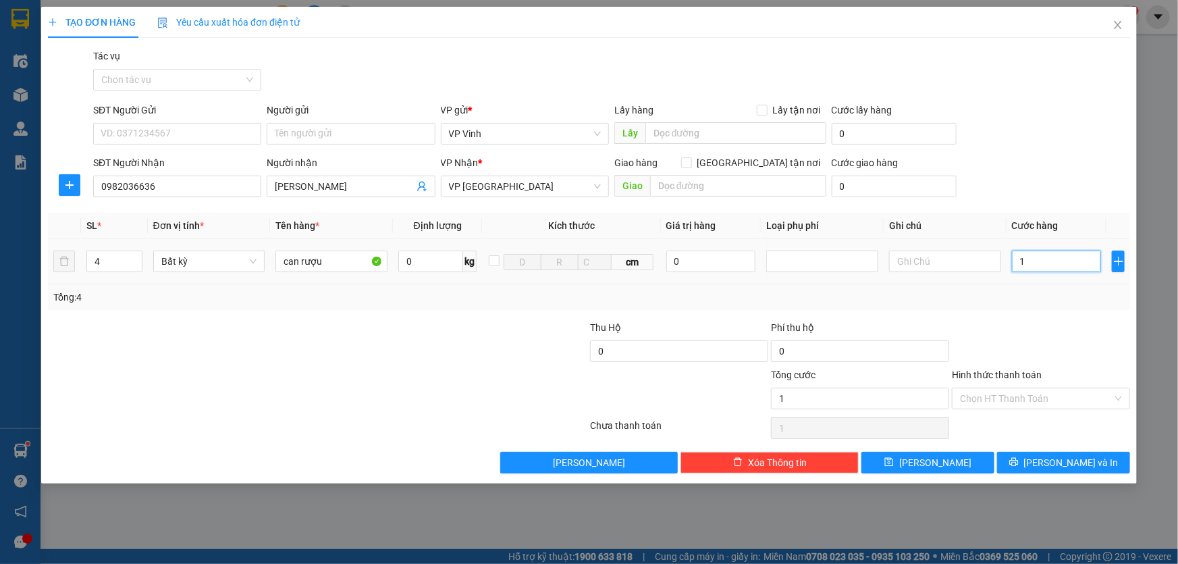
type input "17"
type input "170"
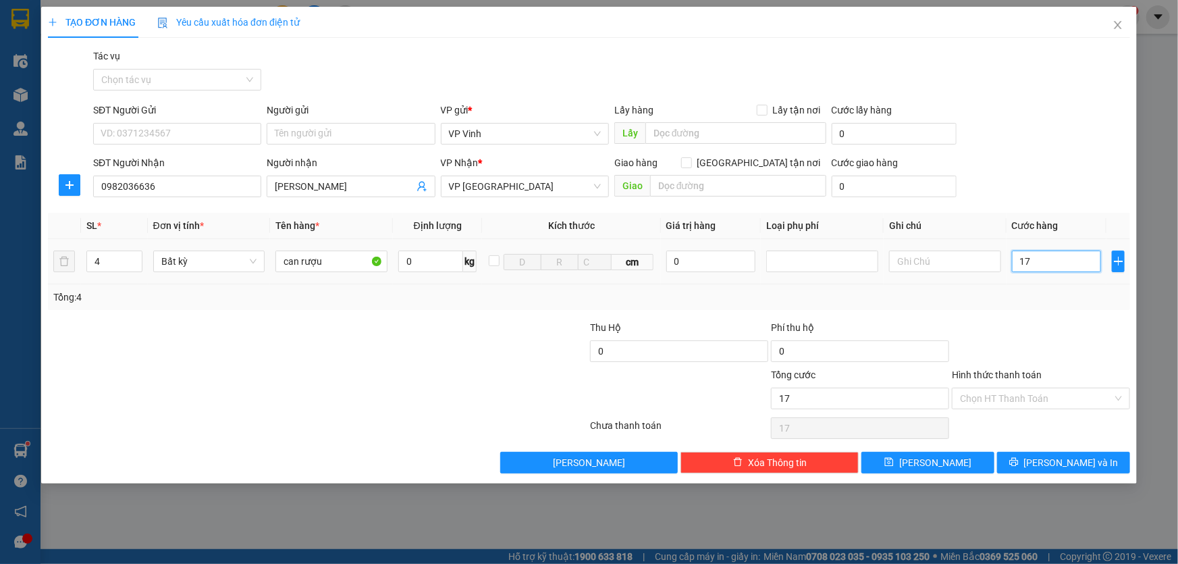
type input "170"
type input "1.700"
type input "17.000"
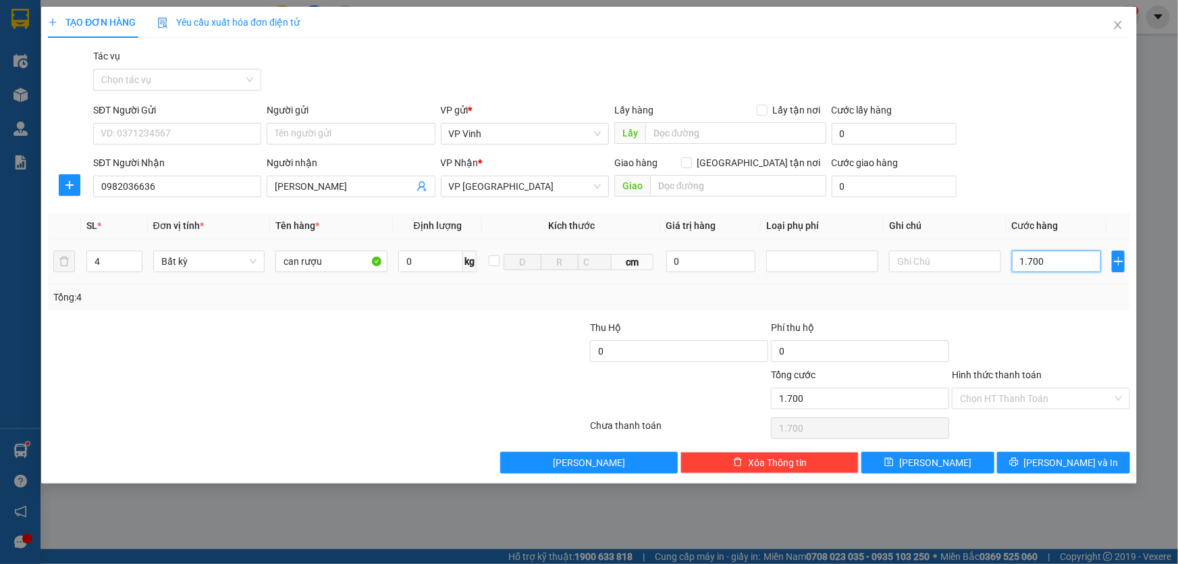
type input "17.000"
type input "170.000"
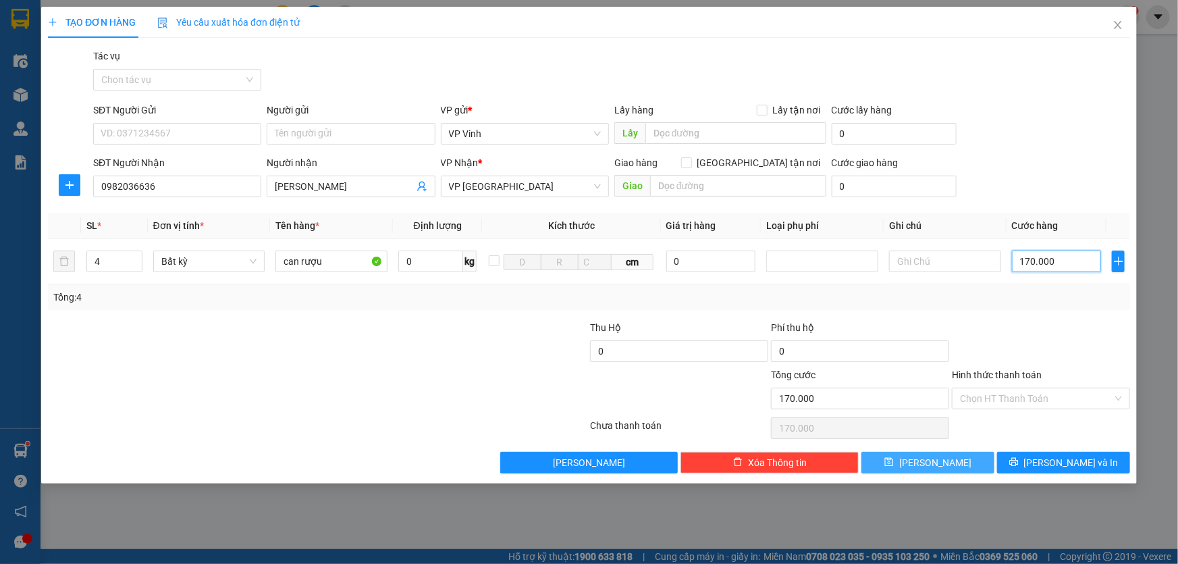
type input "170.000"
click at [894, 466] on icon "save" at bounding box center [889, 462] width 9 height 9
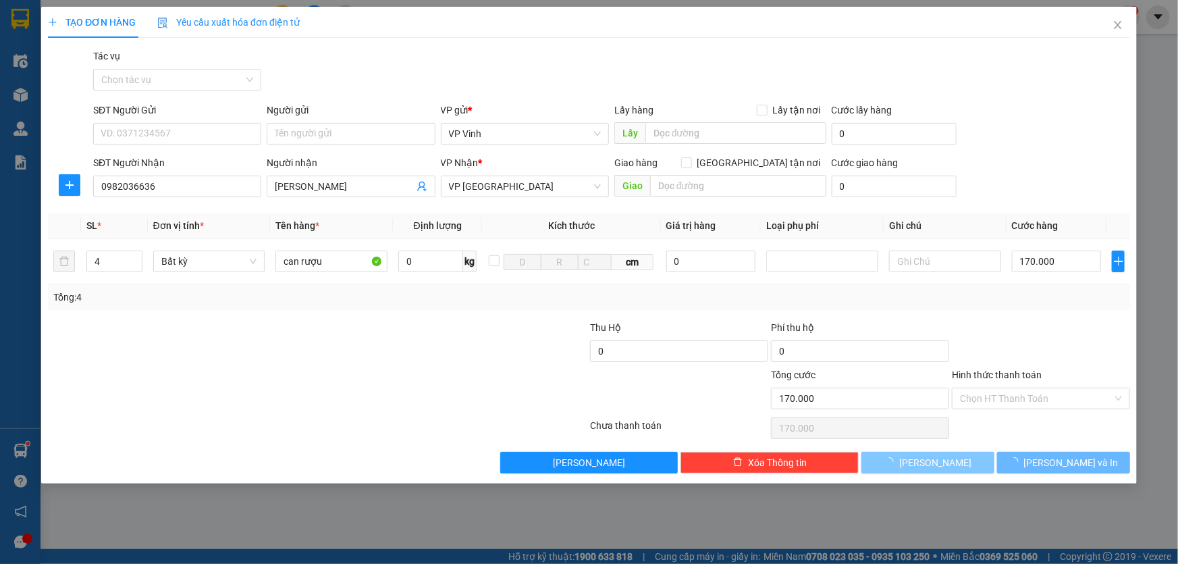
type input "1"
type input "0"
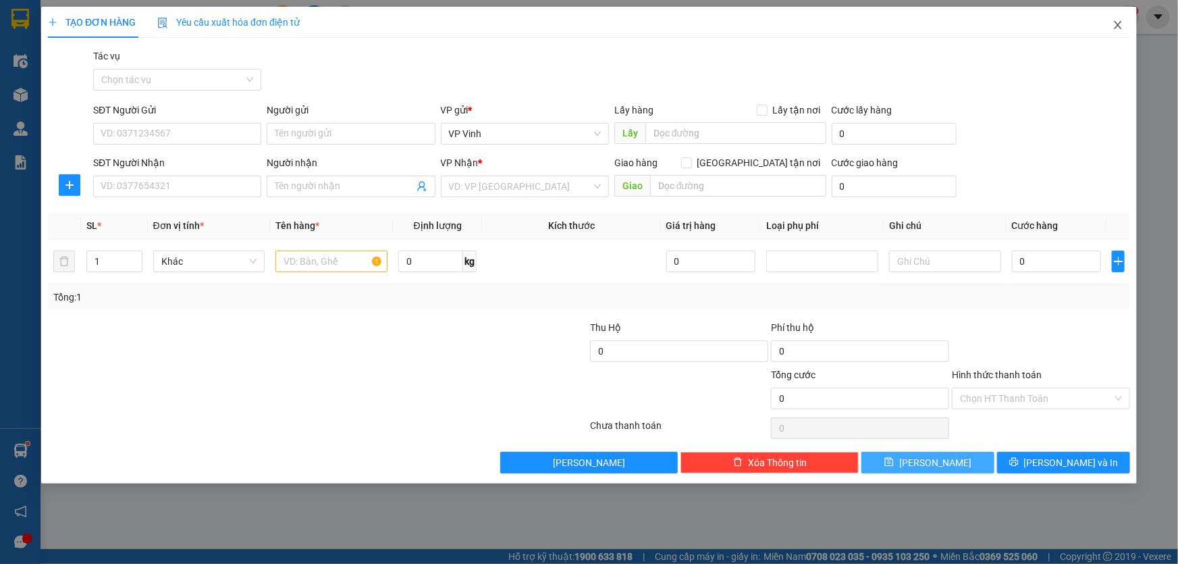
click at [1115, 27] on icon "close" at bounding box center [1118, 25] width 11 height 11
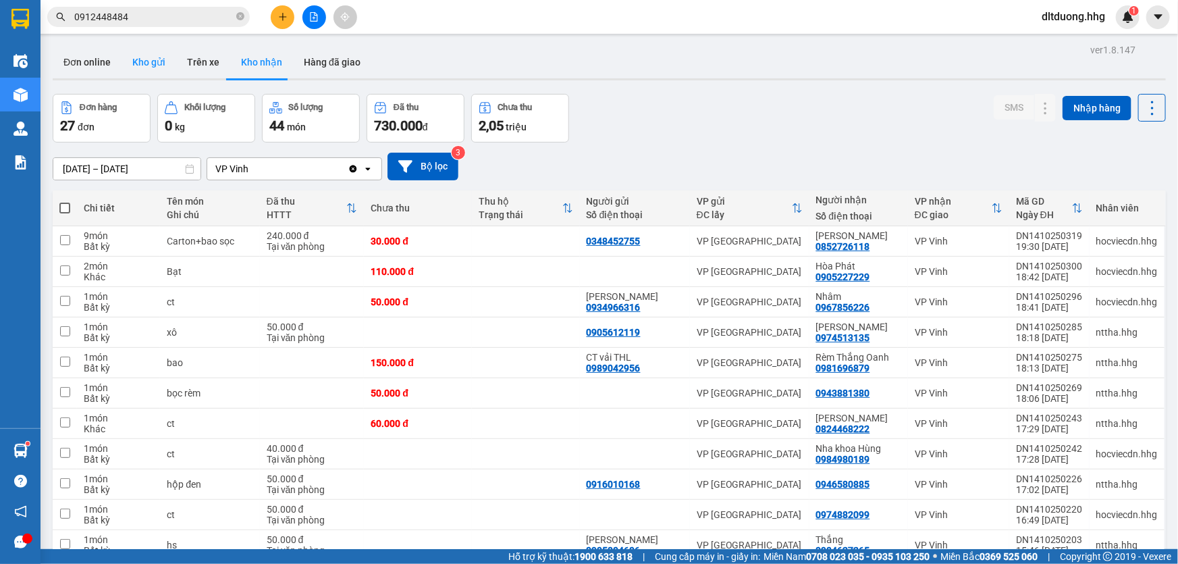
click at [146, 70] on button "Kho gửi" at bounding box center [149, 62] width 55 height 32
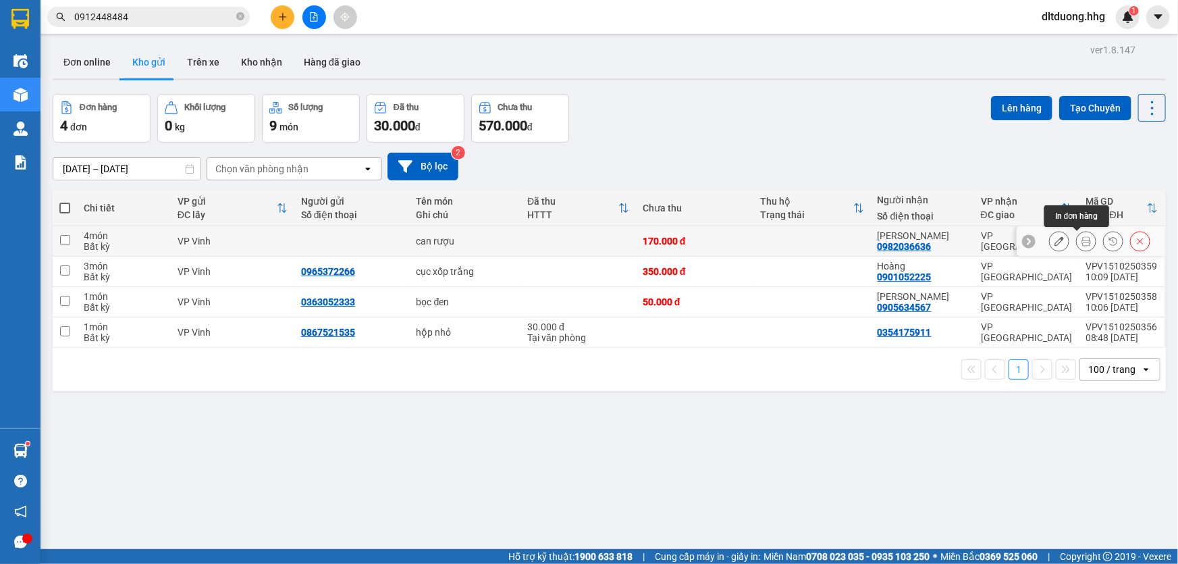
click at [1082, 243] on icon at bounding box center [1086, 240] width 9 height 9
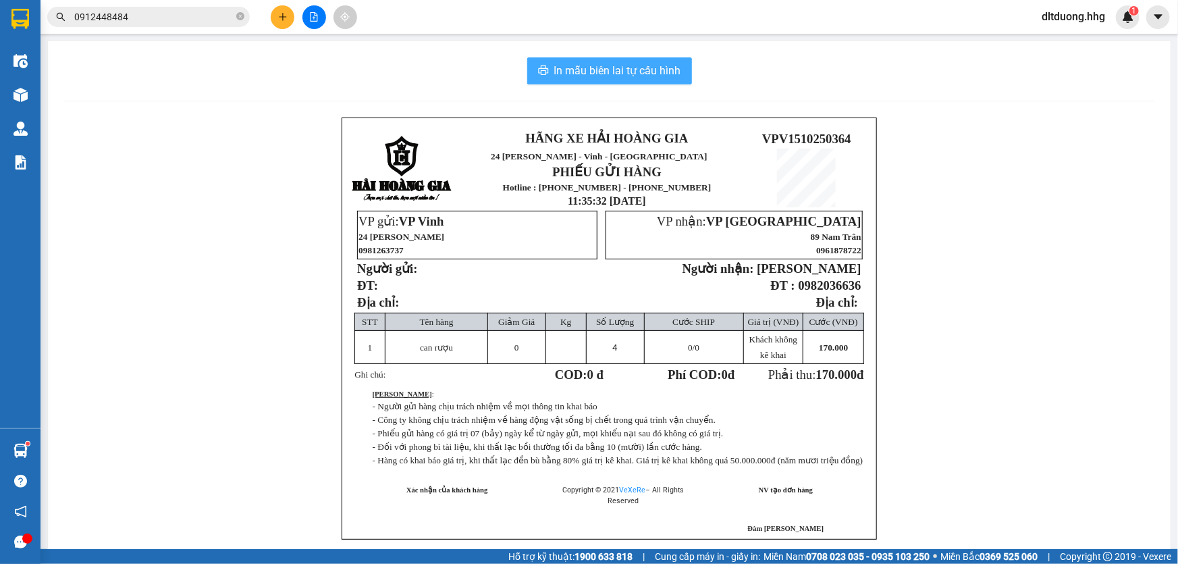
click at [614, 80] on button "In mẫu biên lai tự cấu hình" at bounding box center [609, 70] width 165 height 27
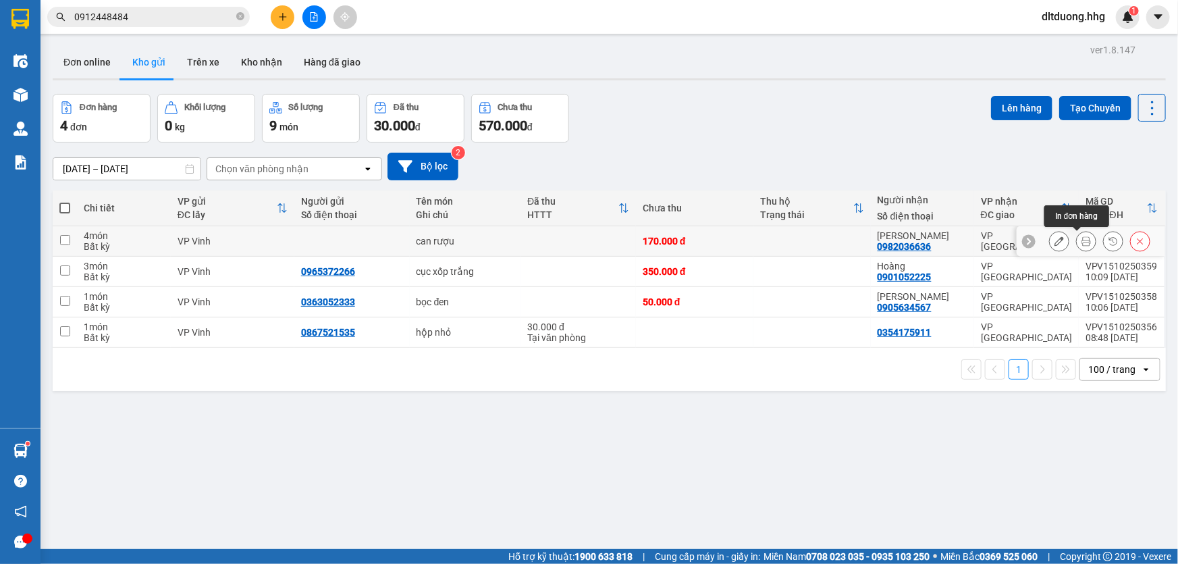
click at [1084, 240] on button at bounding box center [1086, 242] width 19 height 24
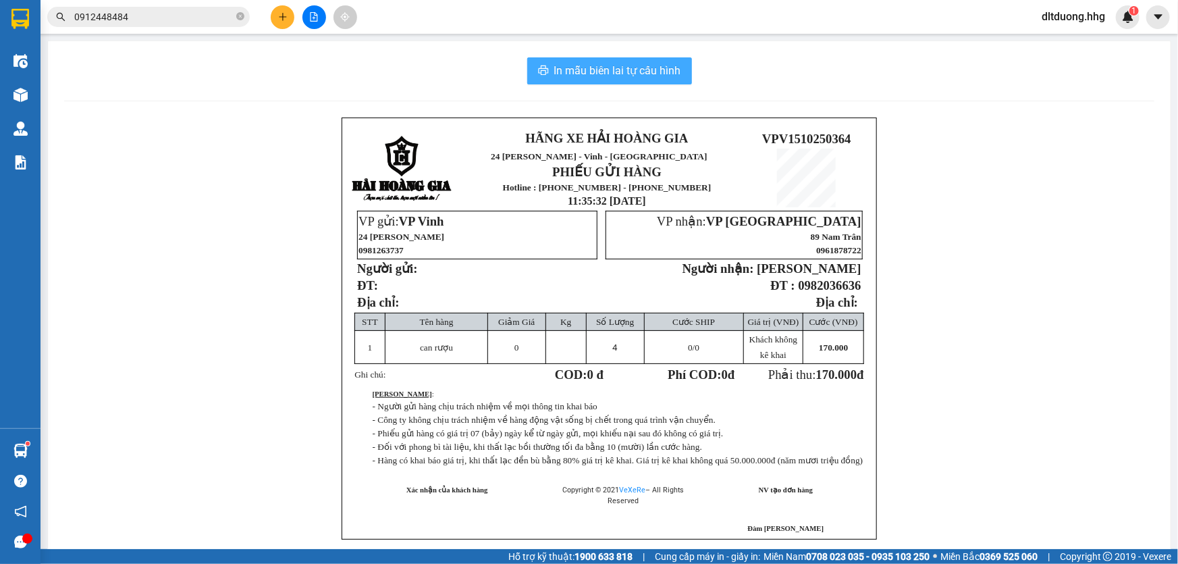
click at [661, 79] on span "In mẫu biên lai tự cấu hình" at bounding box center [617, 70] width 127 height 17
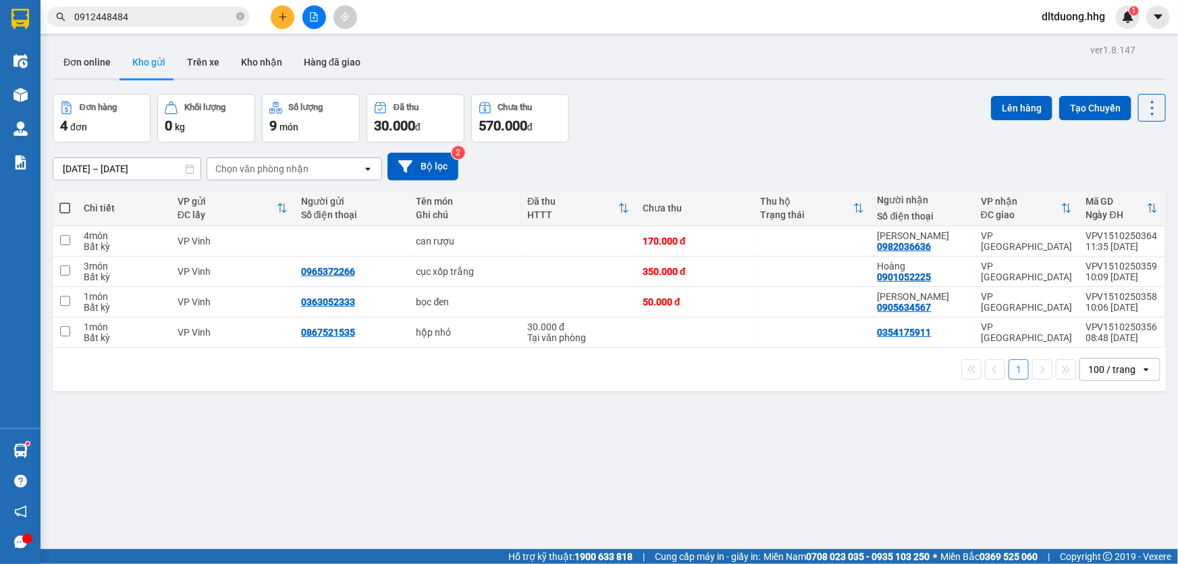
click at [277, 24] on button at bounding box center [283, 17] width 24 height 24
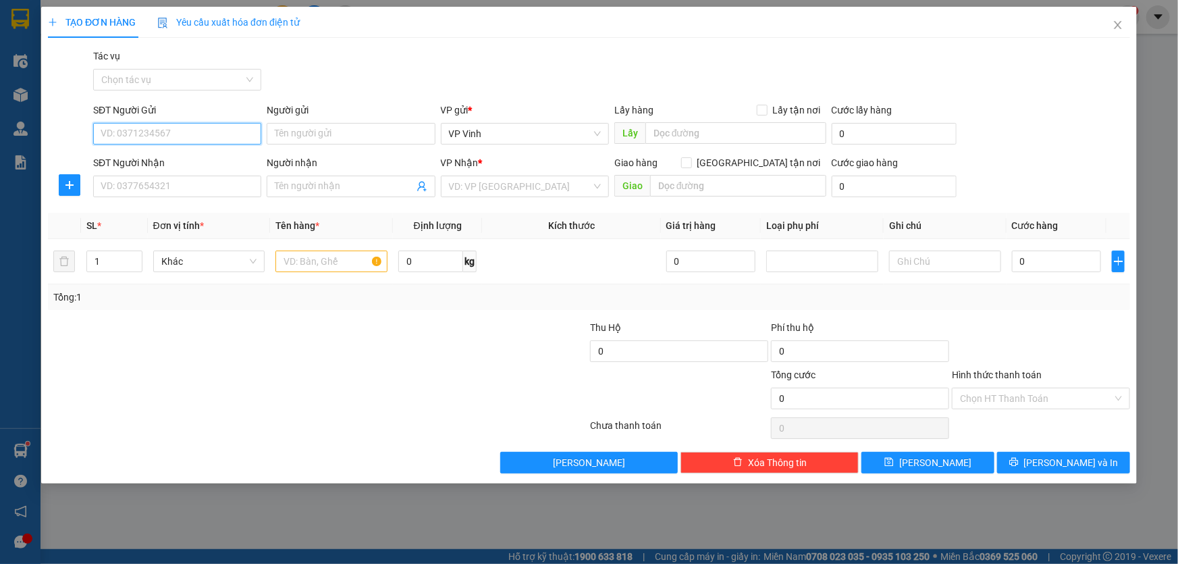
click at [185, 138] on input "SĐT Người Gửi" at bounding box center [177, 134] width 168 height 22
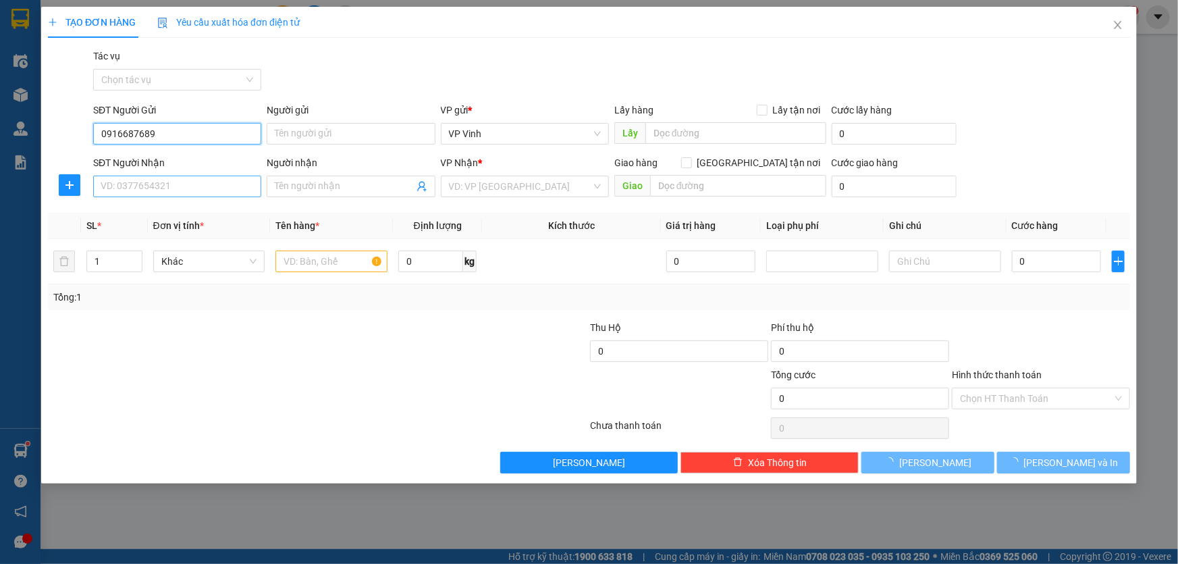
type input "0916687689"
click at [194, 187] on input "SĐT Người Nhận" at bounding box center [177, 187] width 168 height 22
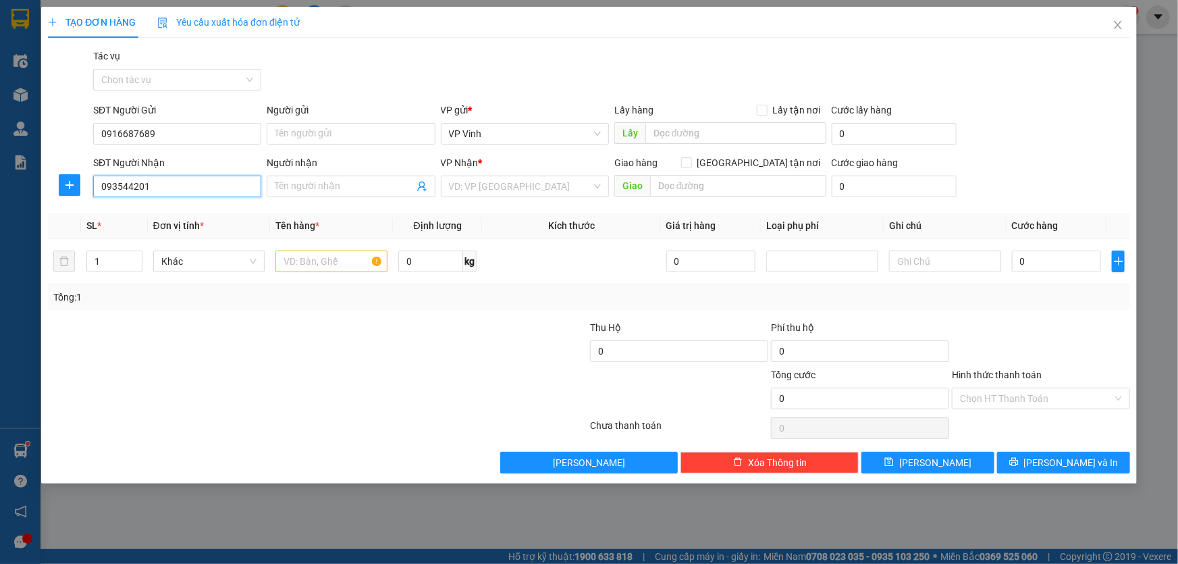
type input "0935442019"
click at [180, 204] on div "0935442019 - Anh Tuấn" at bounding box center [177, 214] width 168 height 22
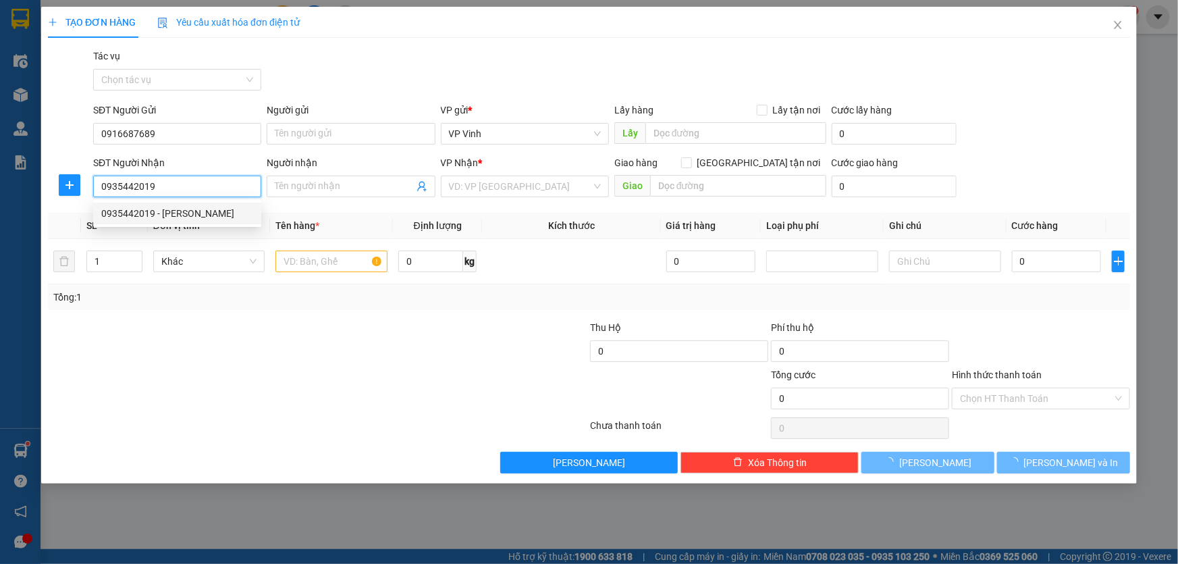
type input "Anh Tuấn"
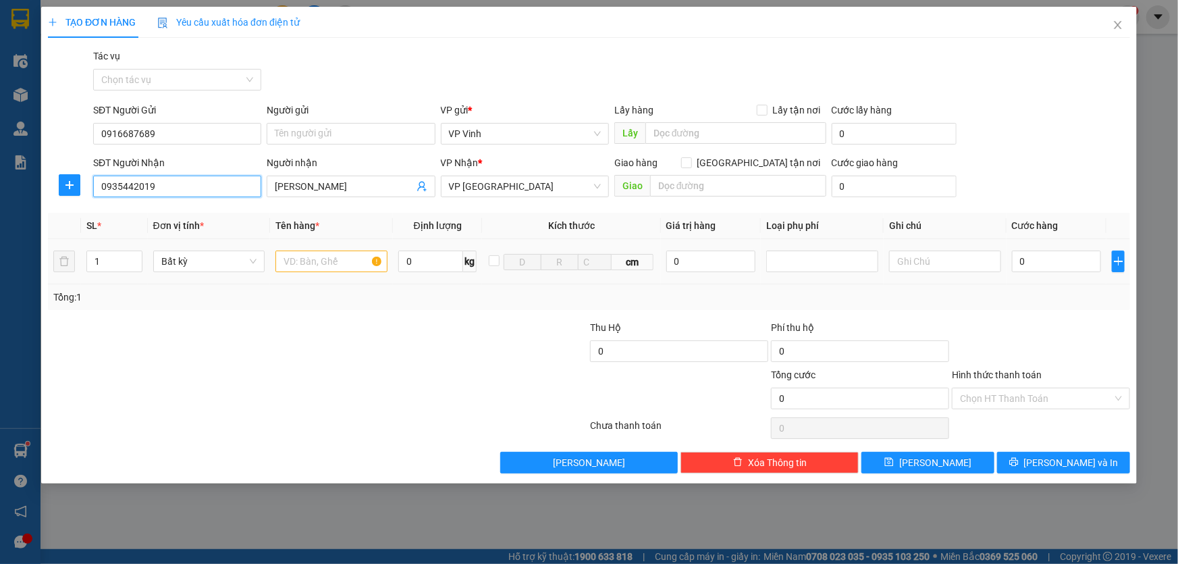
type input "0935442019"
click at [356, 261] on input "text" at bounding box center [331, 261] width 112 height 22
type input "hs"
click at [1042, 270] on input "0" at bounding box center [1057, 261] width 90 height 22
type input "5"
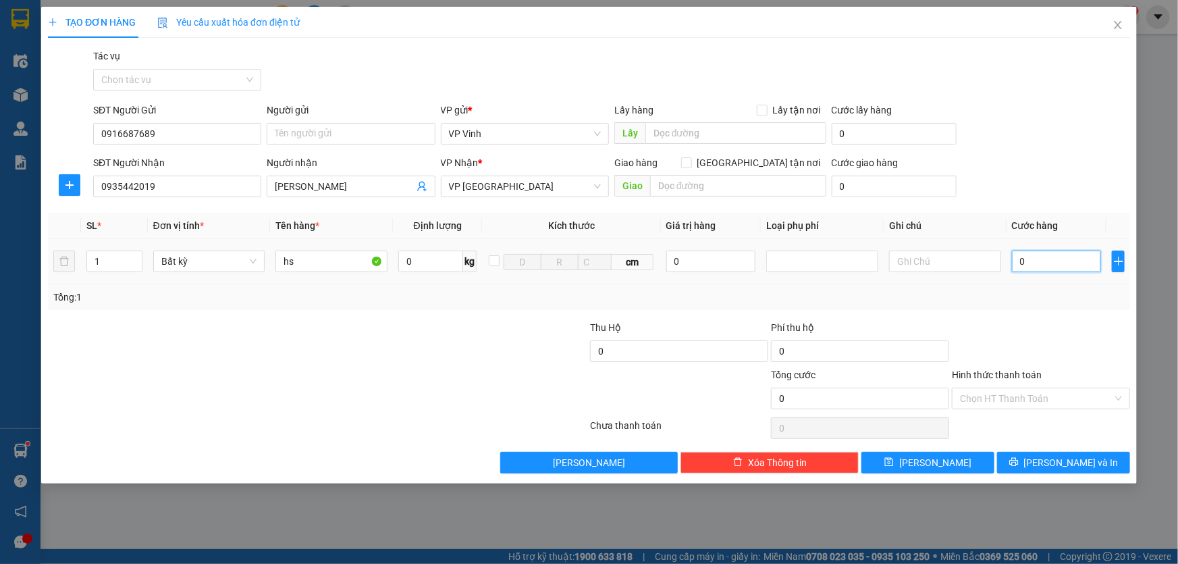
type input "5"
type input "50"
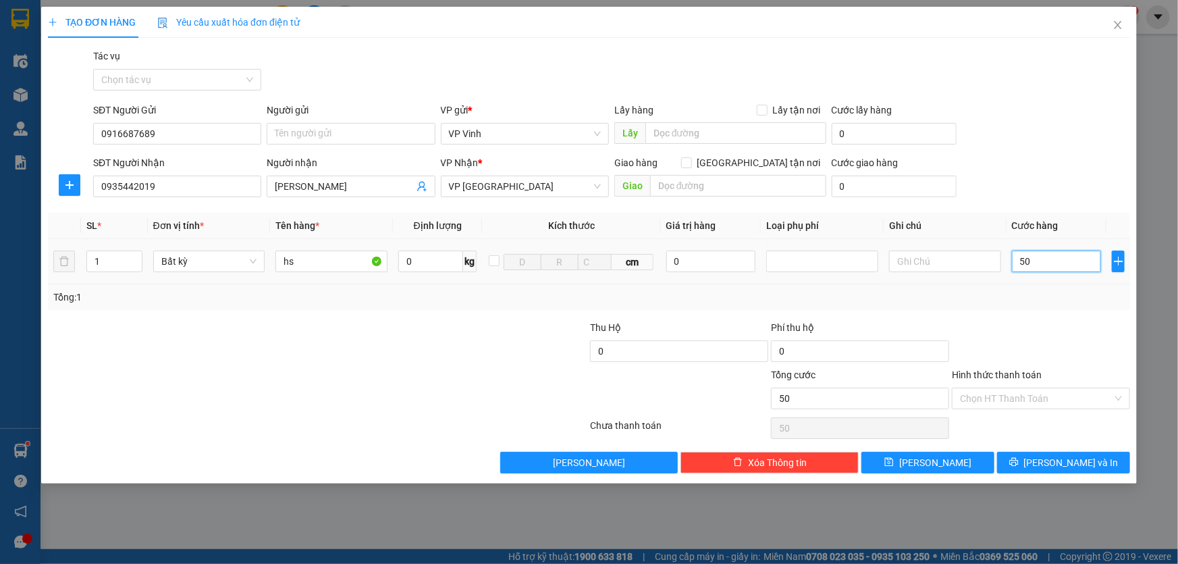
type input "500"
type input "5.000"
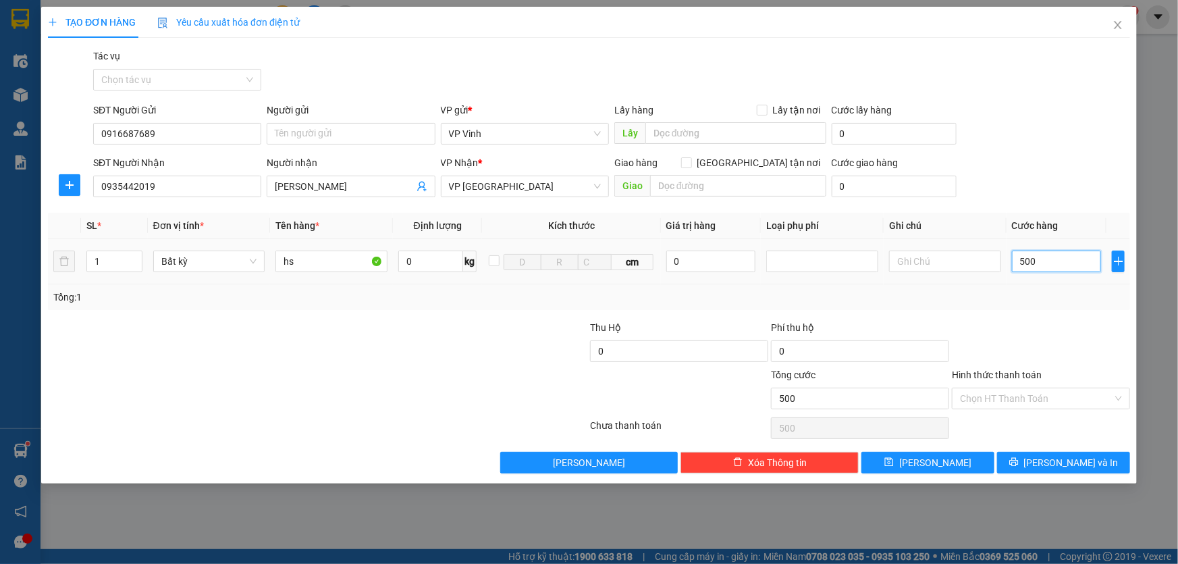
type input "5.000"
type input "50.000"
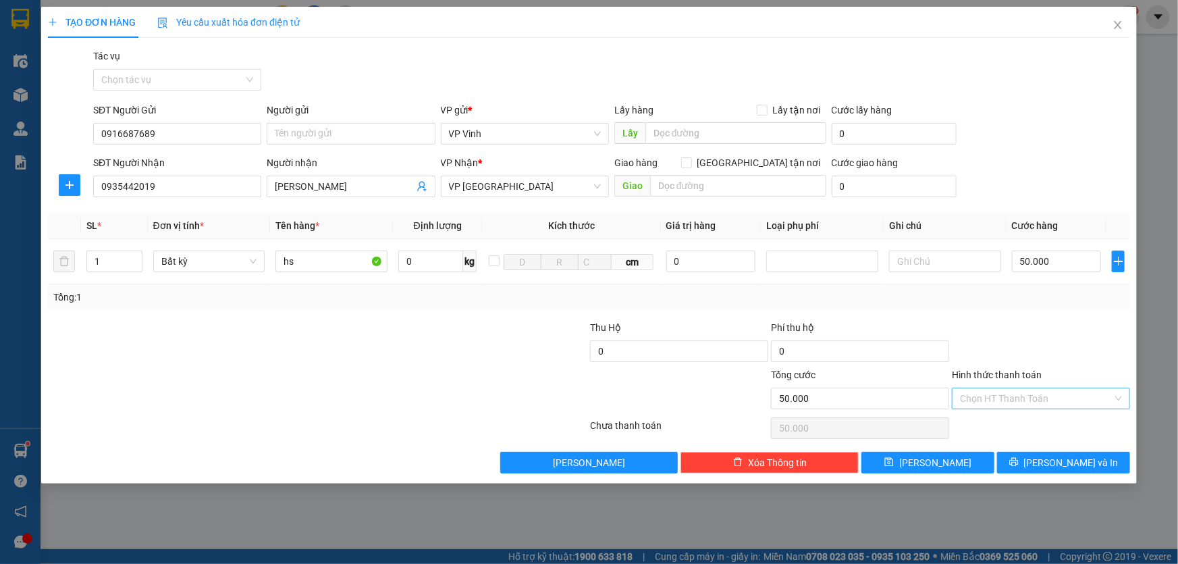
click at [1069, 398] on input "Hình thức thanh toán" at bounding box center [1036, 398] width 153 height 20
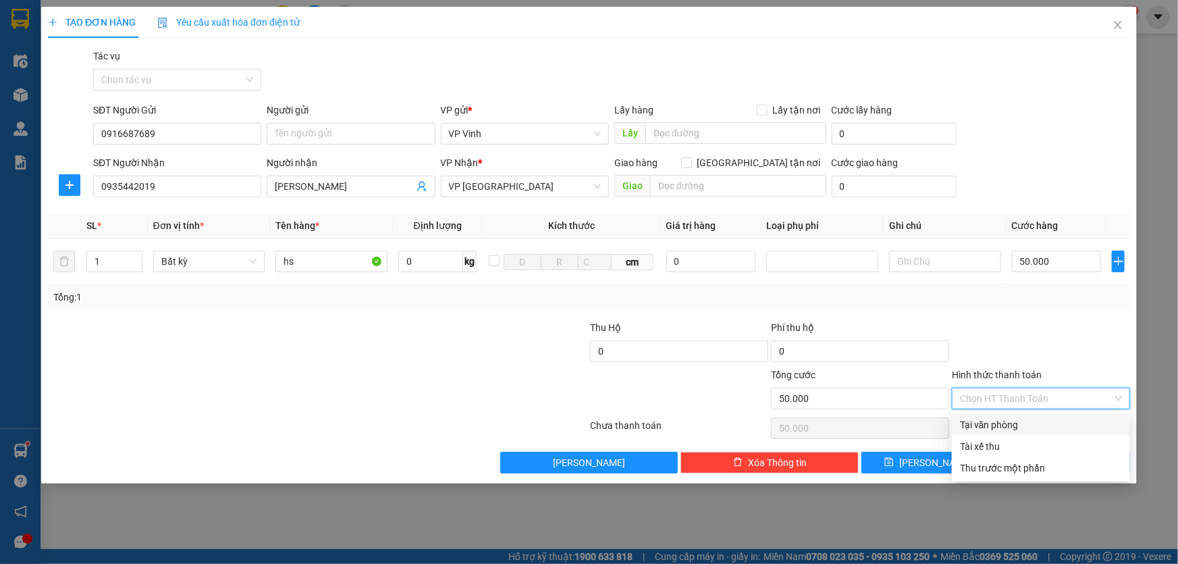
click at [990, 428] on div "Tại văn phòng" at bounding box center [1041, 424] width 162 height 15
type input "0"
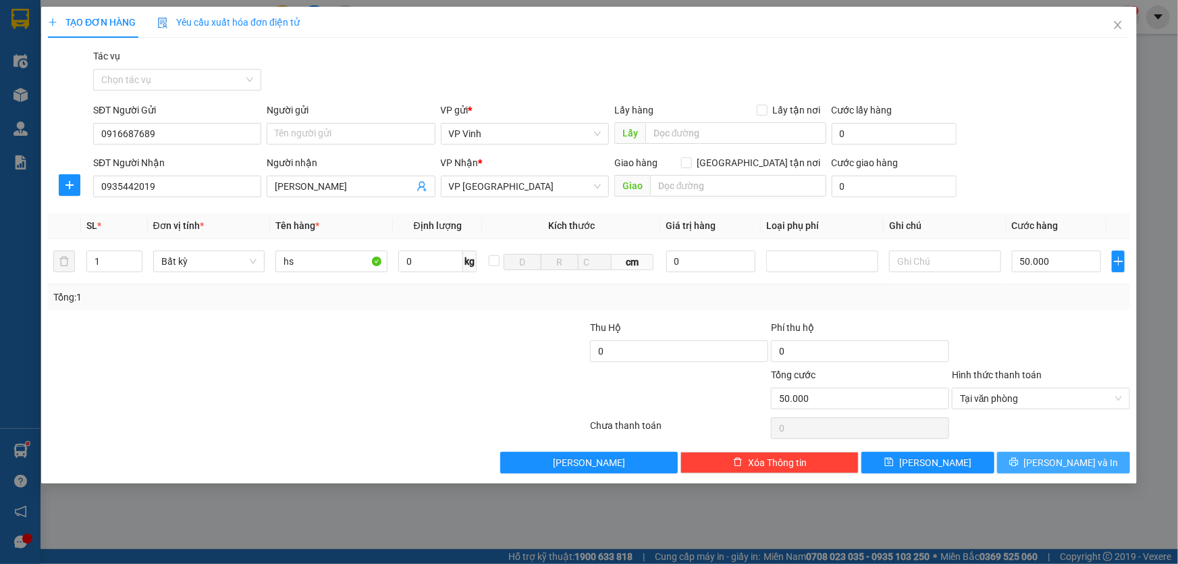
click at [1064, 461] on span "Lưu và In" at bounding box center [1071, 462] width 95 height 15
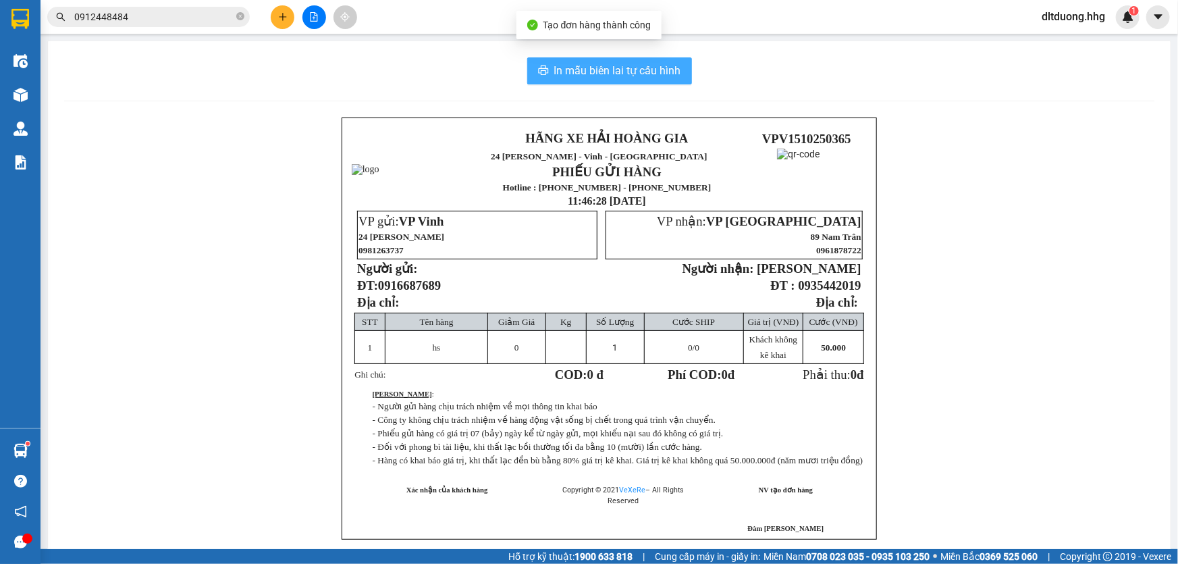
click at [560, 72] on span "In mẫu biên lai tự cấu hình" at bounding box center [617, 70] width 127 height 17
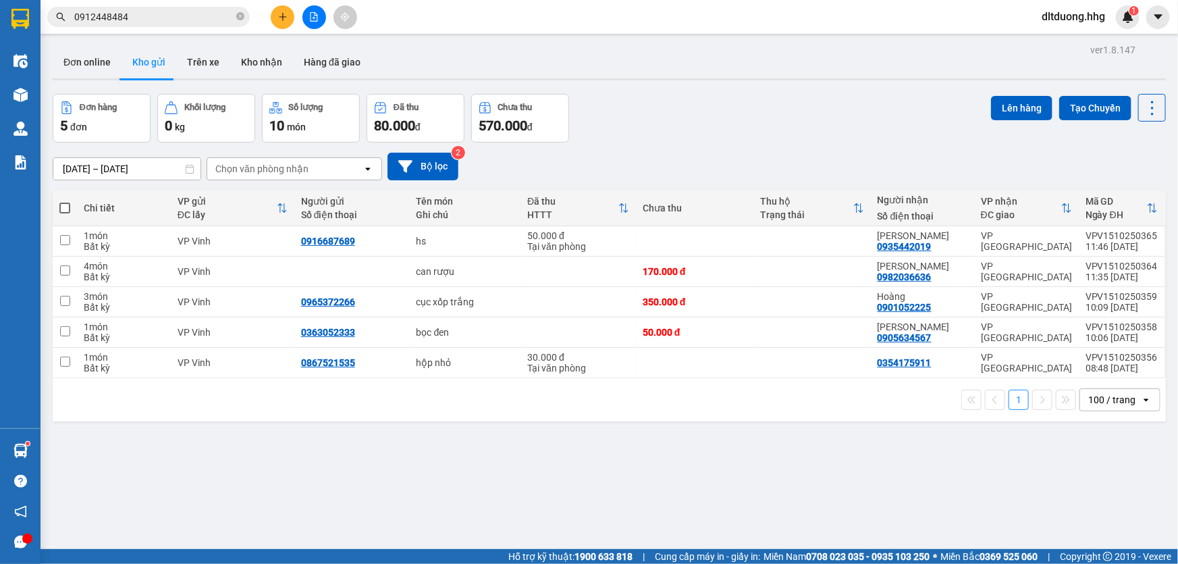
scroll to position [88, 0]
click at [1049, 20] on span "dltduong.hhg" at bounding box center [1073, 16] width 85 height 17
click at [1060, 47] on span "Đăng xuất" at bounding box center [1078, 41] width 59 height 15
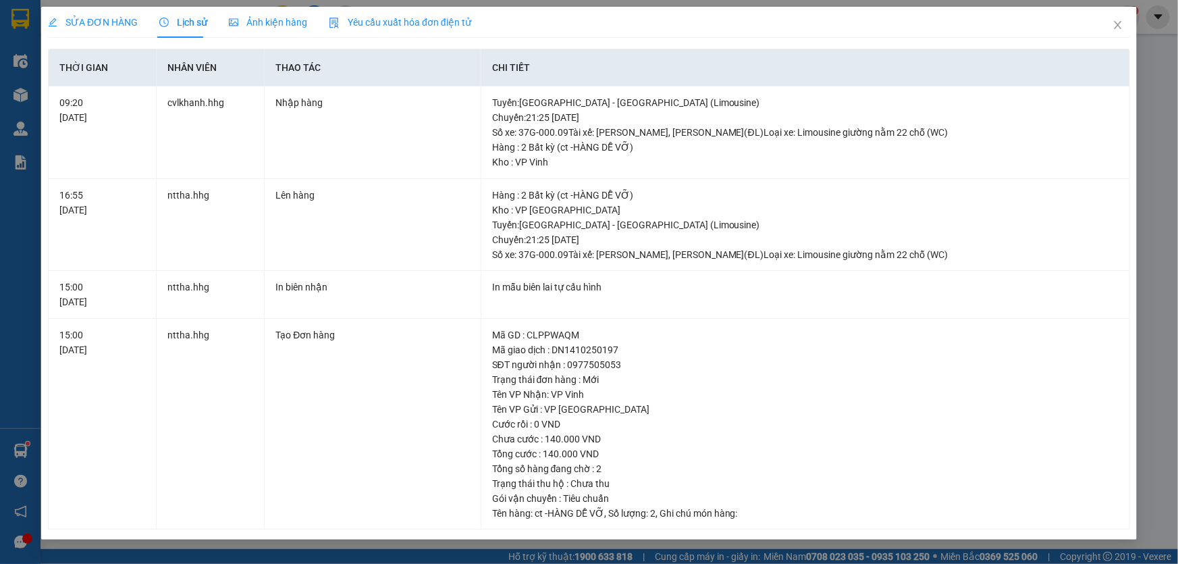
click at [92, 20] on span "SỬA ĐƠN HÀNG" at bounding box center [93, 22] width 90 height 11
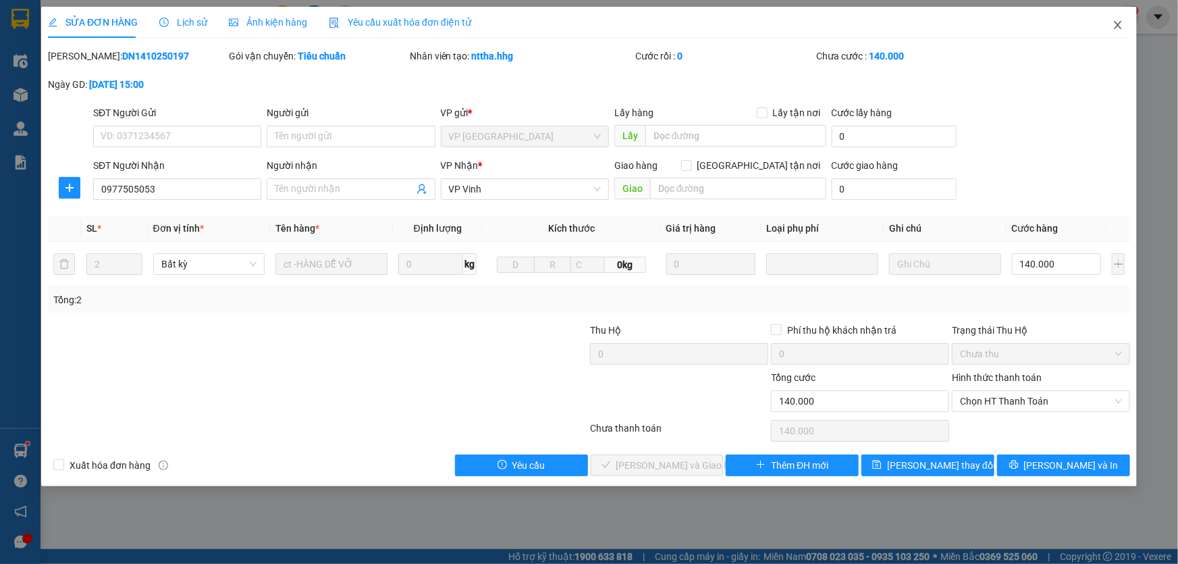
click at [1115, 30] on icon "close" at bounding box center [1118, 25] width 11 height 11
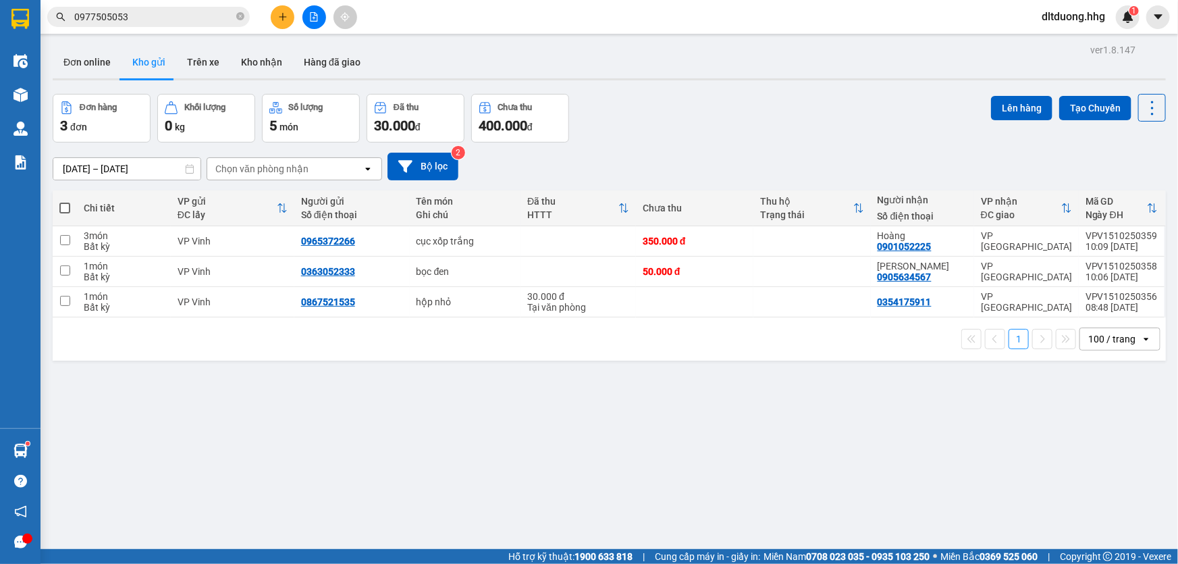
click at [152, 20] on input "0977505053" at bounding box center [153, 16] width 159 height 15
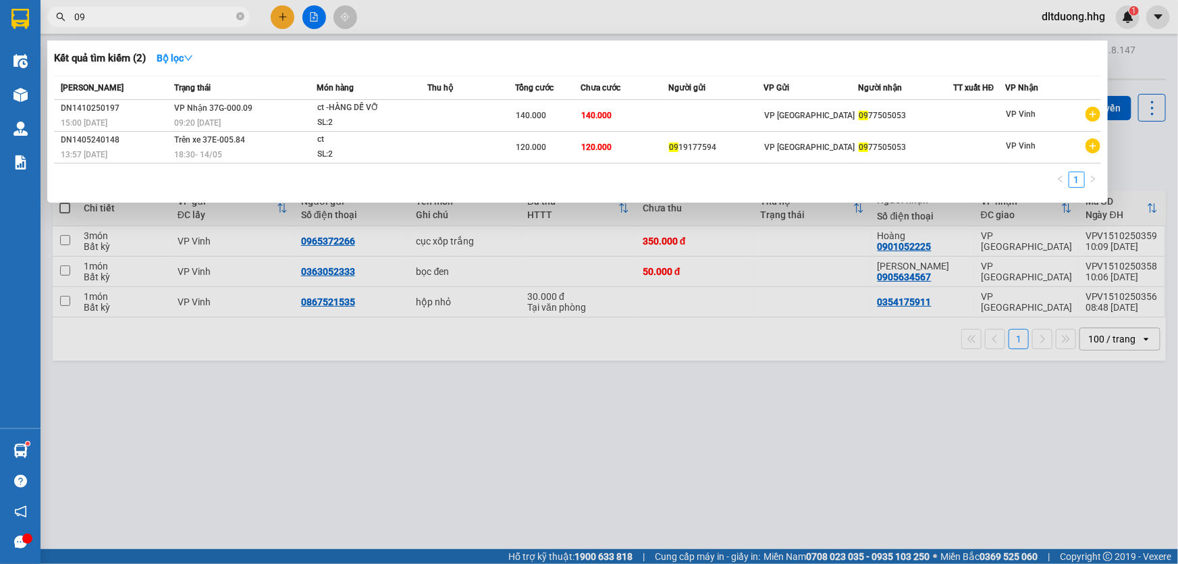
type input "0"
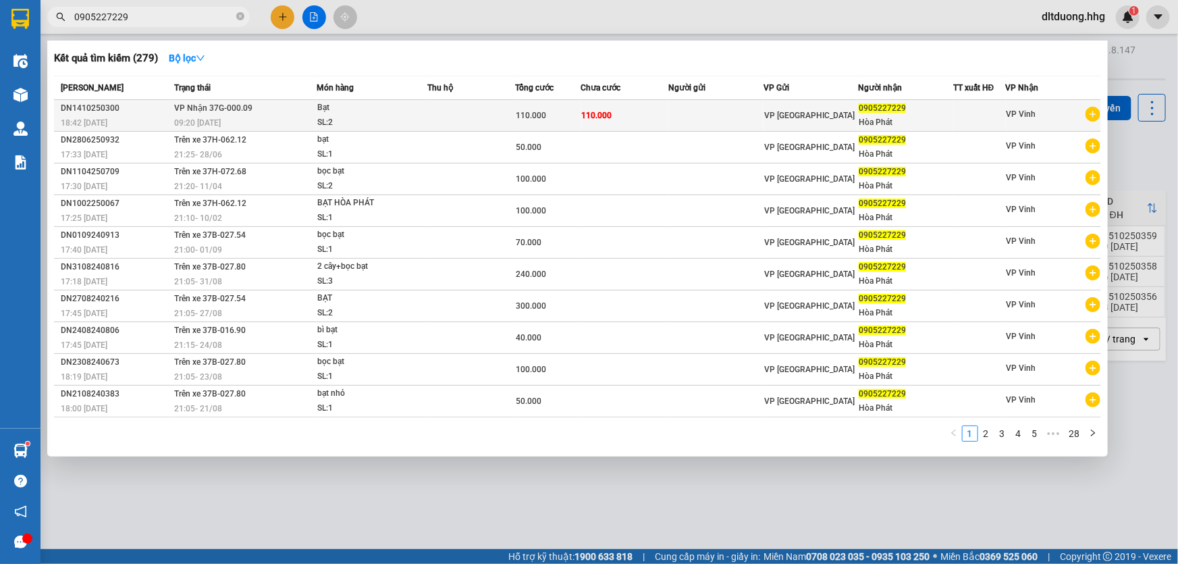
type input "0905227229"
click at [793, 124] on td "VP Đà Nẵng" at bounding box center [811, 116] width 95 height 32
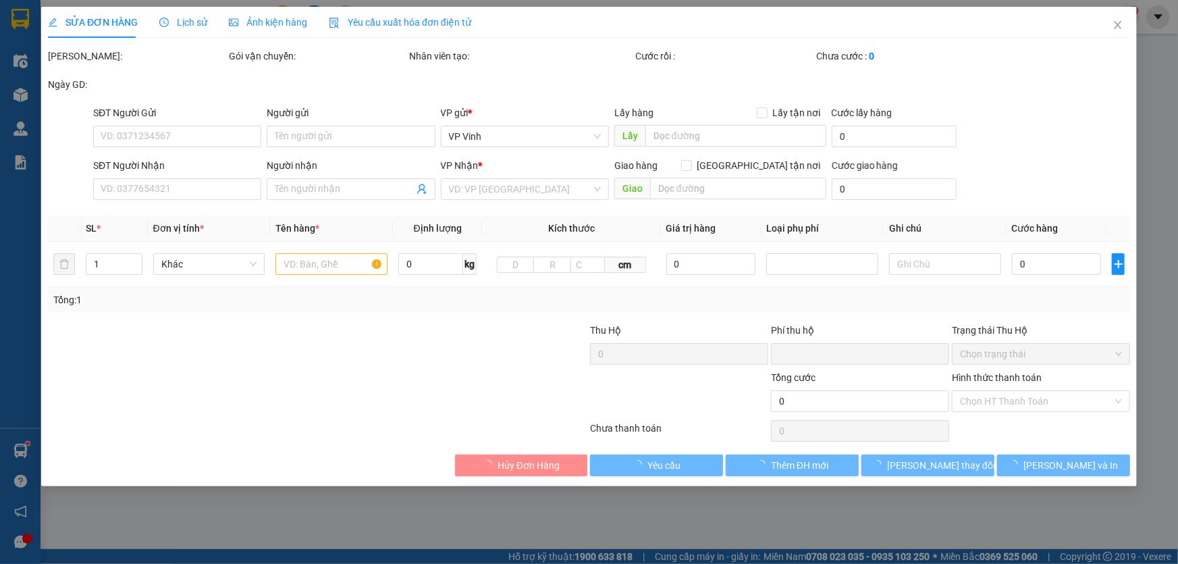
type input "0905227229"
type input "Hòa Phát"
type input "0"
type input "110.000"
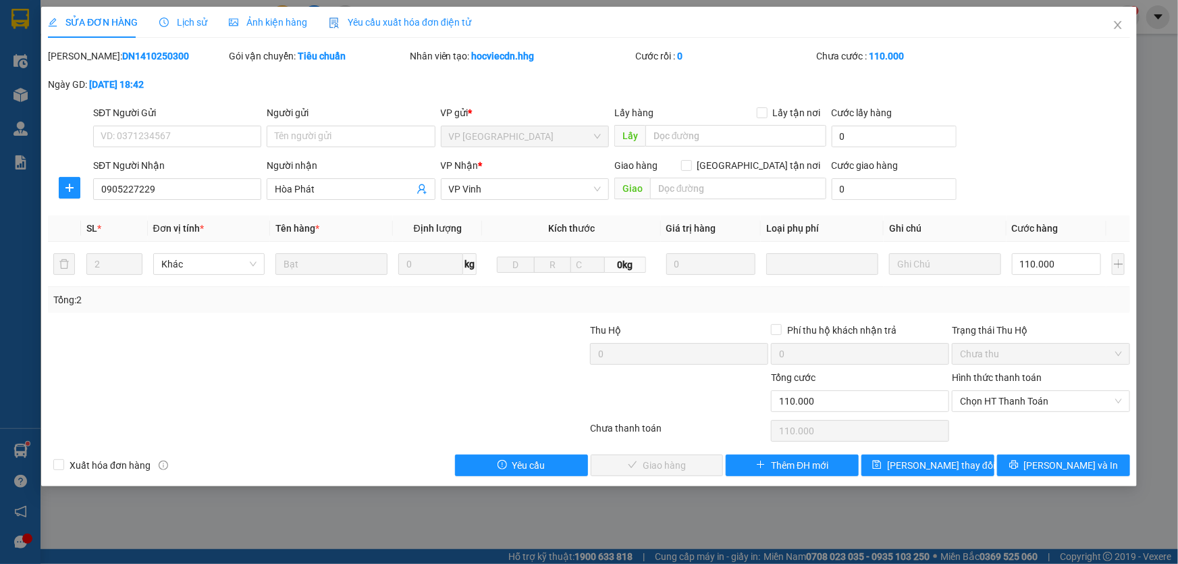
click at [191, 20] on span "Lịch sử" at bounding box center [183, 22] width 48 height 11
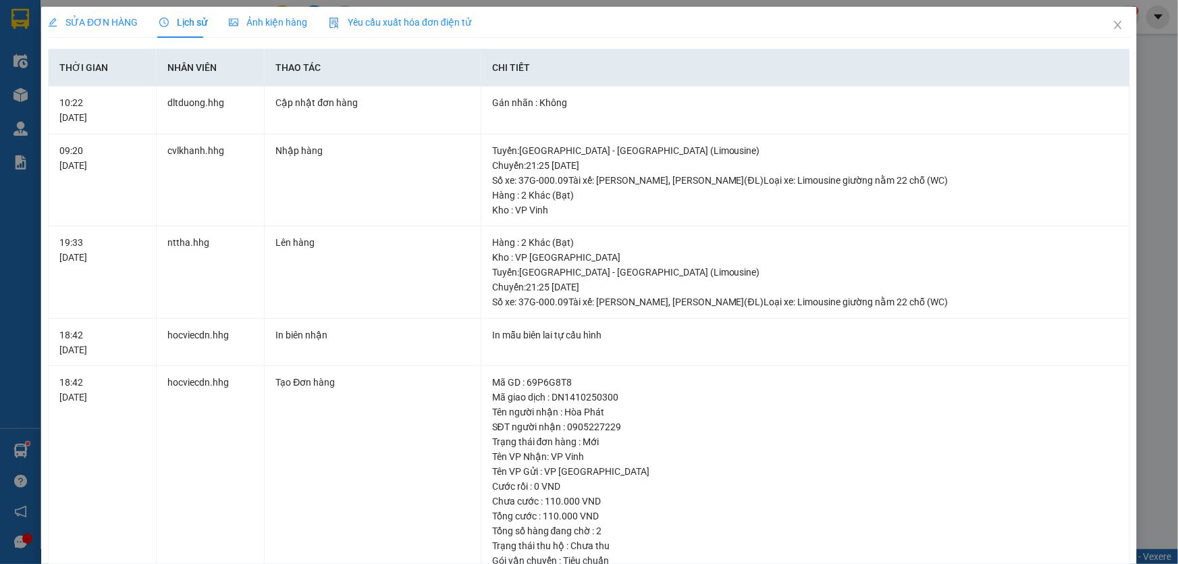
click at [84, 22] on span "SỬA ĐƠN HÀNG" at bounding box center [93, 22] width 90 height 11
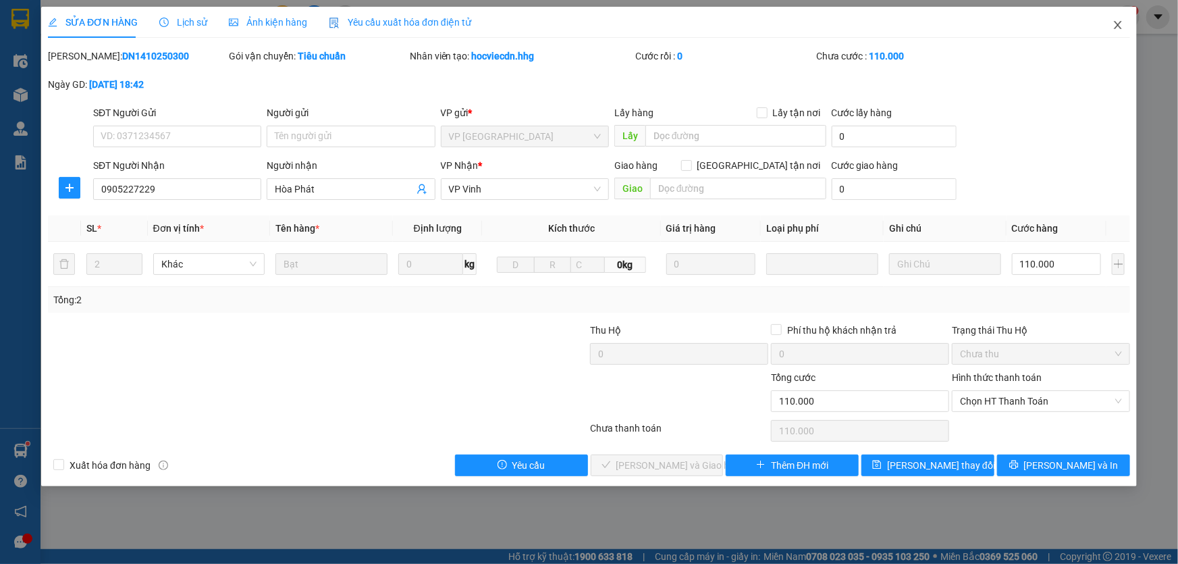
click at [1117, 28] on icon "close" at bounding box center [1118, 25] width 11 height 11
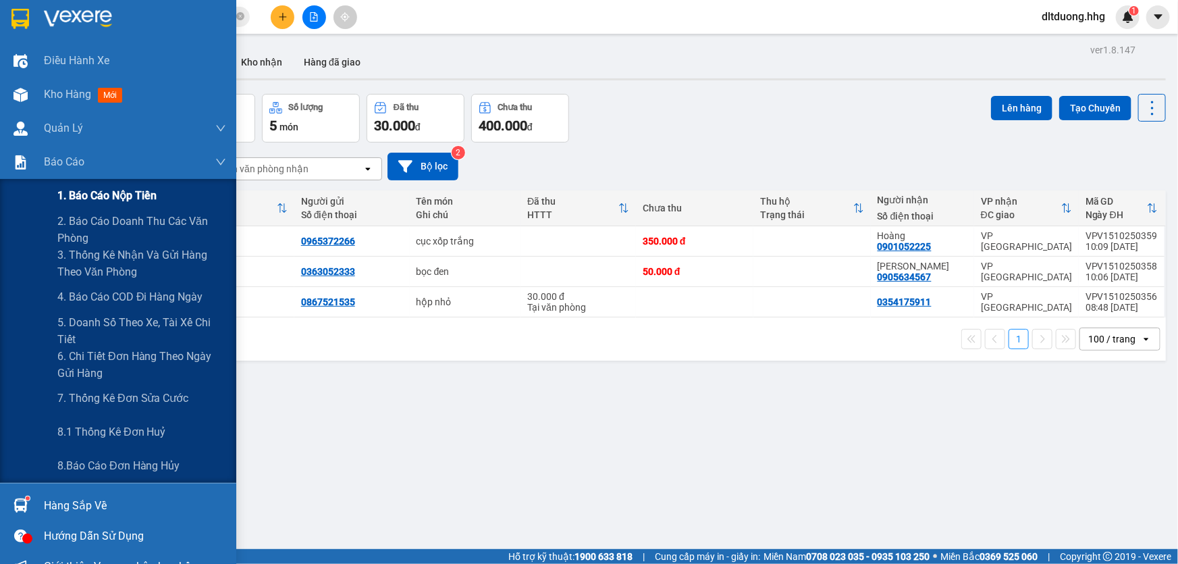
click at [78, 198] on span "1. Báo cáo nộp tiền" at bounding box center [106, 195] width 99 height 17
